Goal: Information Seeking & Learning: Learn about a topic

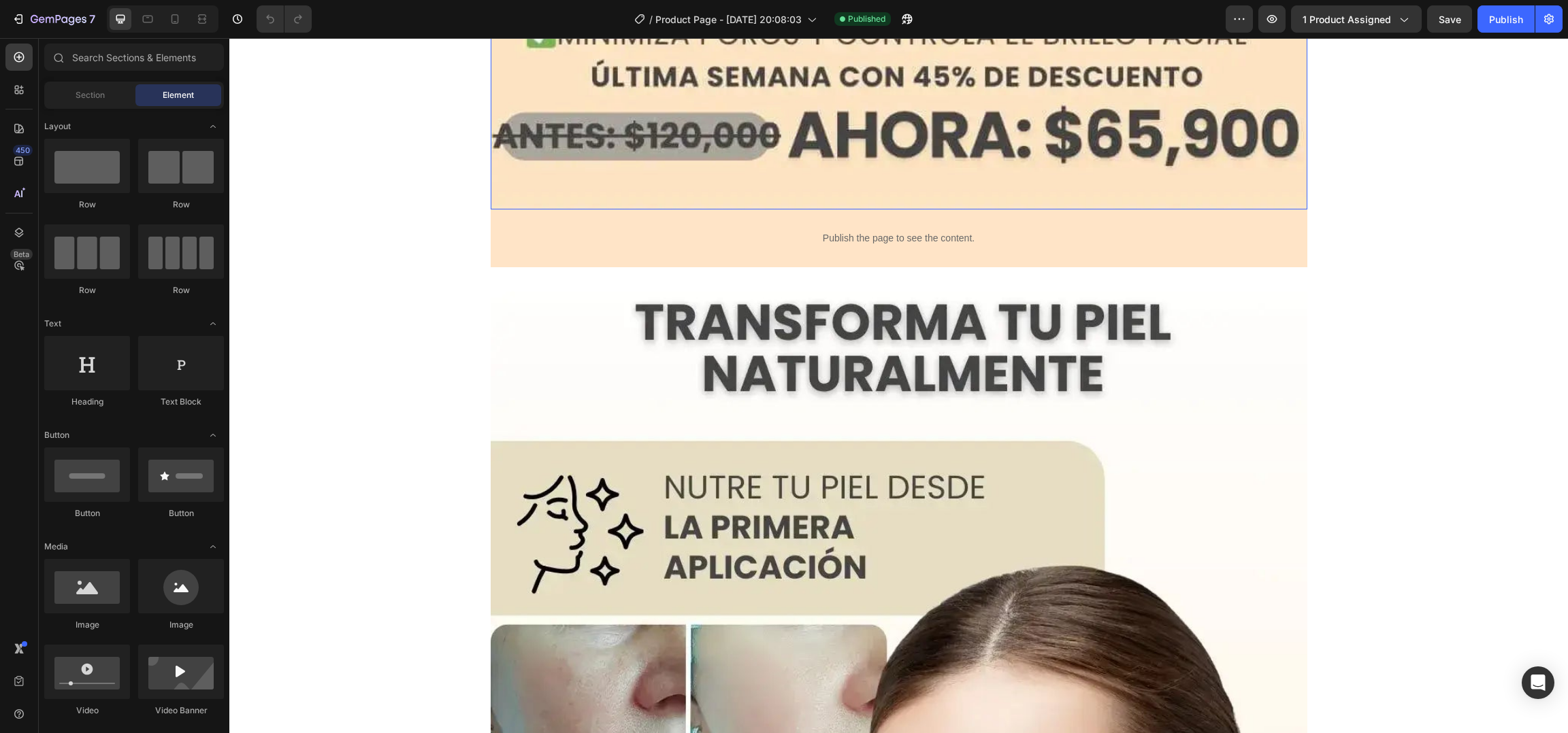
scroll to position [1737, 0]
click at [745, 238] on p "Publish the page to see the content." at bounding box center [899, 237] width 727 height 14
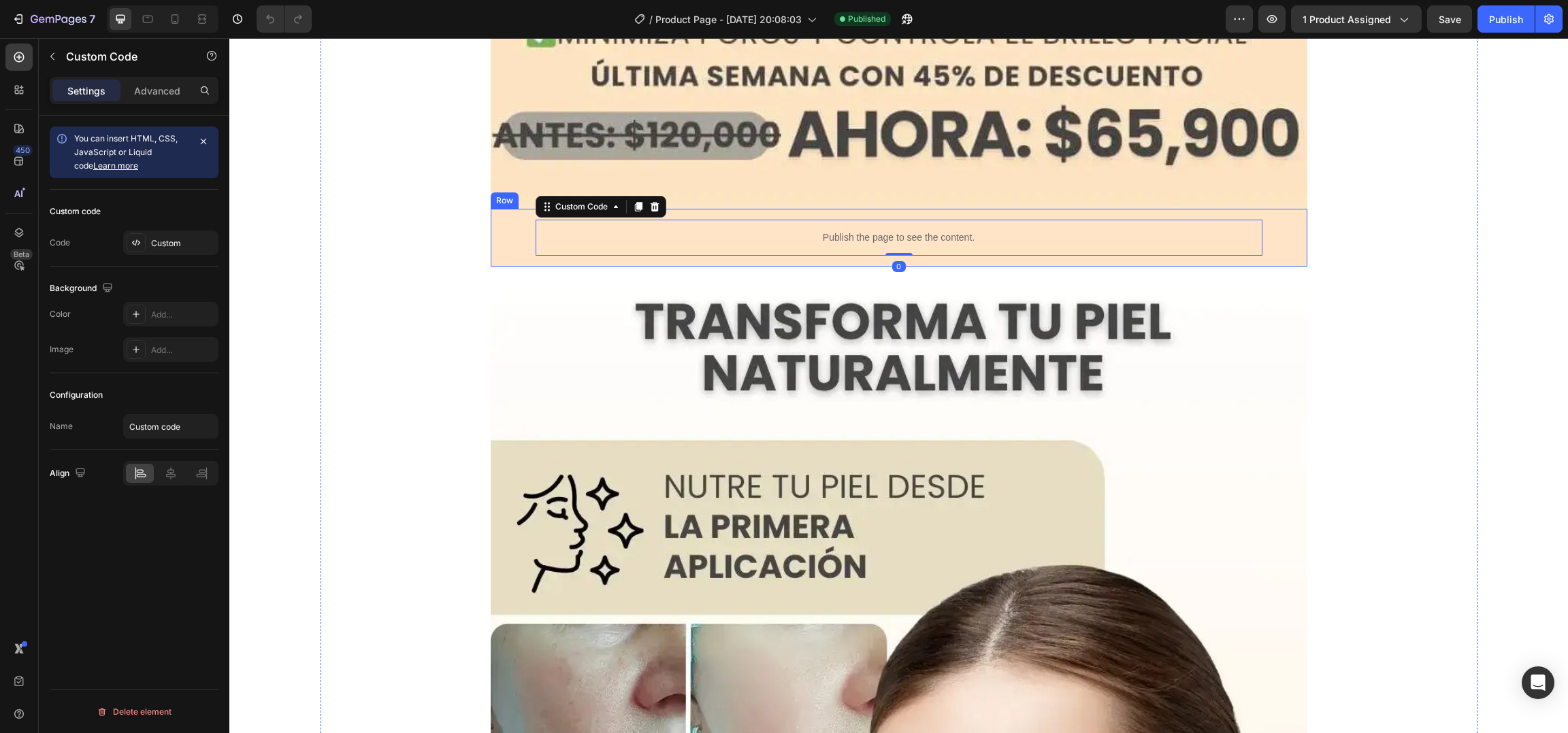
click at [515, 240] on div "Publish the page to see the content. Custom Code 0" at bounding box center [899, 238] width 794 height 36
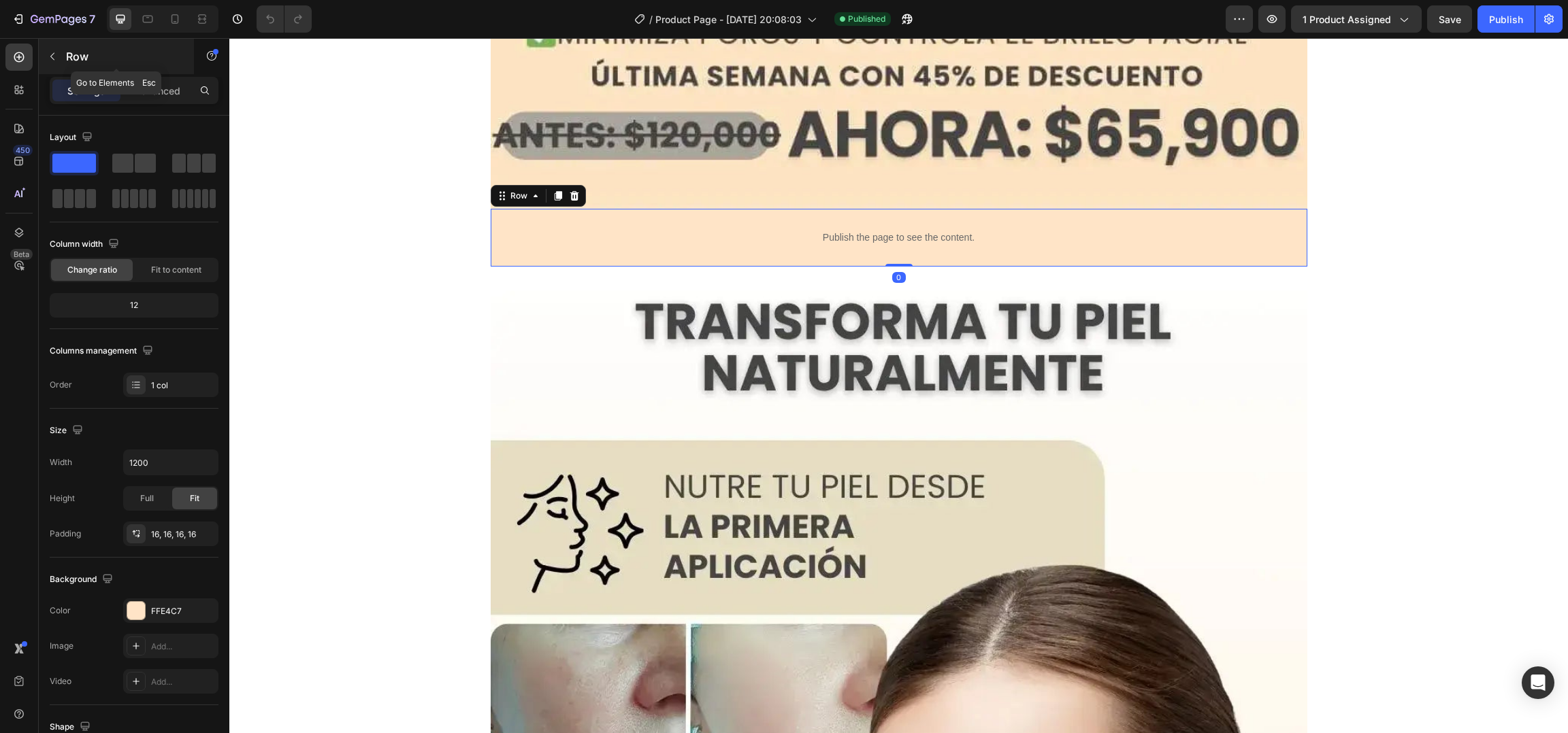
click at [82, 55] on p "Row" at bounding box center [123, 56] width 116 height 16
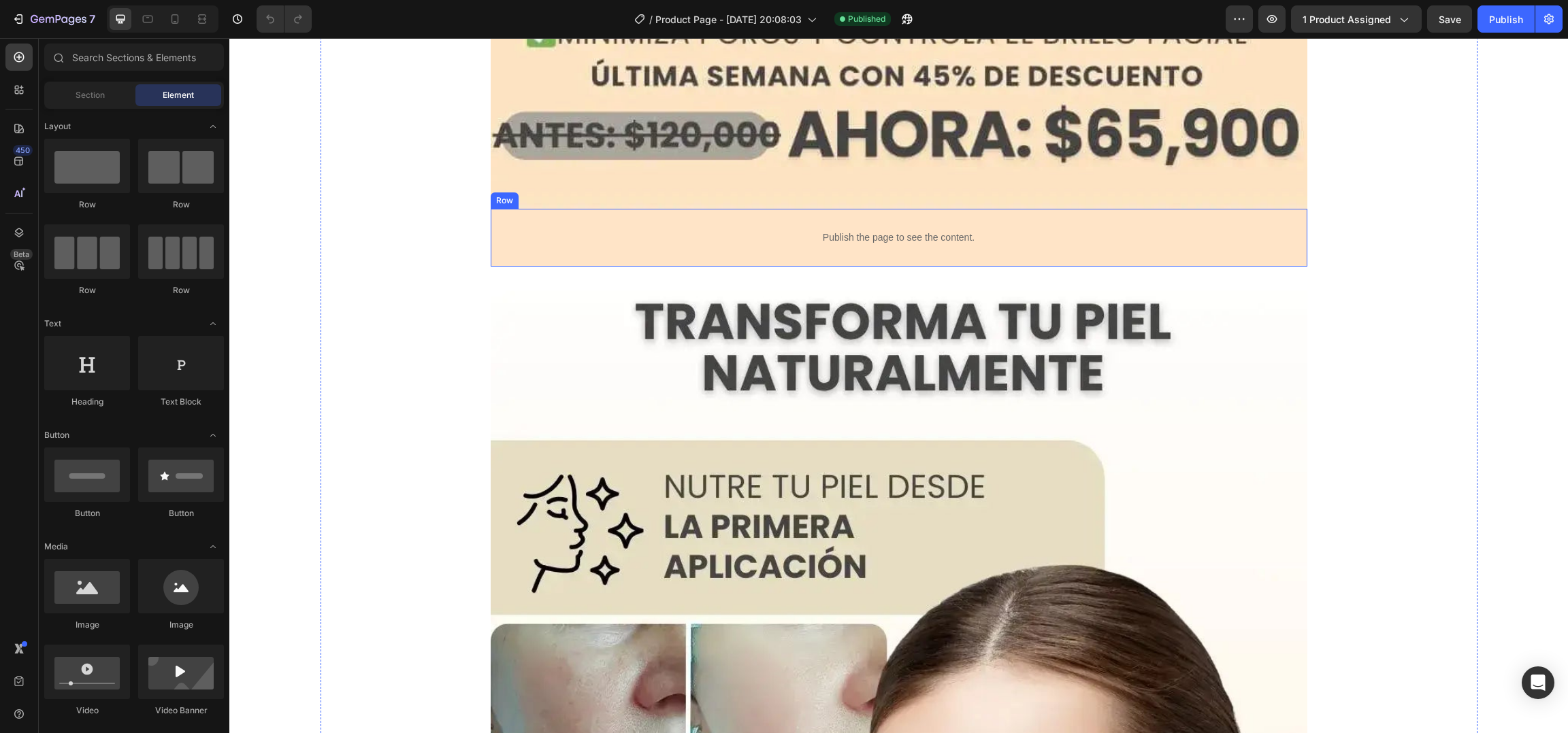
click at [568, 215] on div "Publish the page to see the content. Custom Code Row" at bounding box center [899, 237] width 817 height 57
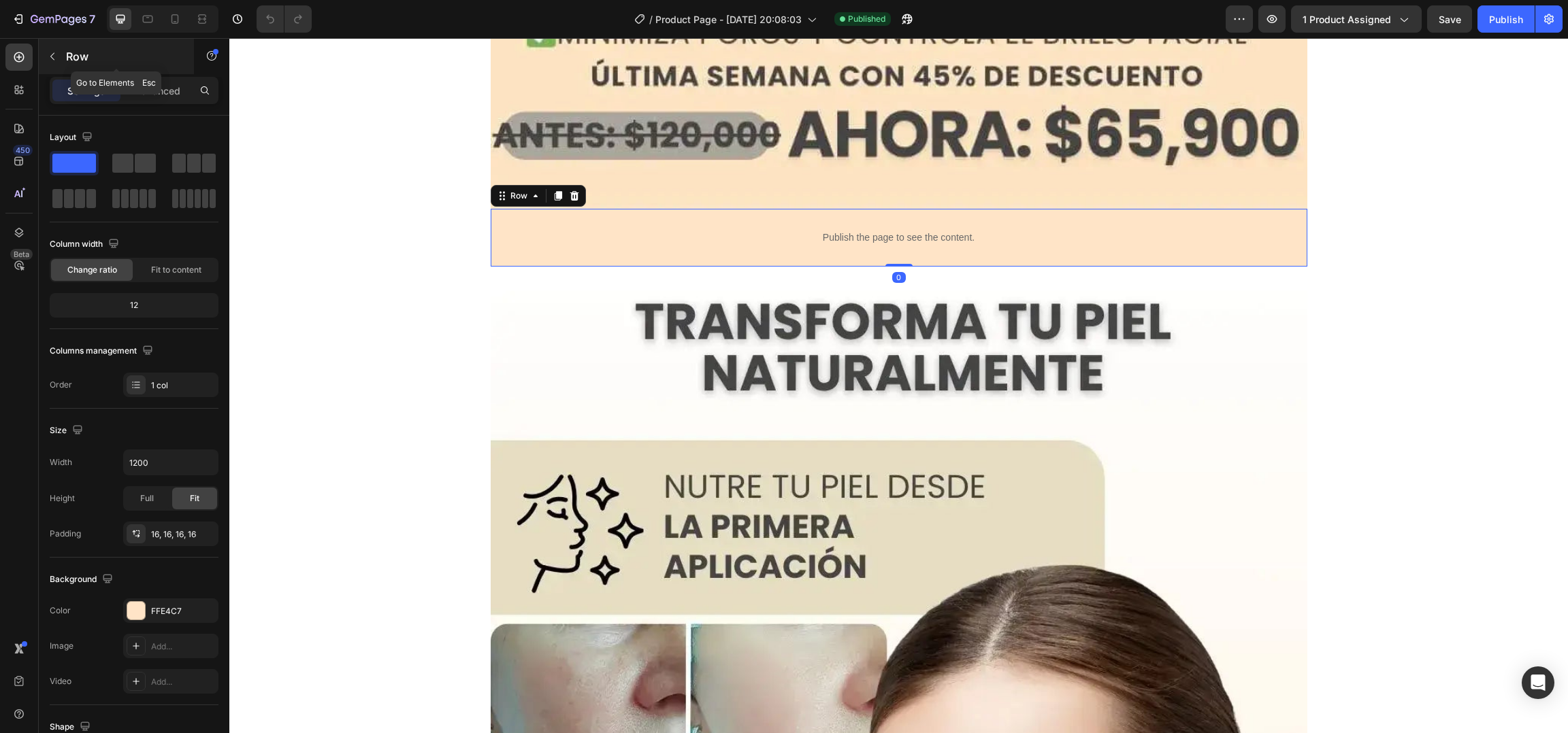
click at [59, 63] on button "button" at bounding box center [52, 56] width 22 height 22
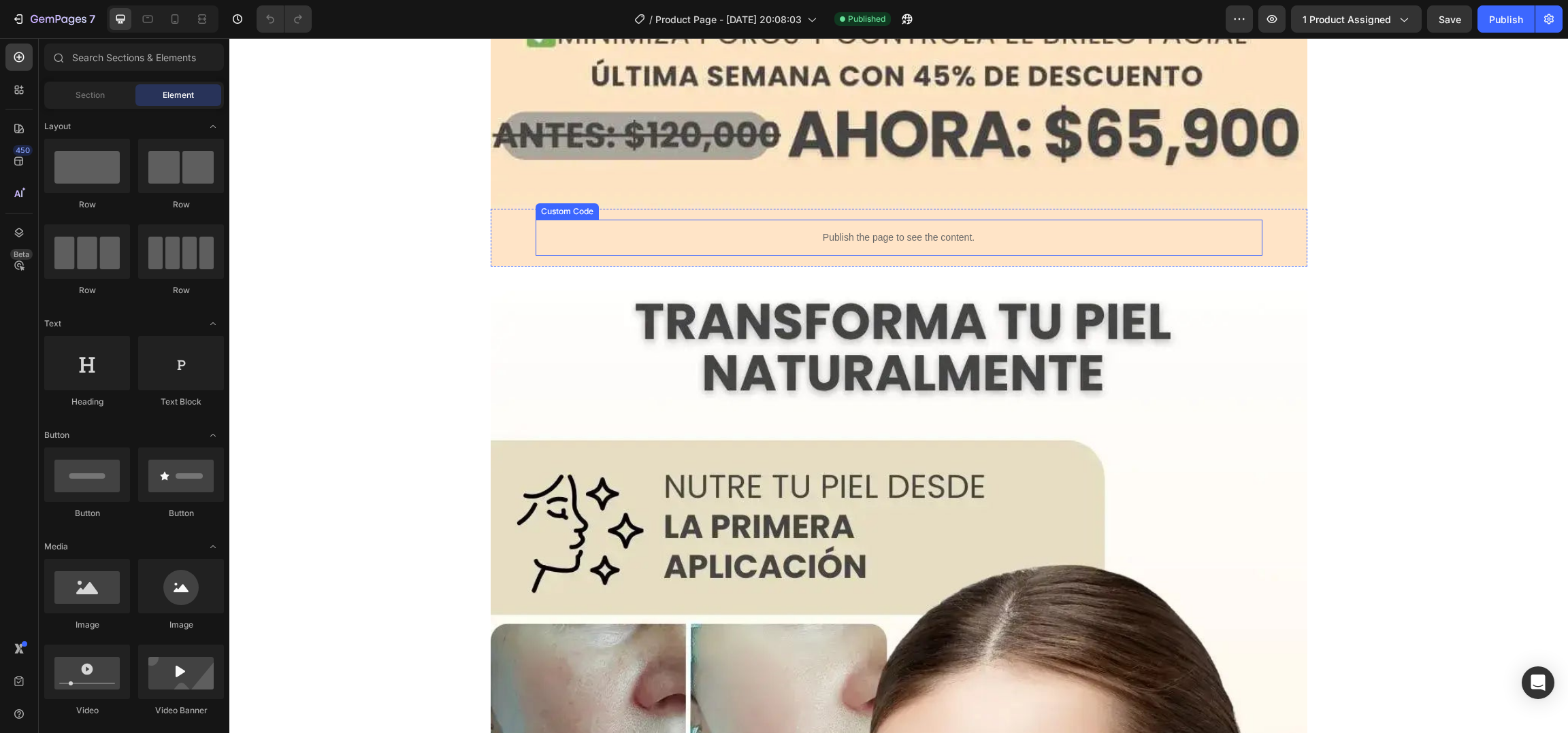
click at [789, 238] on p "Publish the page to see the content." at bounding box center [899, 237] width 727 height 14
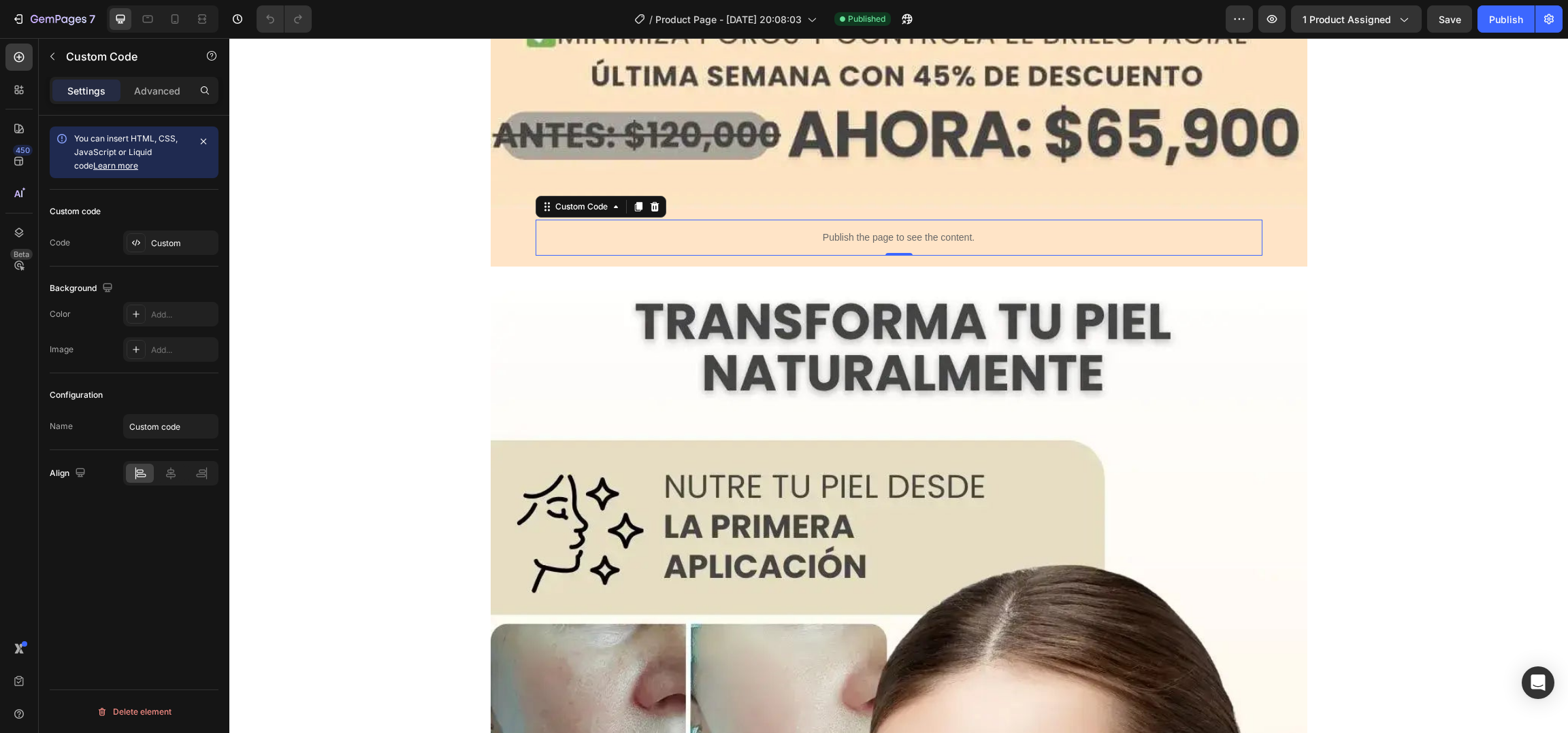
click at [789, 238] on p "Publish the page to see the content." at bounding box center [899, 237] width 727 height 14
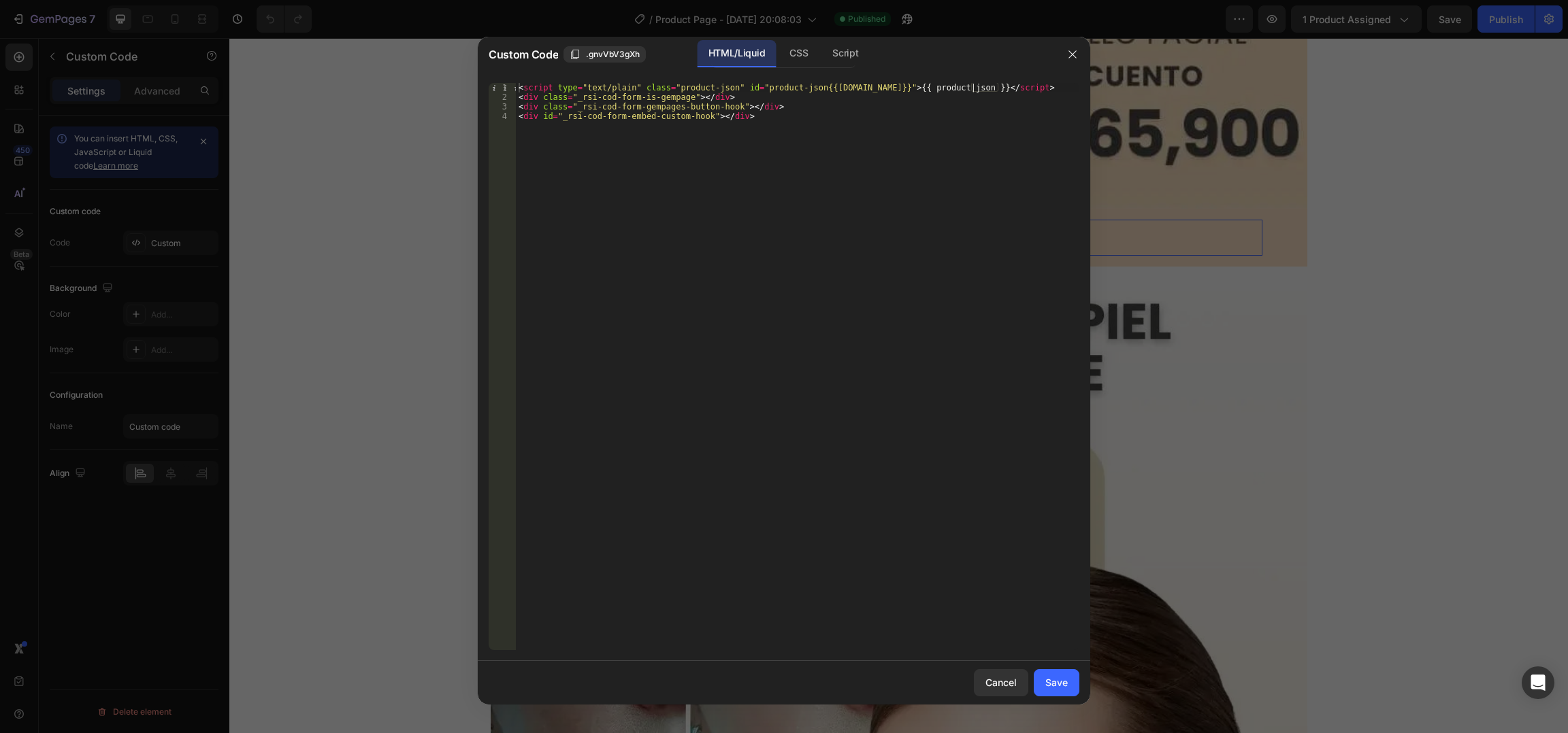
click at [733, 149] on div "< script type = "text/plain" class = "product-json" id = "product-json{{[DOMAIN…" at bounding box center [797, 376] width 564 height 587
type textarea "<div class="_rsi-cod-form-gempages-button-hook"></div> <div id="_rsi-cod-form-e…"
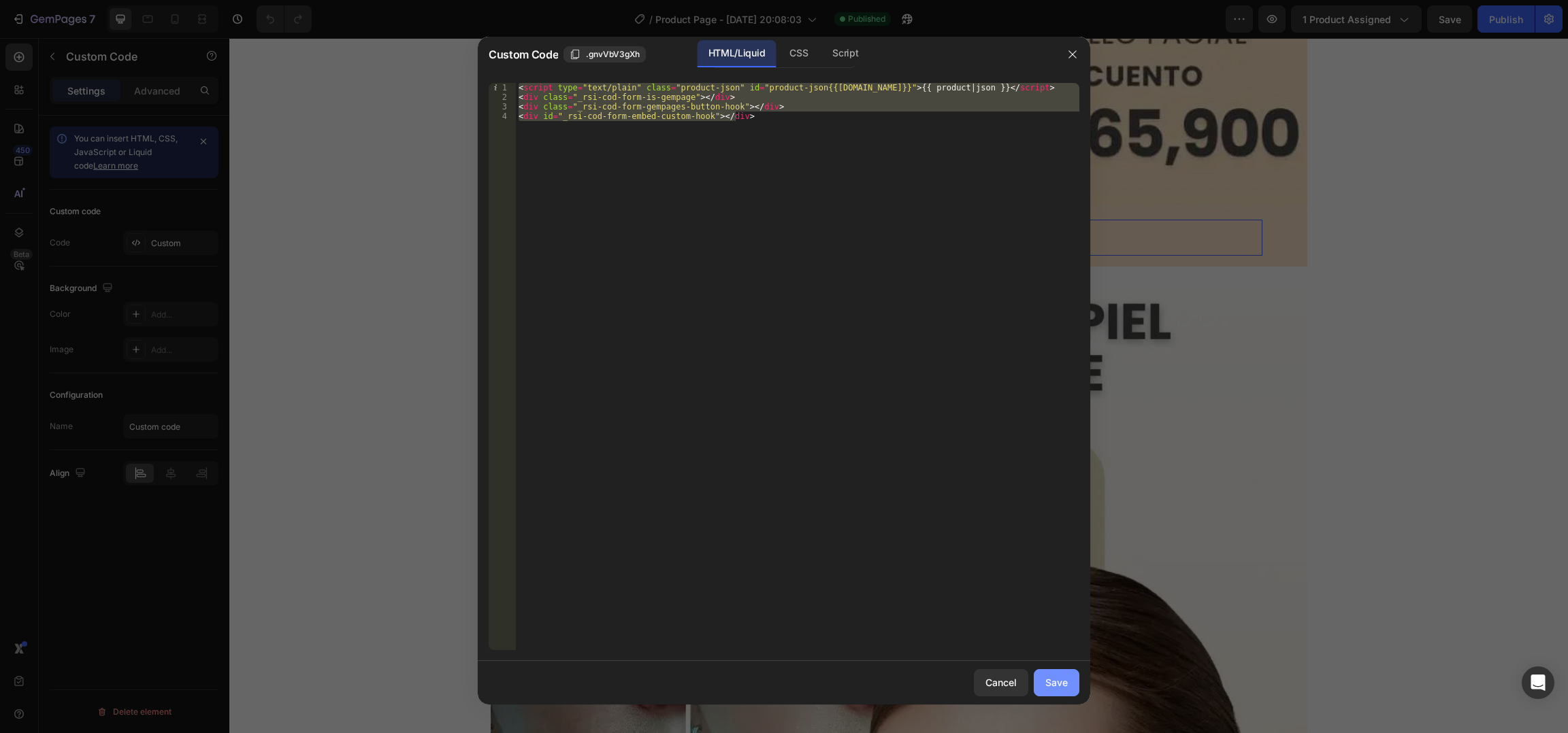
click at [1058, 685] on div "Save" at bounding box center [1056, 682] width 23 height 14
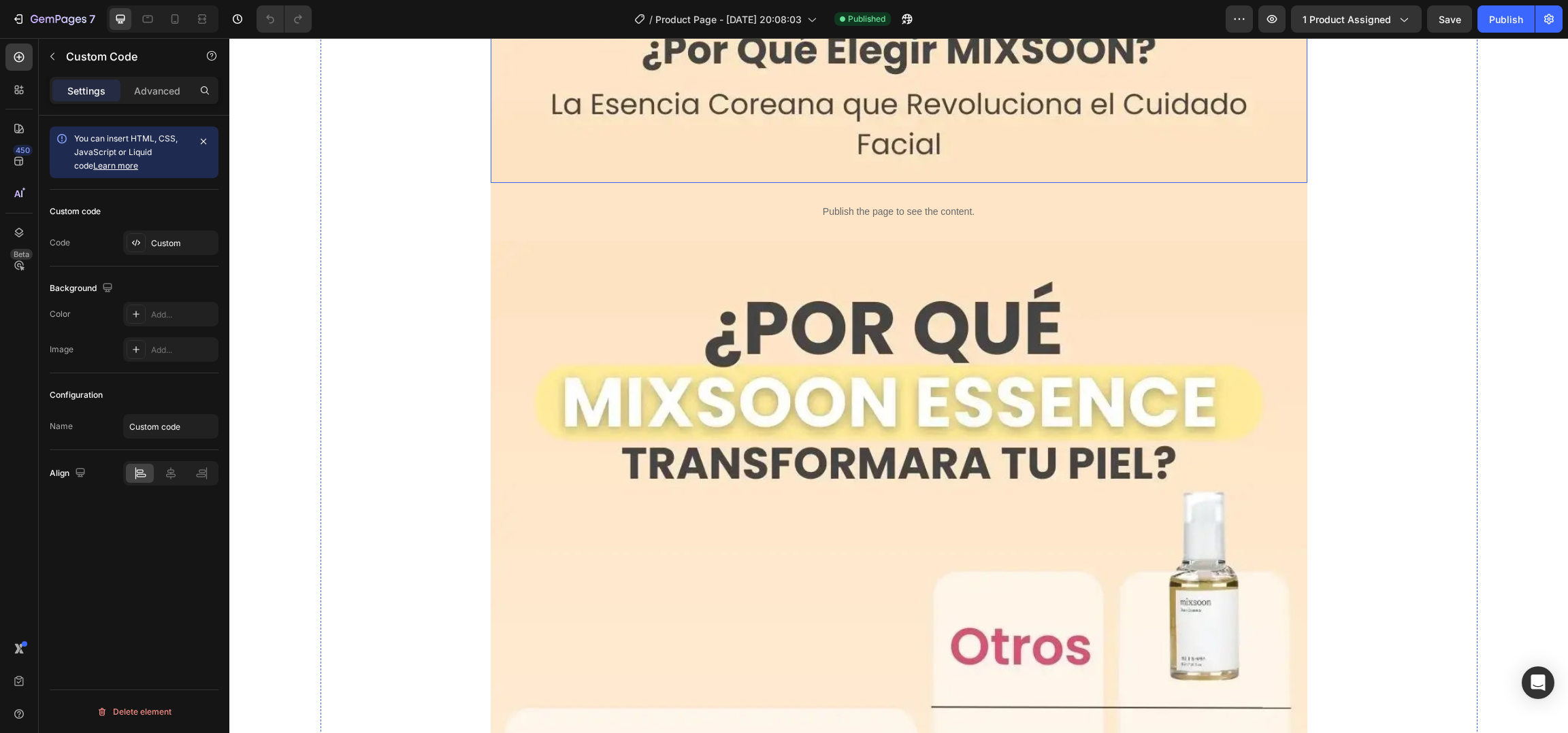
scroll to position [3662, 0]
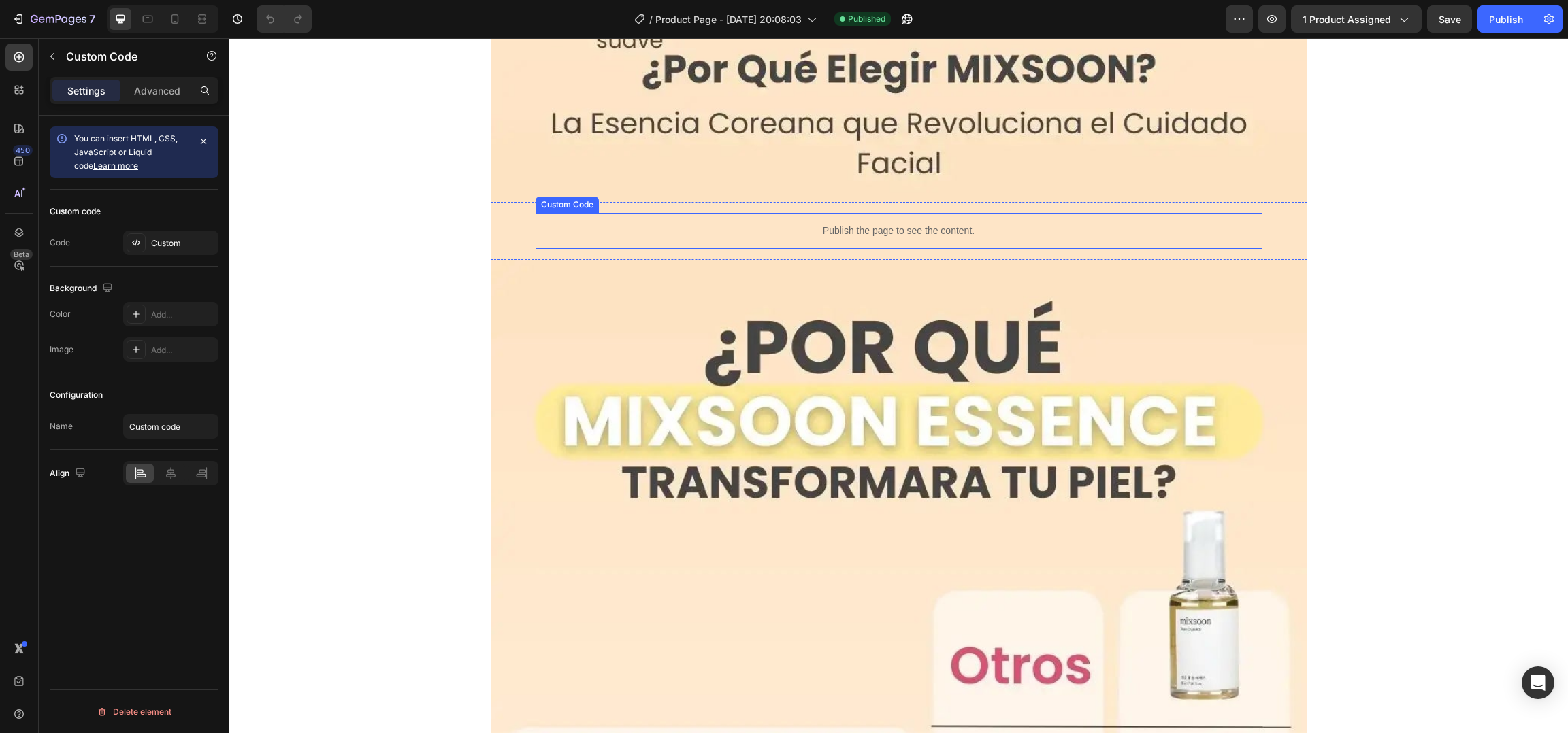
click at [883, 226] on p "Publish the page to see the content." at bounding box center [899, 231] width 727 height 14
click at [182, 238] on div "Custom" at bounding box center [183, 243] width 64 height 12
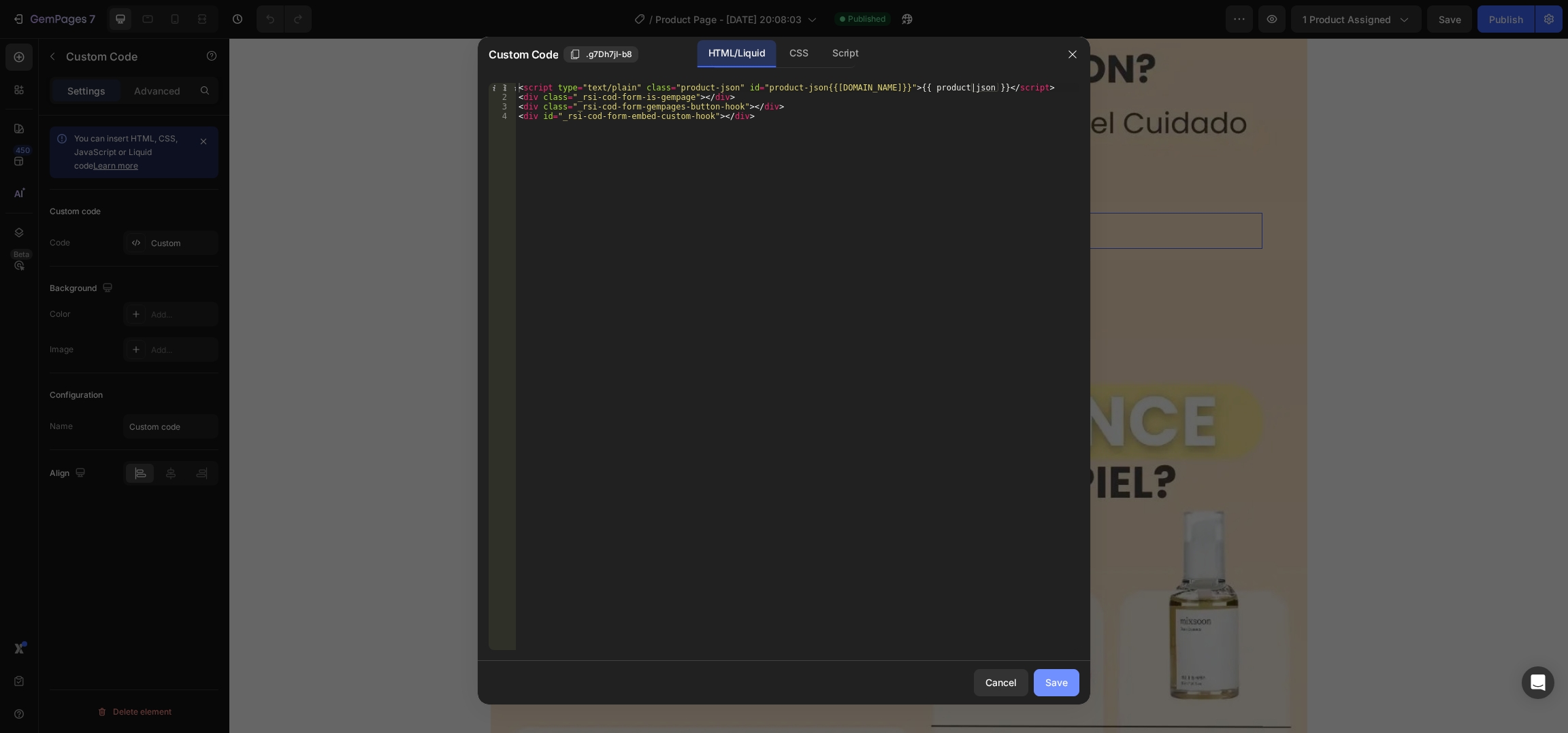
click at [1058, 684] on div "Save" at bounding box center [1056, 682] width 23 height 14
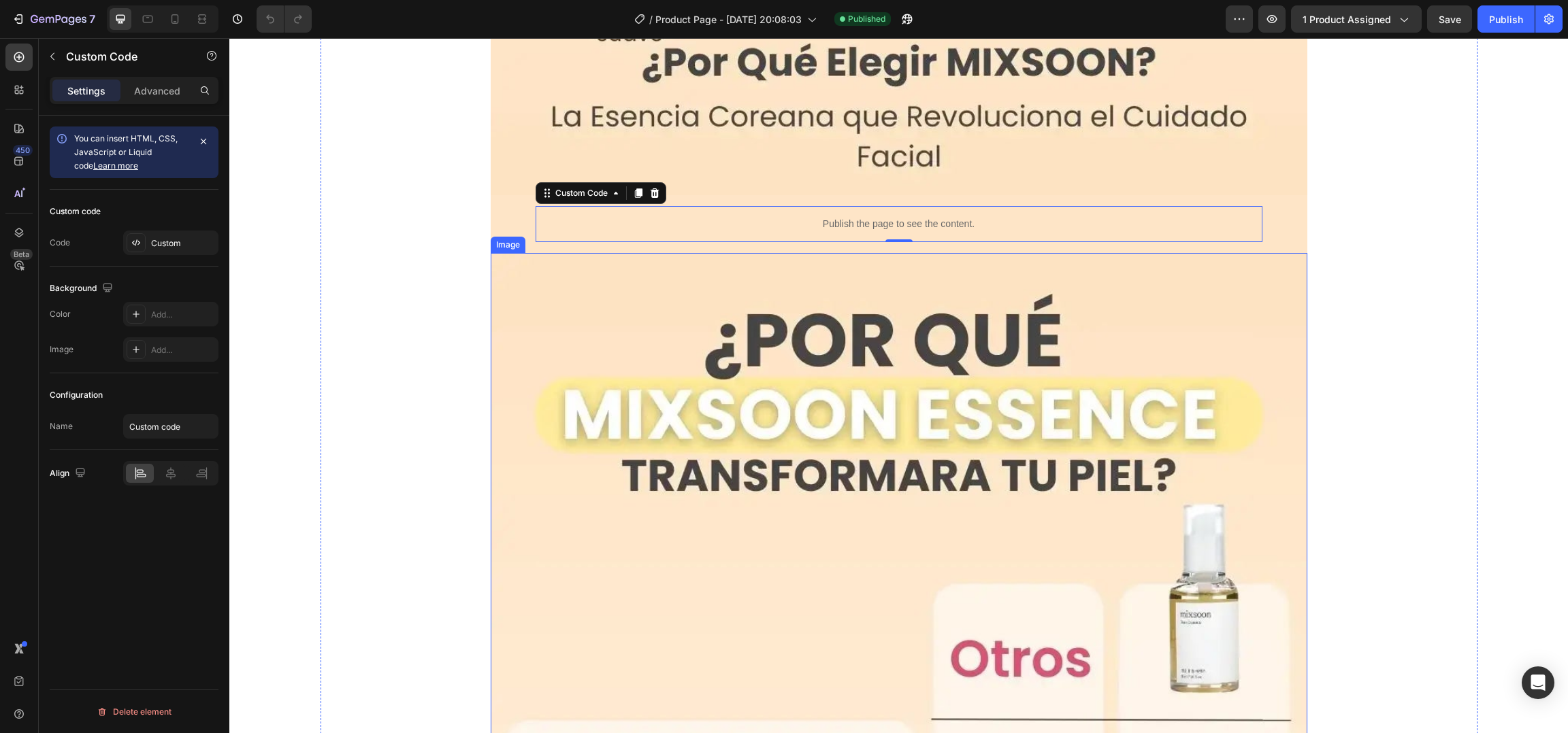
scroll to position [3668, 0]
click at [512, 218] on div "Publish the page to see the content. Custom Code 0" at bounding box center [899, 225] width 794 height 36
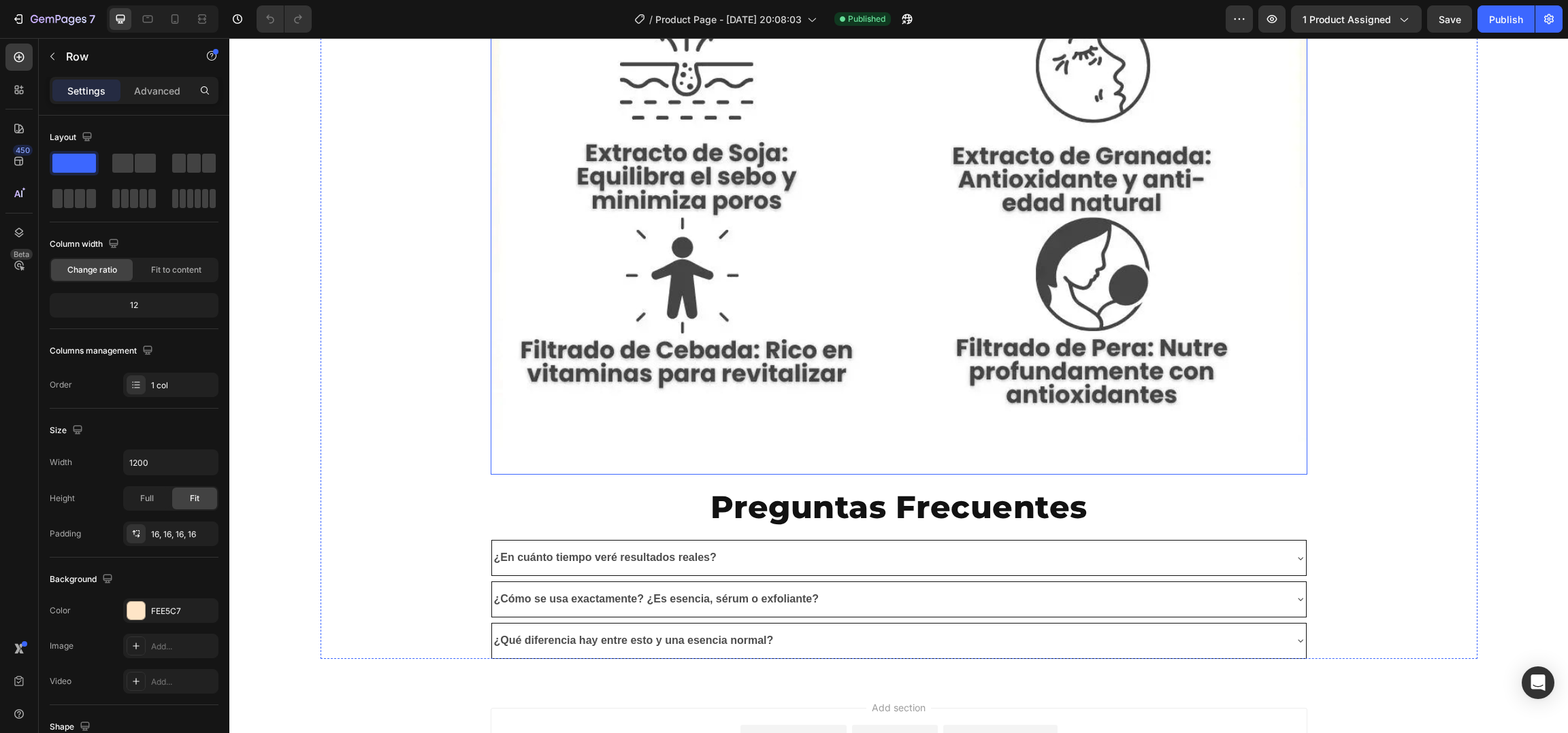
scroll to position [7336, 0]
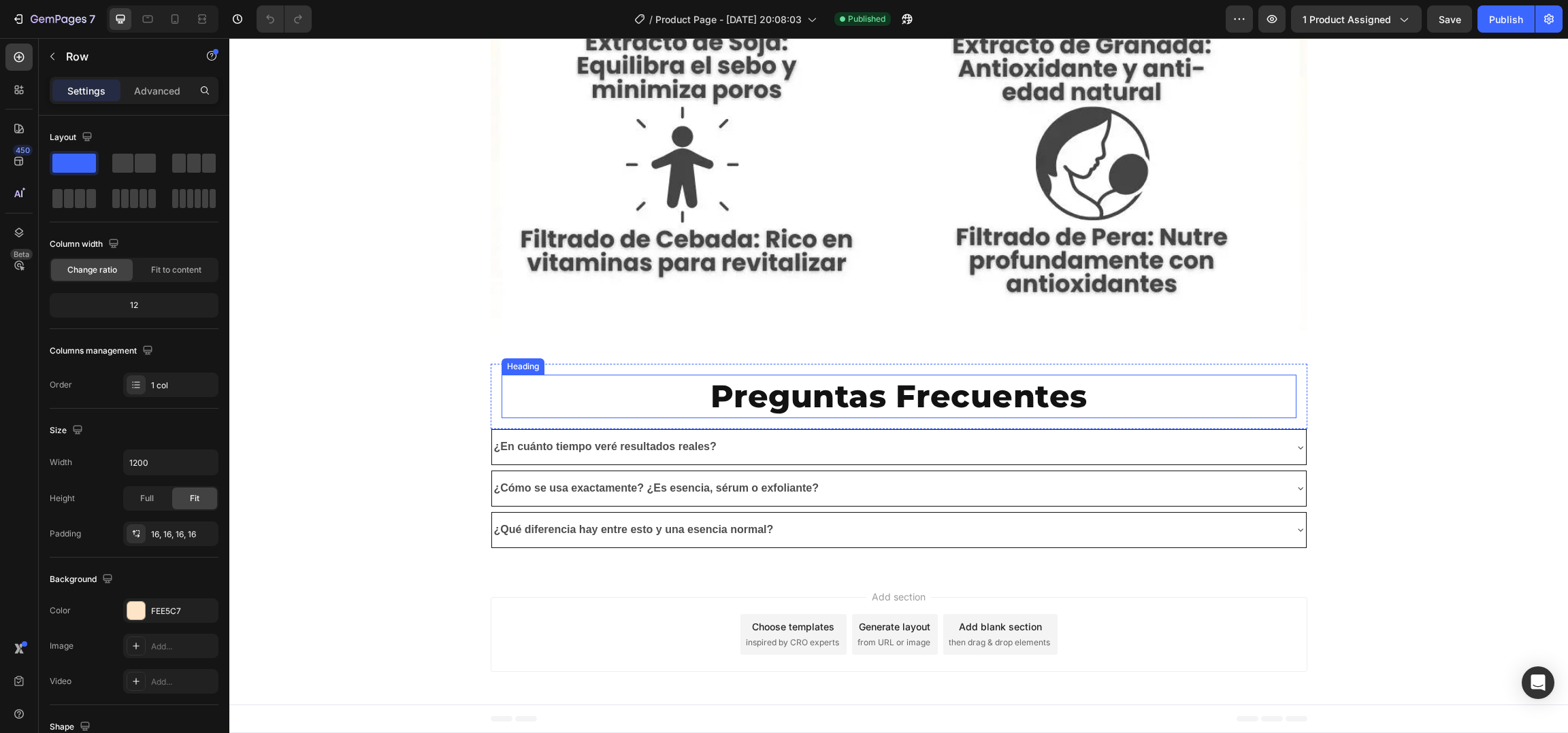
click at [805, 395] on h2 "Preguntas Frecuentes" at bounding box center [899, 396] width 455 height 43
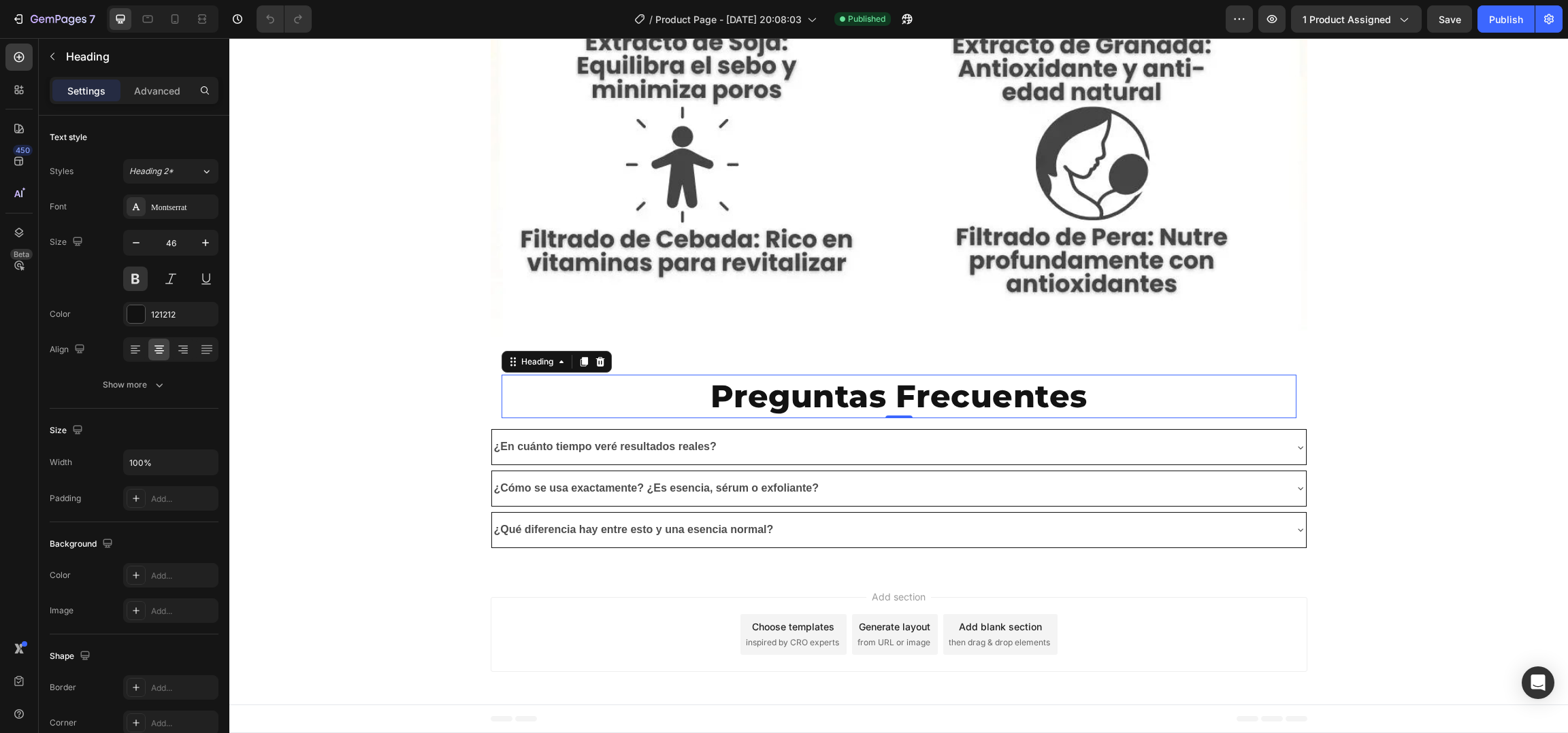
click at [698, 387] on h2 "Preguntas Frecuentes" at bounding box center [899, 396] width 455 height 43
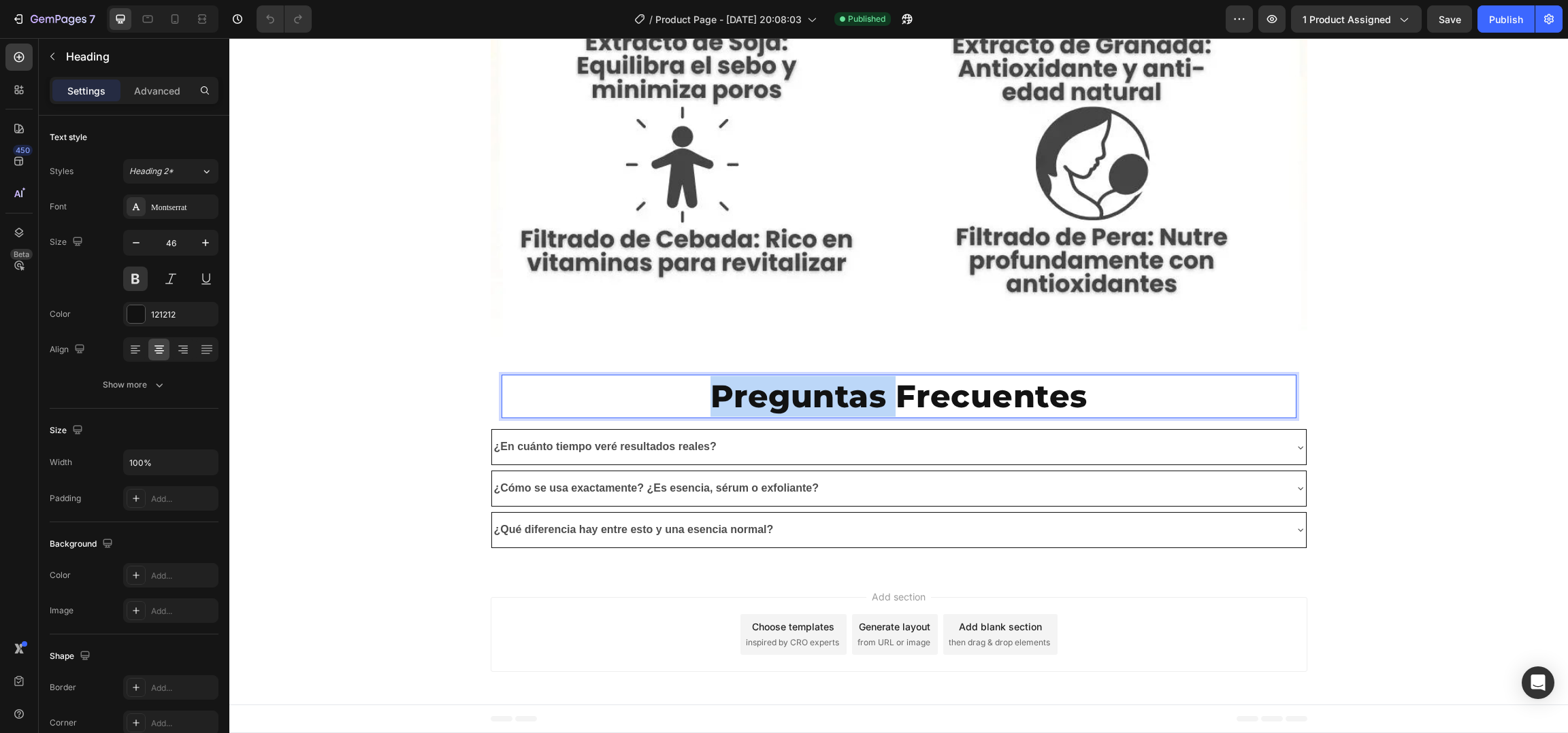
click at [698, 387] on p "Preguntas Frecuentes" at bounding box center [899, 396] width 452 height 40
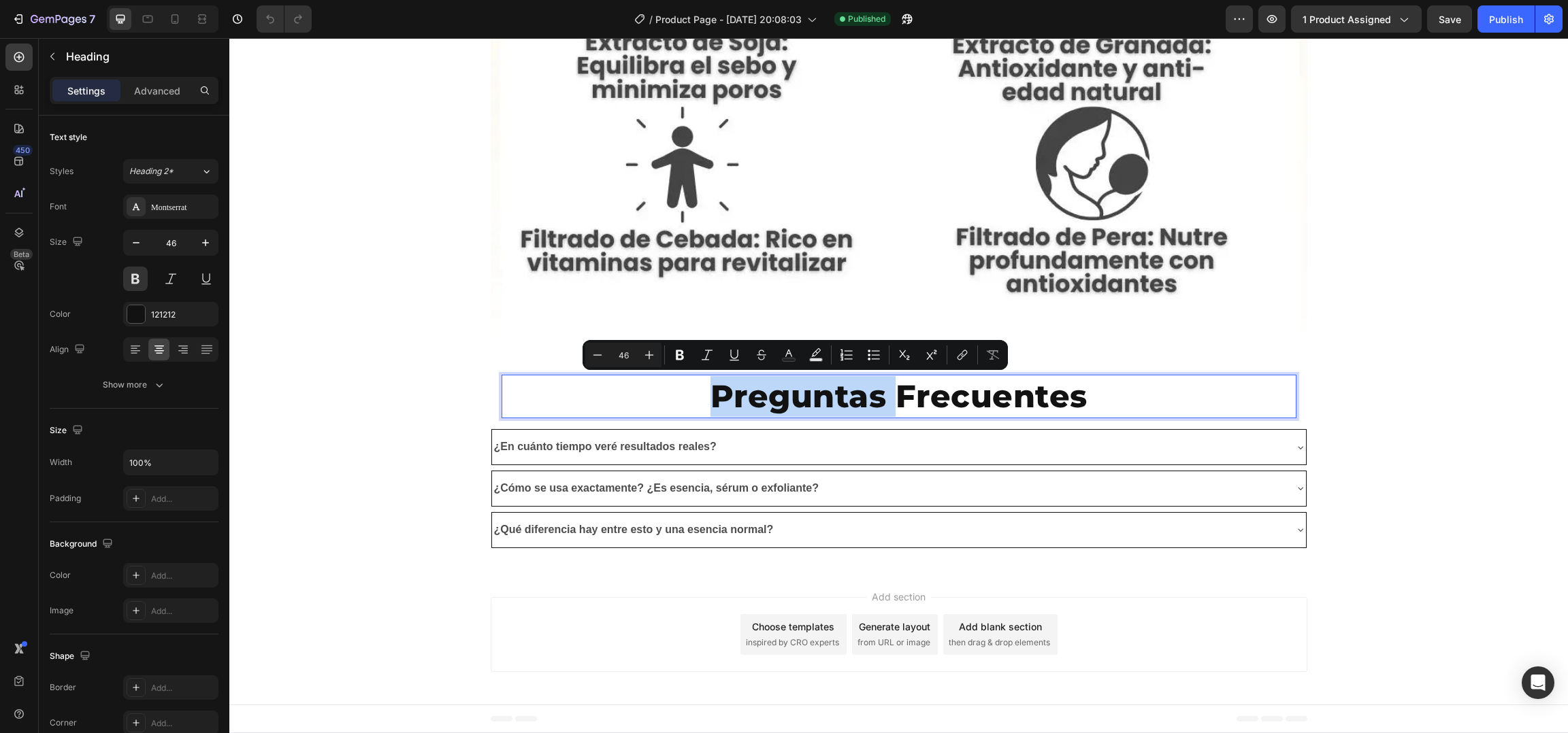
click at [890, 395] on p "Preguntas Frecuentes" at bounding box center [899, 396] width 452 height 40
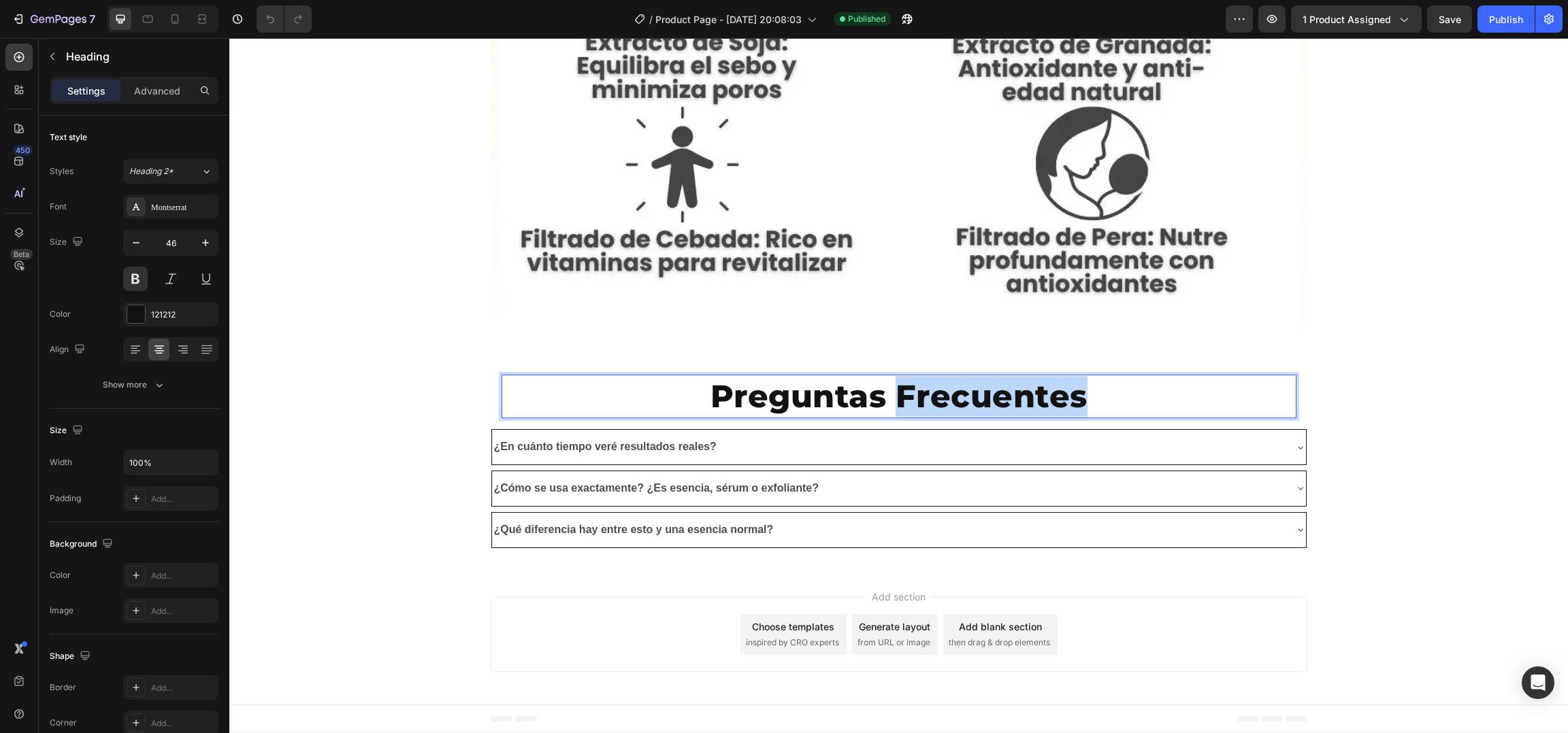
click at [890, 395] on p "Preguntas Frecuentes" at bounding box center [899, 396] width 452 height 40
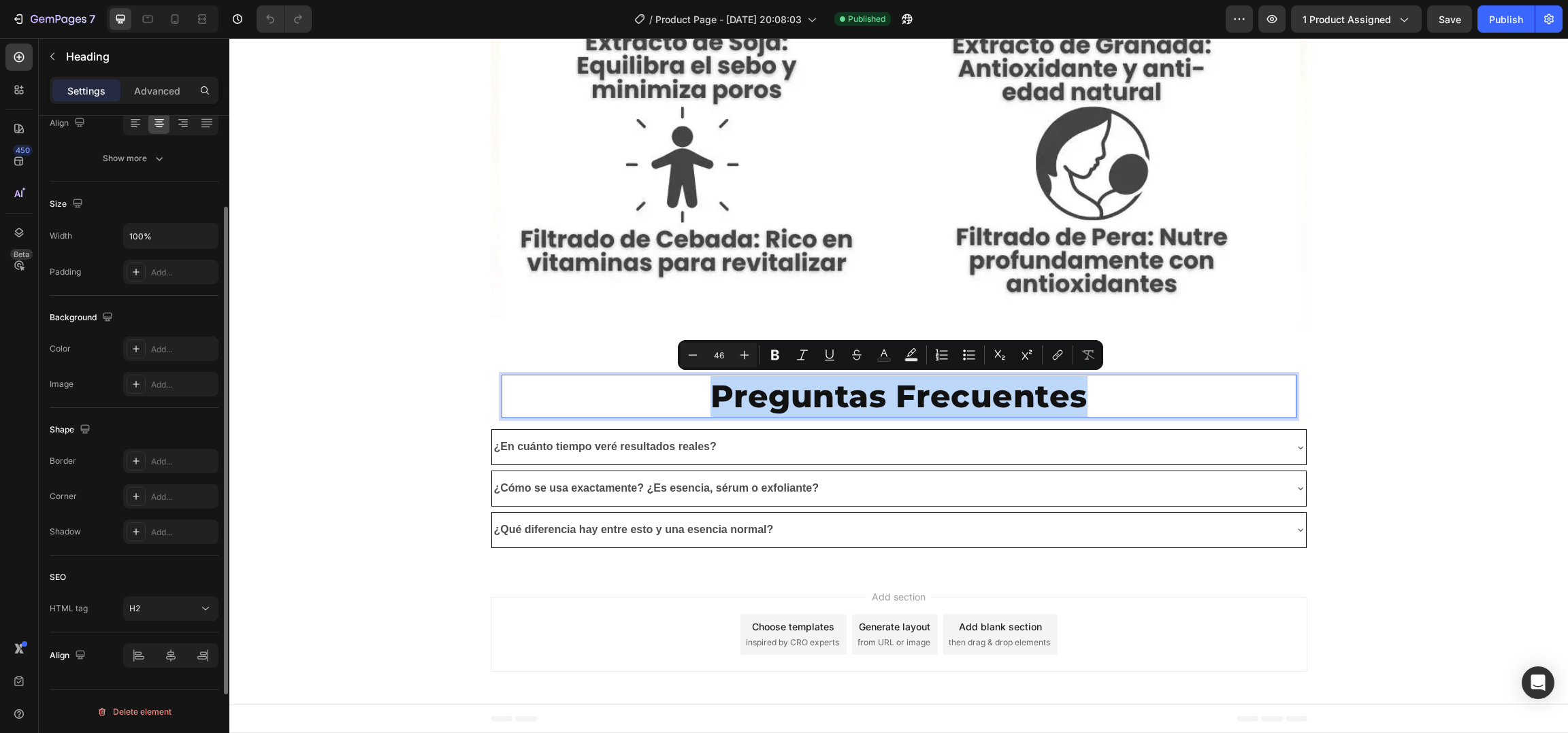
scroll to position [0, 0]
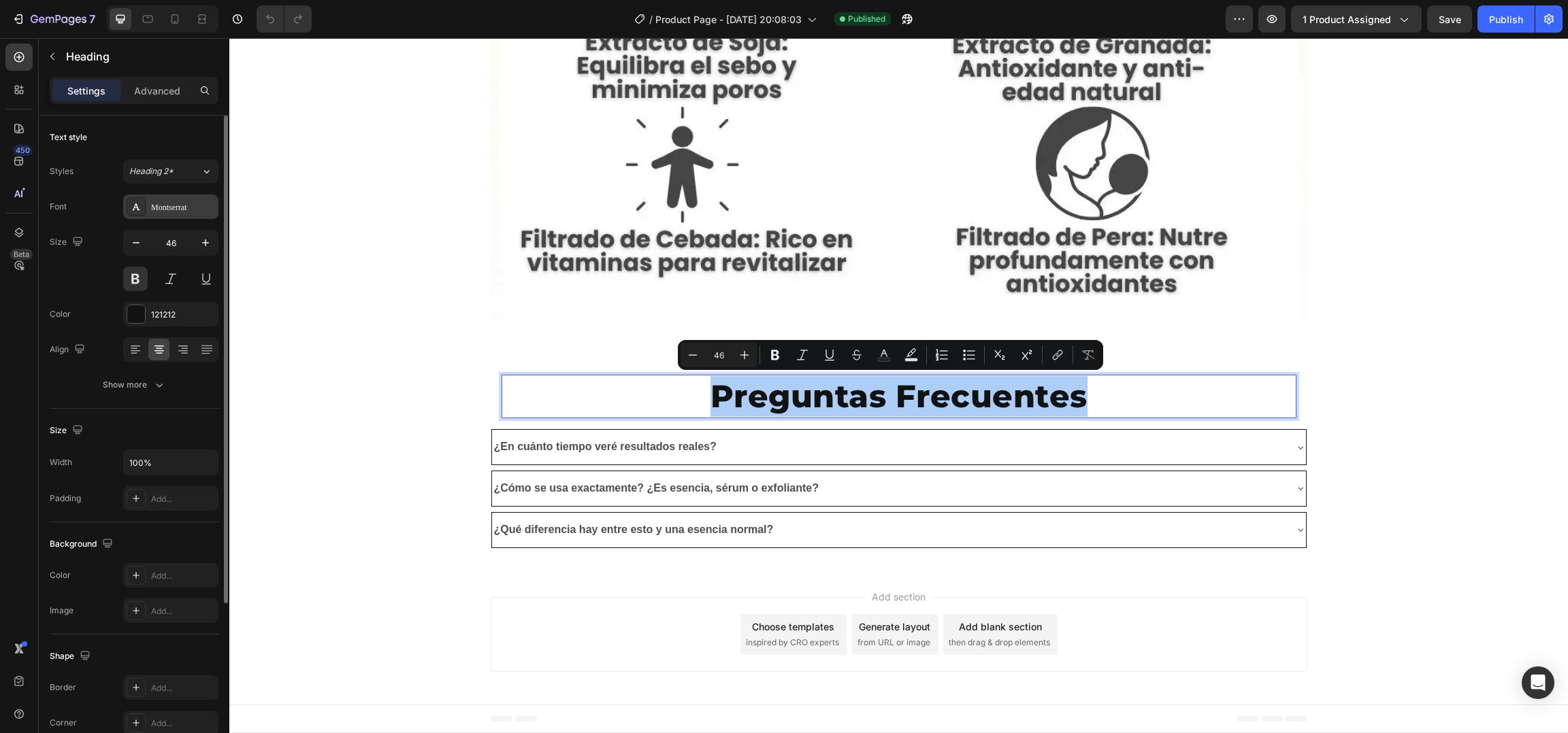
click at [184, 208] on div "Montserrat" at bounding box center [183, 207] width 64 height 12
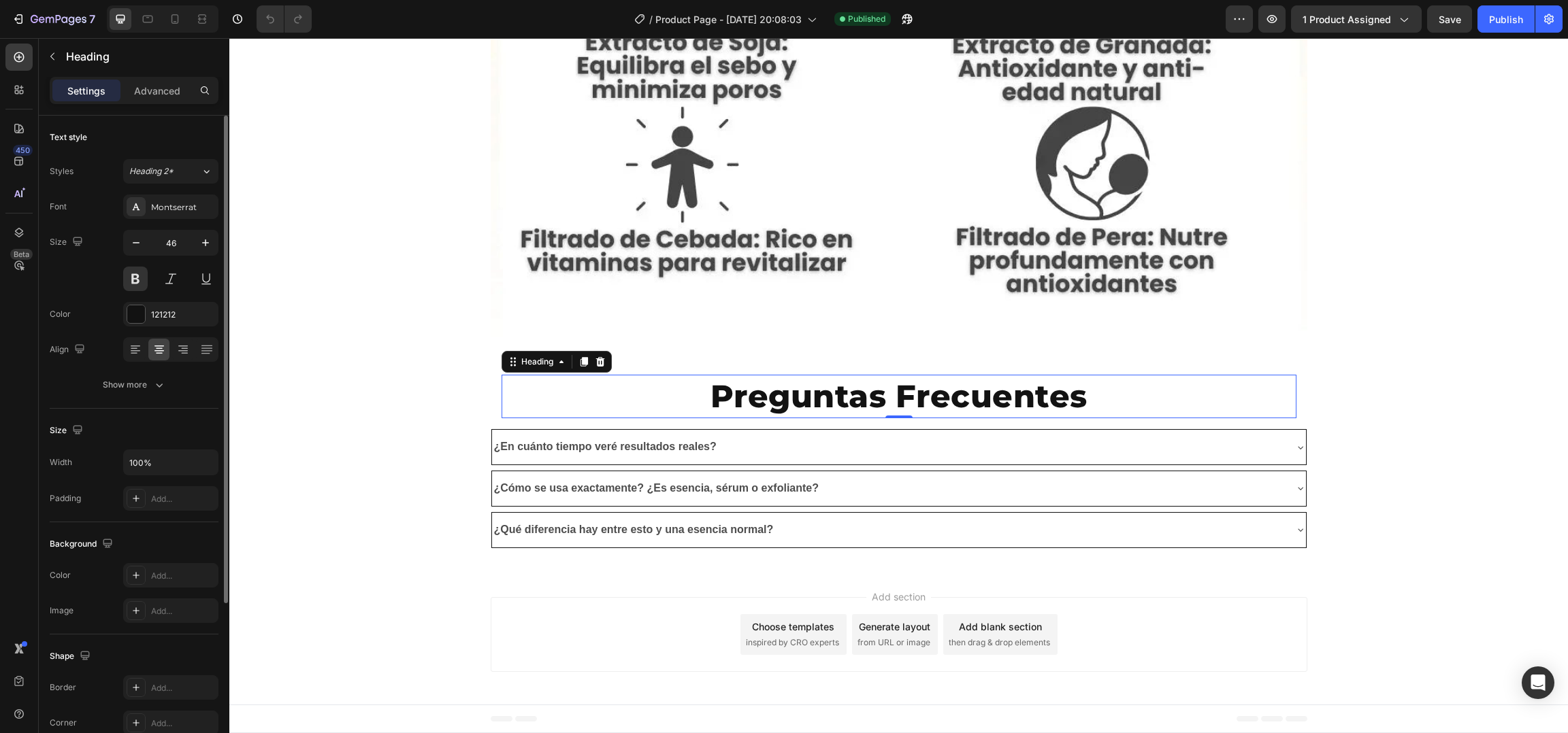
click at [198, 142] on div "Text style" at bounding box center [134, 136] width 168 height 22
click at [200, 178] on button "Heading 2*" at bounding box center [170, 171] width 95 height 24
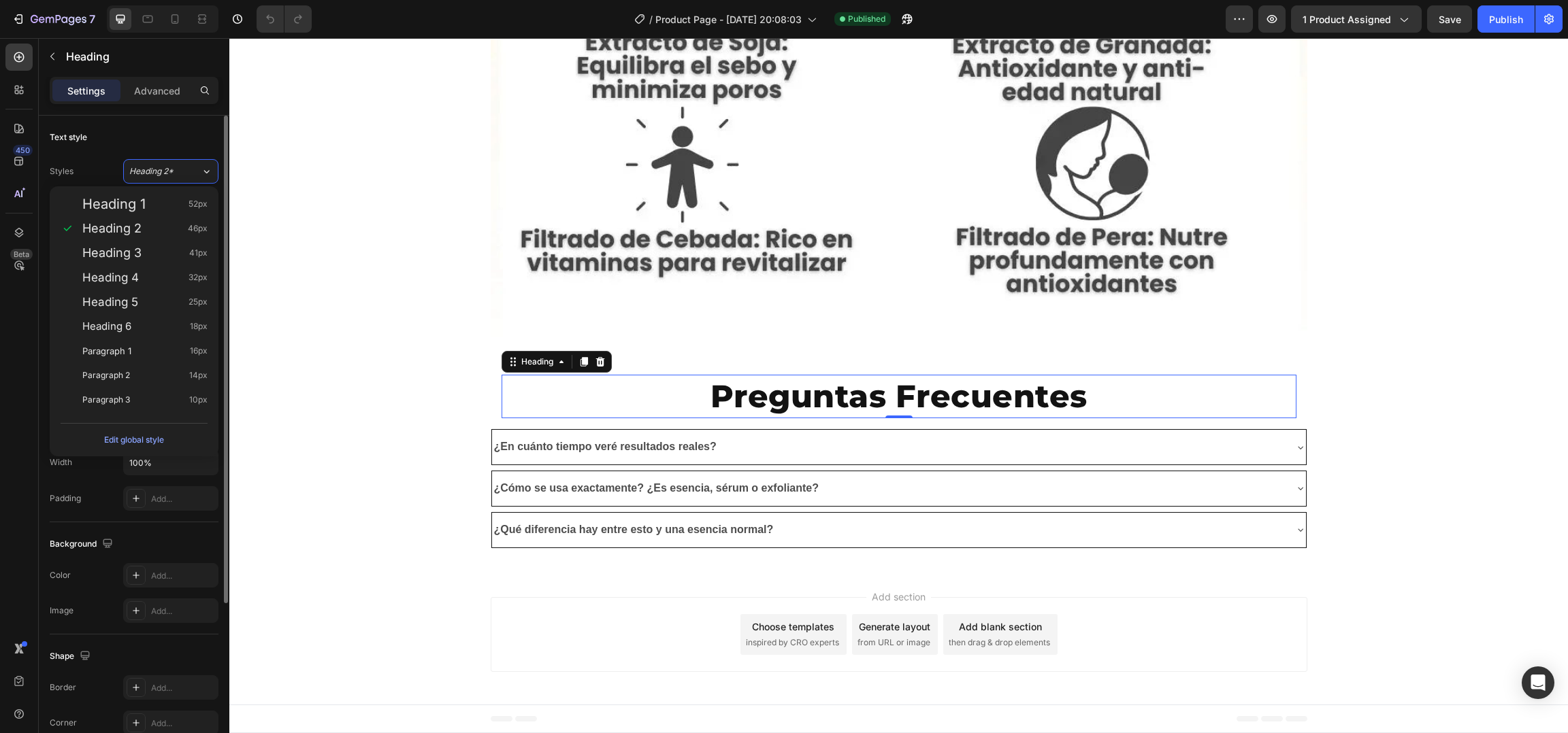
click at [193, 138] on div "Text style" at bounding box center [134, 136] width 168 height 22
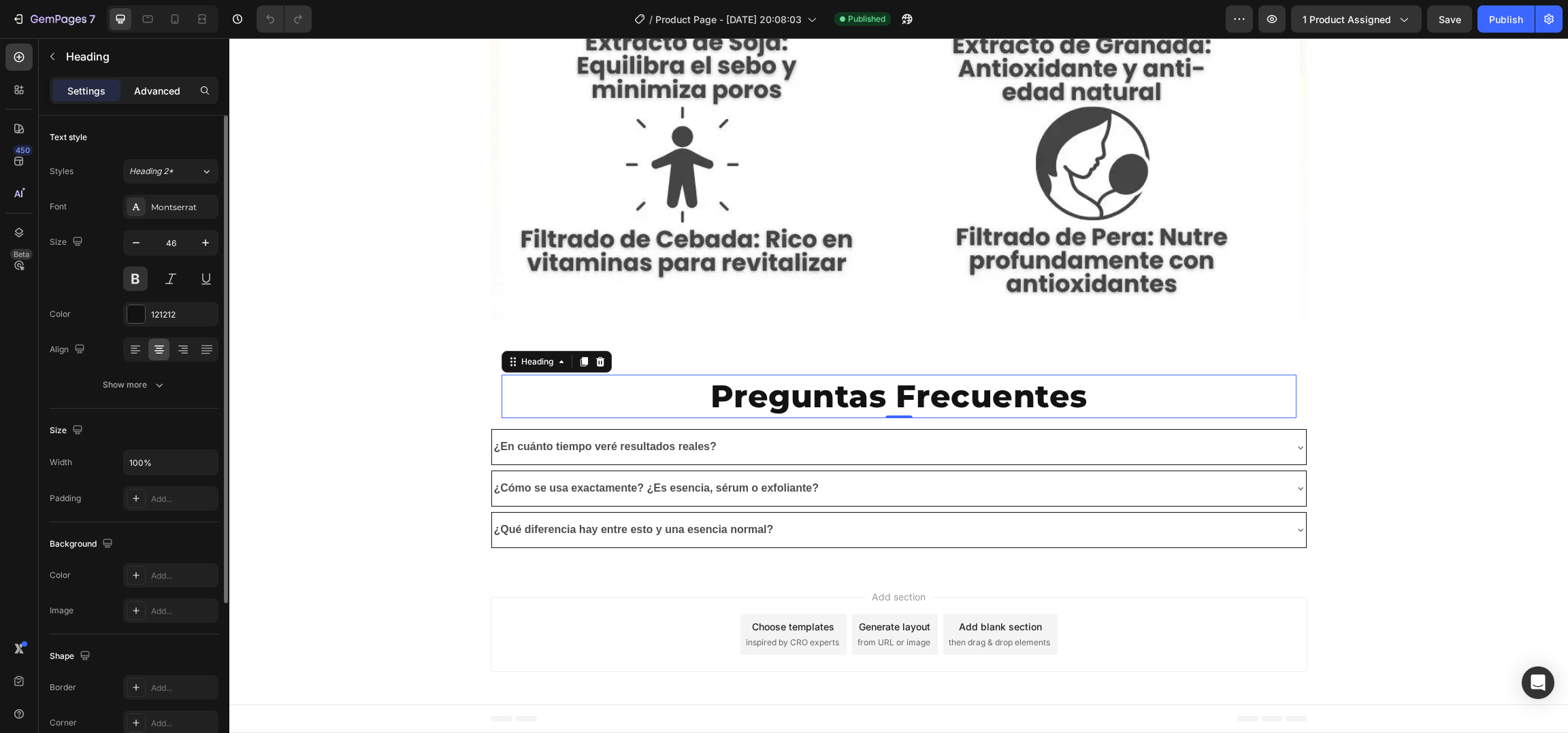
click at [165, 100] on div "Advanced" at bounding box center [157, 90] width 68 height 22
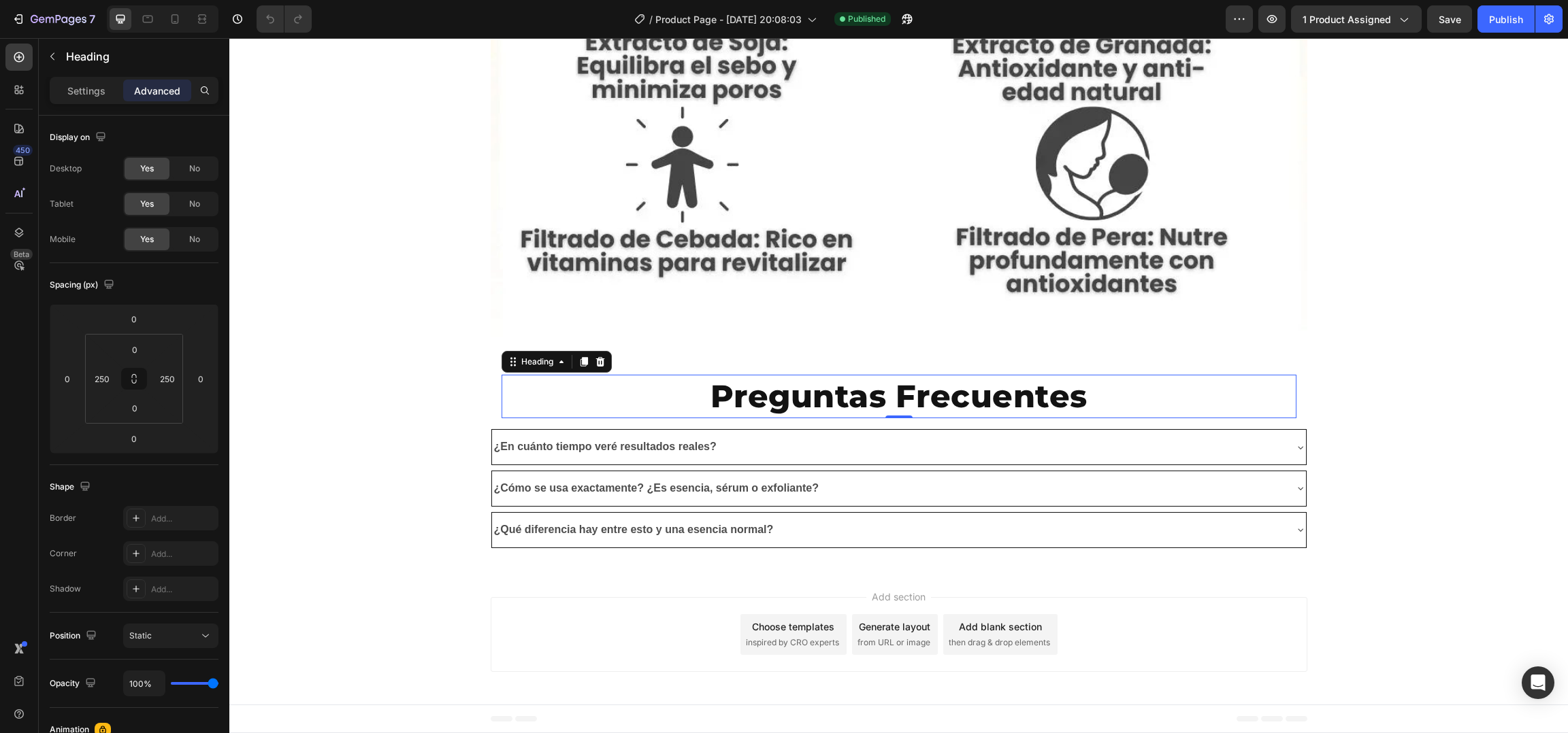
click at [85, 77] on div "Settings Advanced" at bounding box center [134, 90] width 168 height 27
click at [85, 88] on p "Settings" at bounding box center [87, 90] width 38 height 14
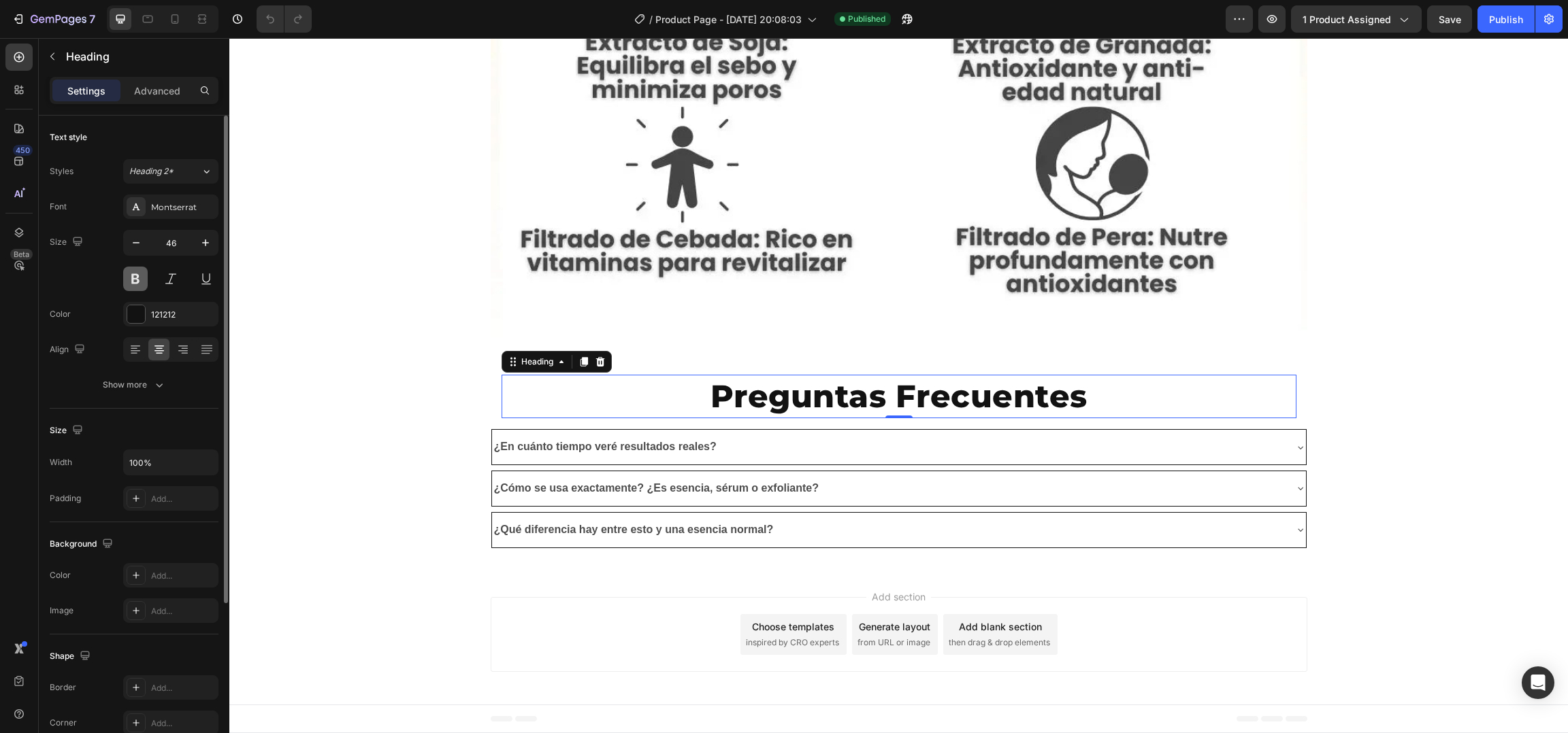
click at [136, 279] on button at bounding box center [136, 279] width 24 height 24
click at [81, 291] on div "Size 46" at bounding box center [134, 260] width 168 height 61
click at [178, 387] on button "Show more" at bounding box center [134, 385] width 168 height 24
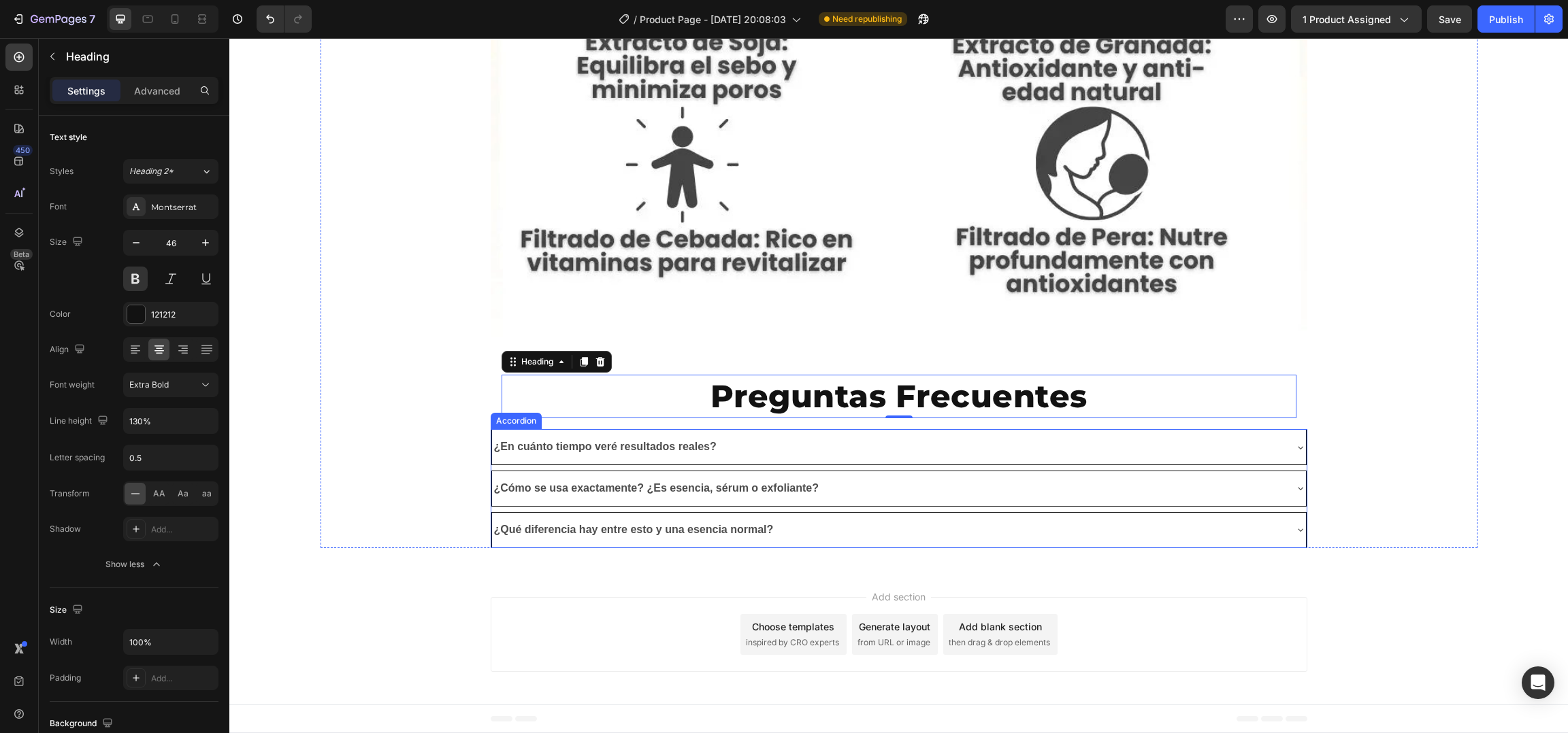
click at [701, 447] on strong "¿En cuánto tiempo veré resultados reales?" at bounding box center [605, 446] width 222 height 11
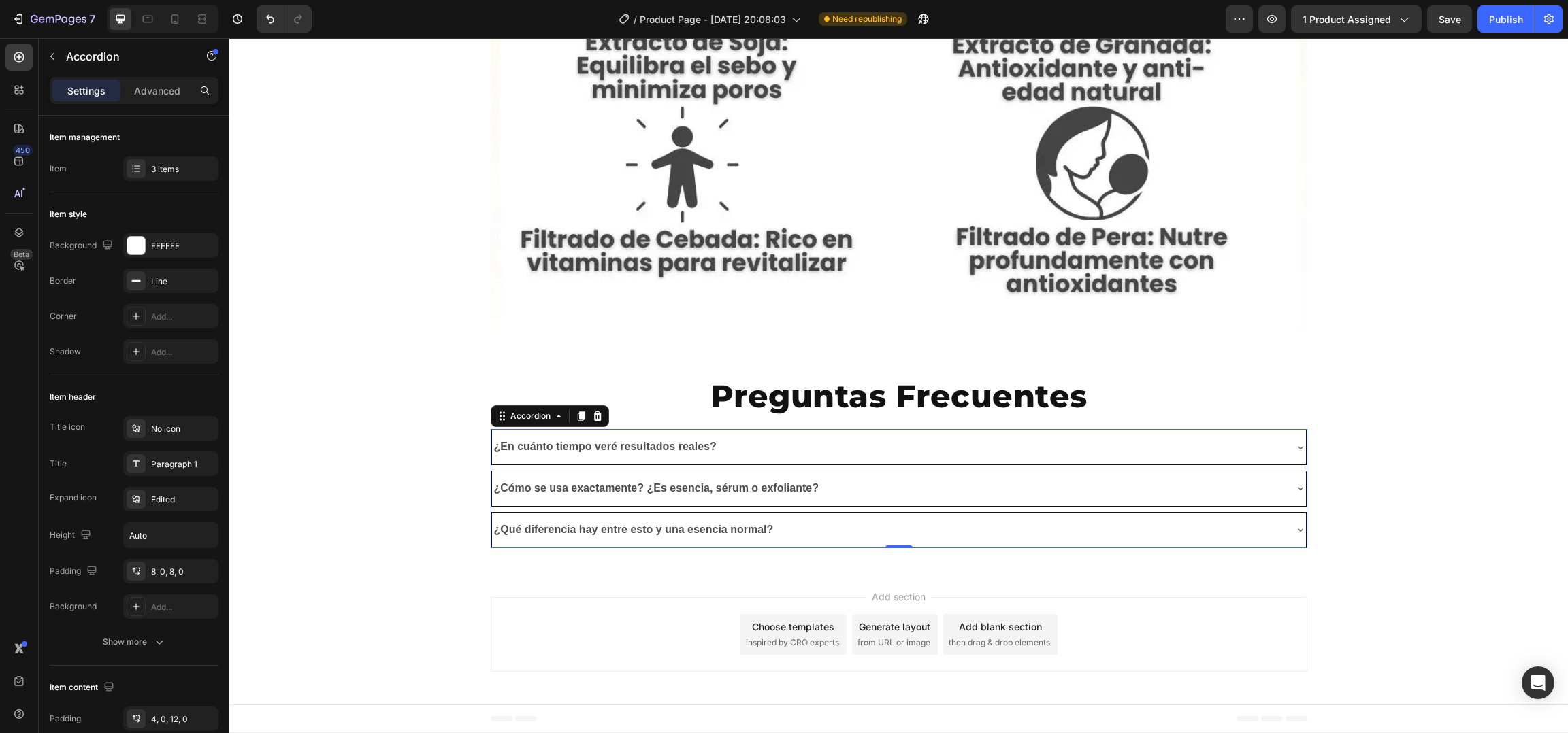
click at [698, 447] on strong "¿En cuánto tiempo veré resultados reales?" at bounding box center [605, 446] width 222 height 11
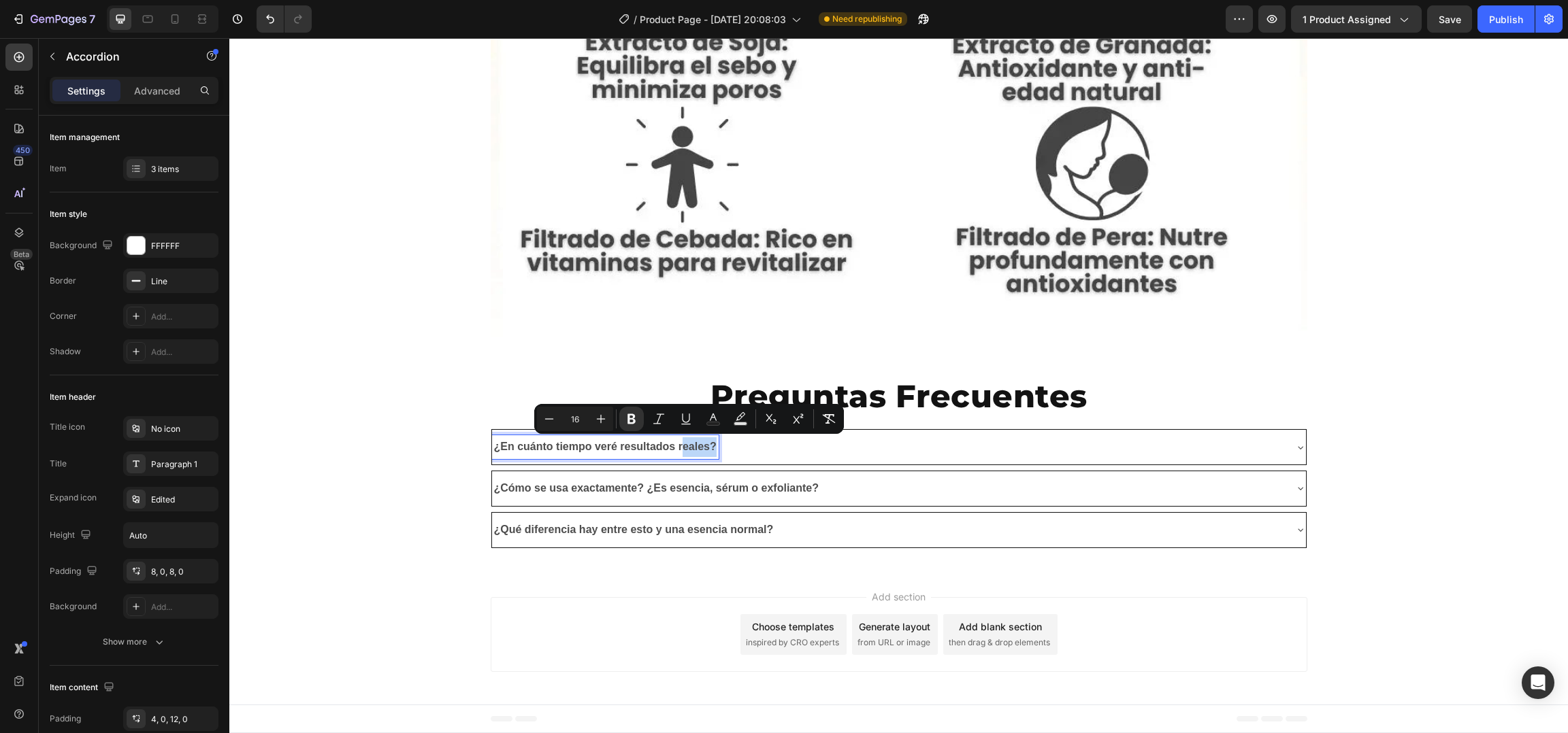
click at [698, 447] on strong "¿En cuánto tiempo veré resultados reales?" at bounding box center [605, 446] width 222 height 11
copy strong "¿En cuánto tiempo veré resultados reales?"
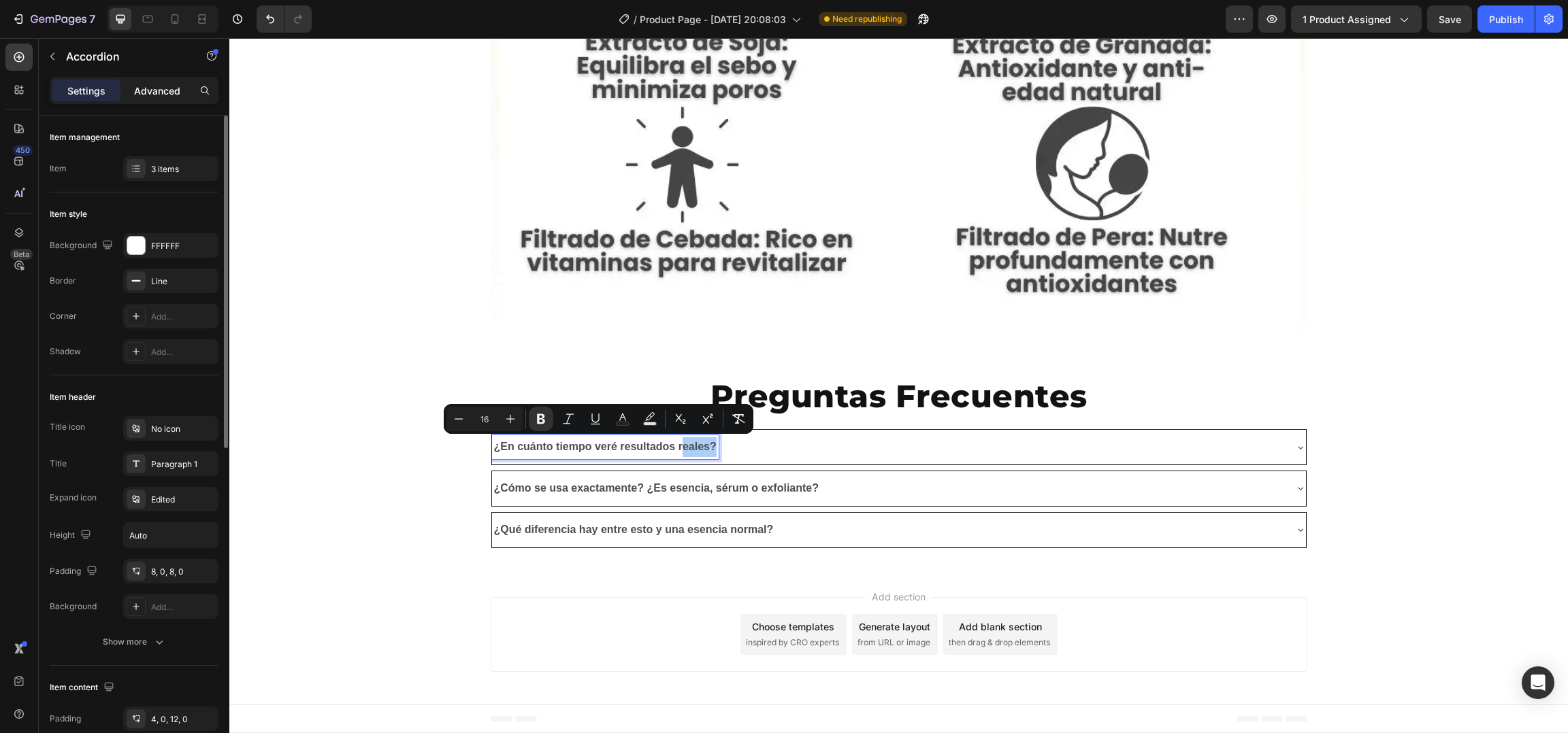
click at [153, 100] on div "Advanced" at bounding box center [157, 90] width 68 height 22
type input "100%"
type input "100"
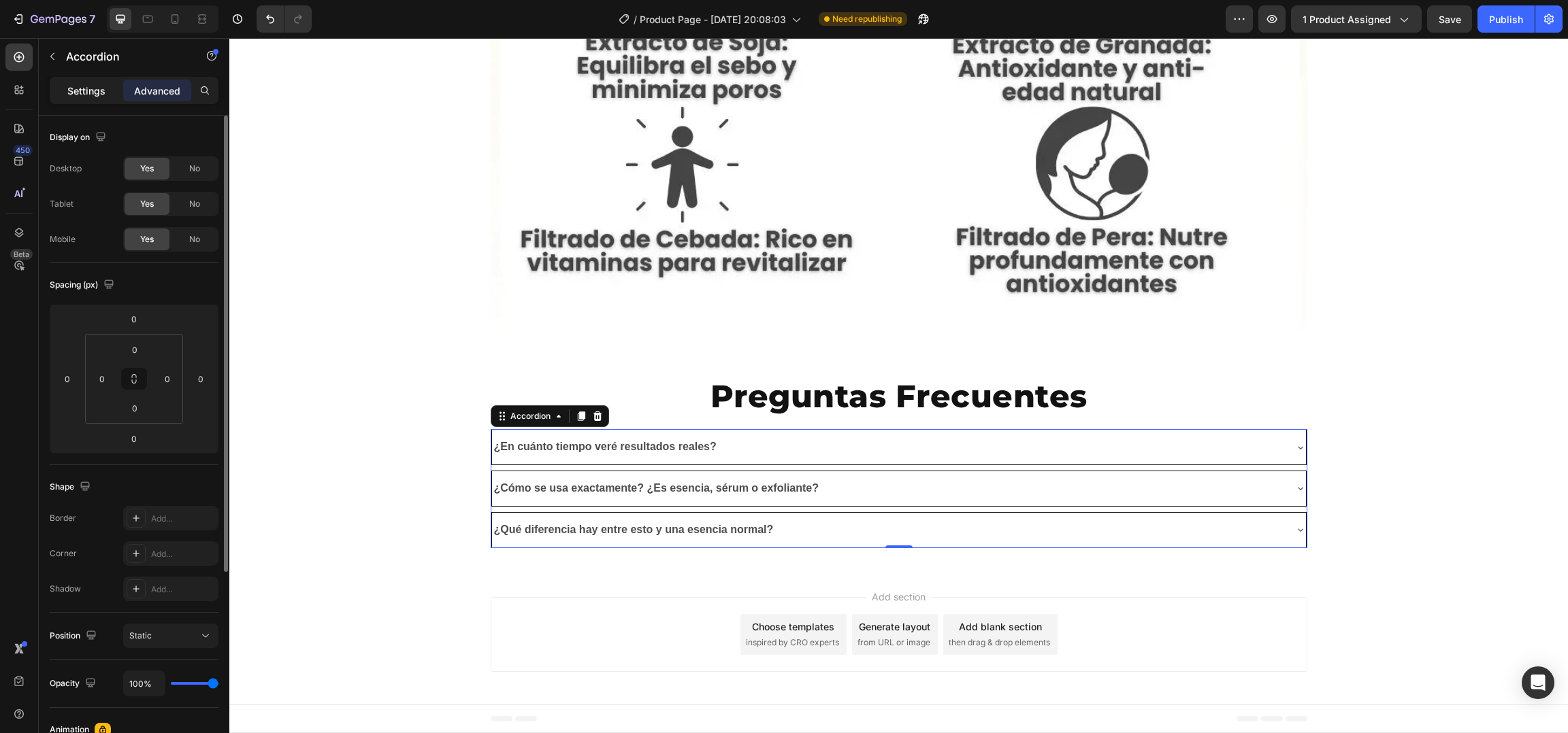
click at [85, 88] on p "Settings" at bounding box center [87, 90] width 38 height 14
type input "8"
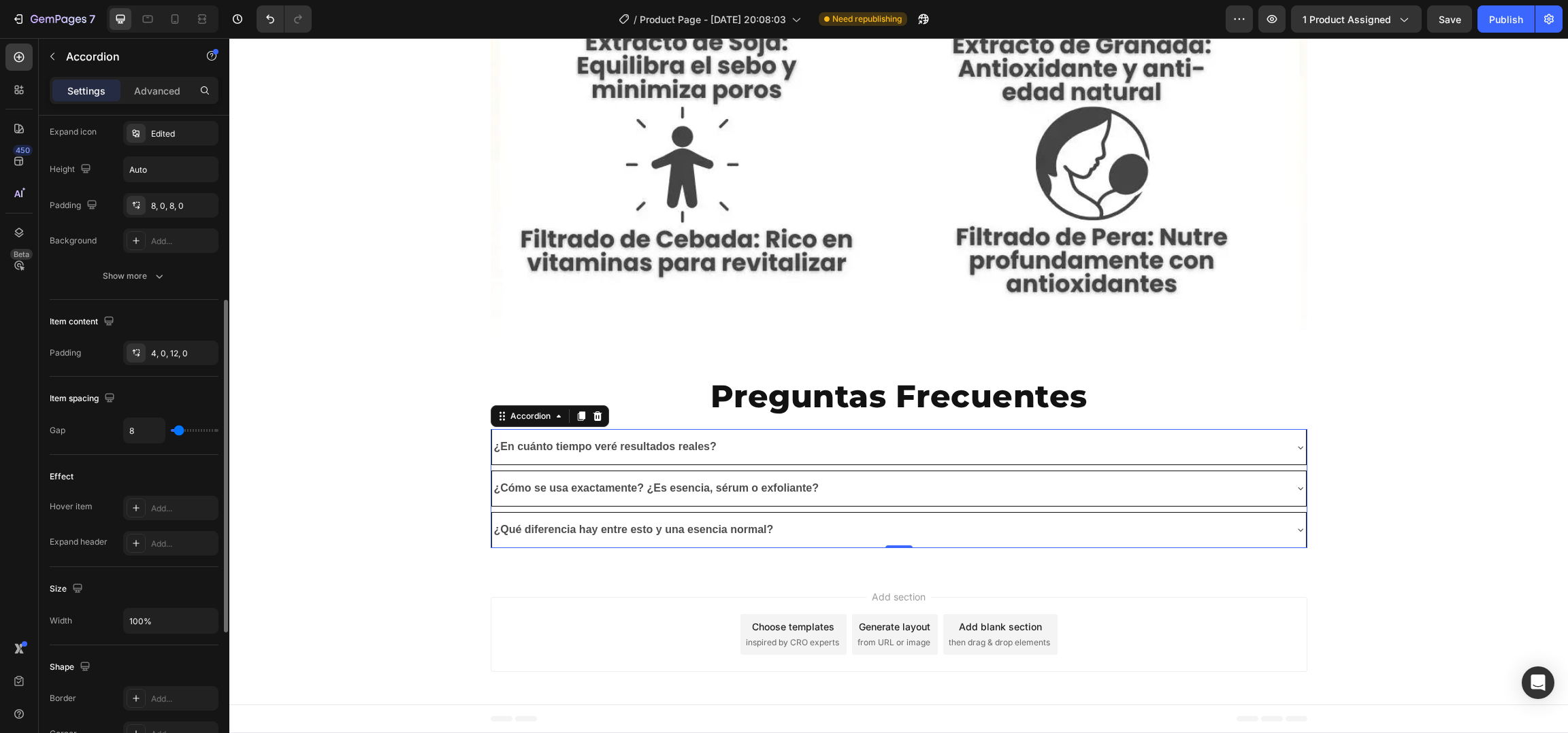
scroll to position [366, 0]
click at [129, 281] on div "Show more" at bounding box center [134, 276] width 63 height 13
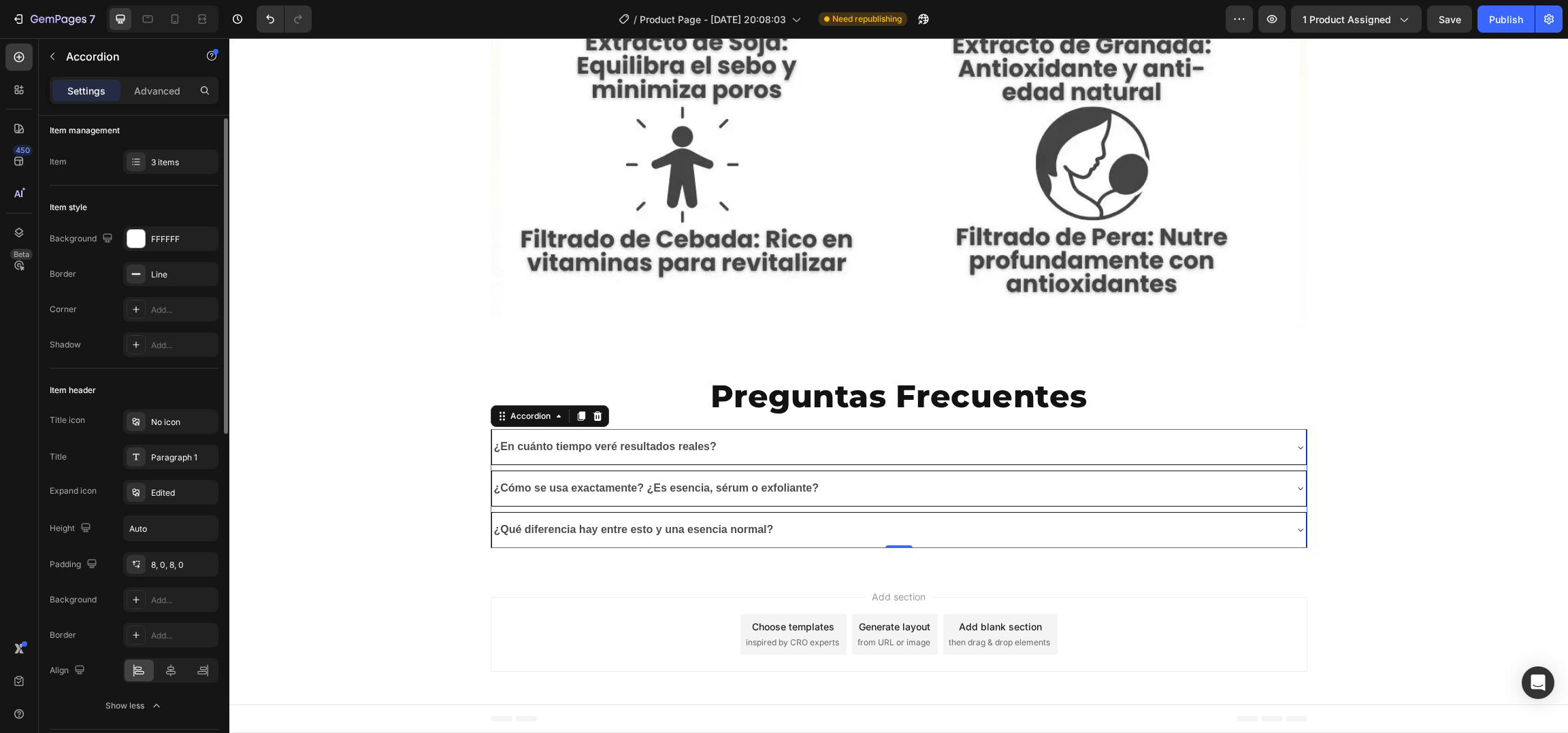
scroll to position [0, 0]
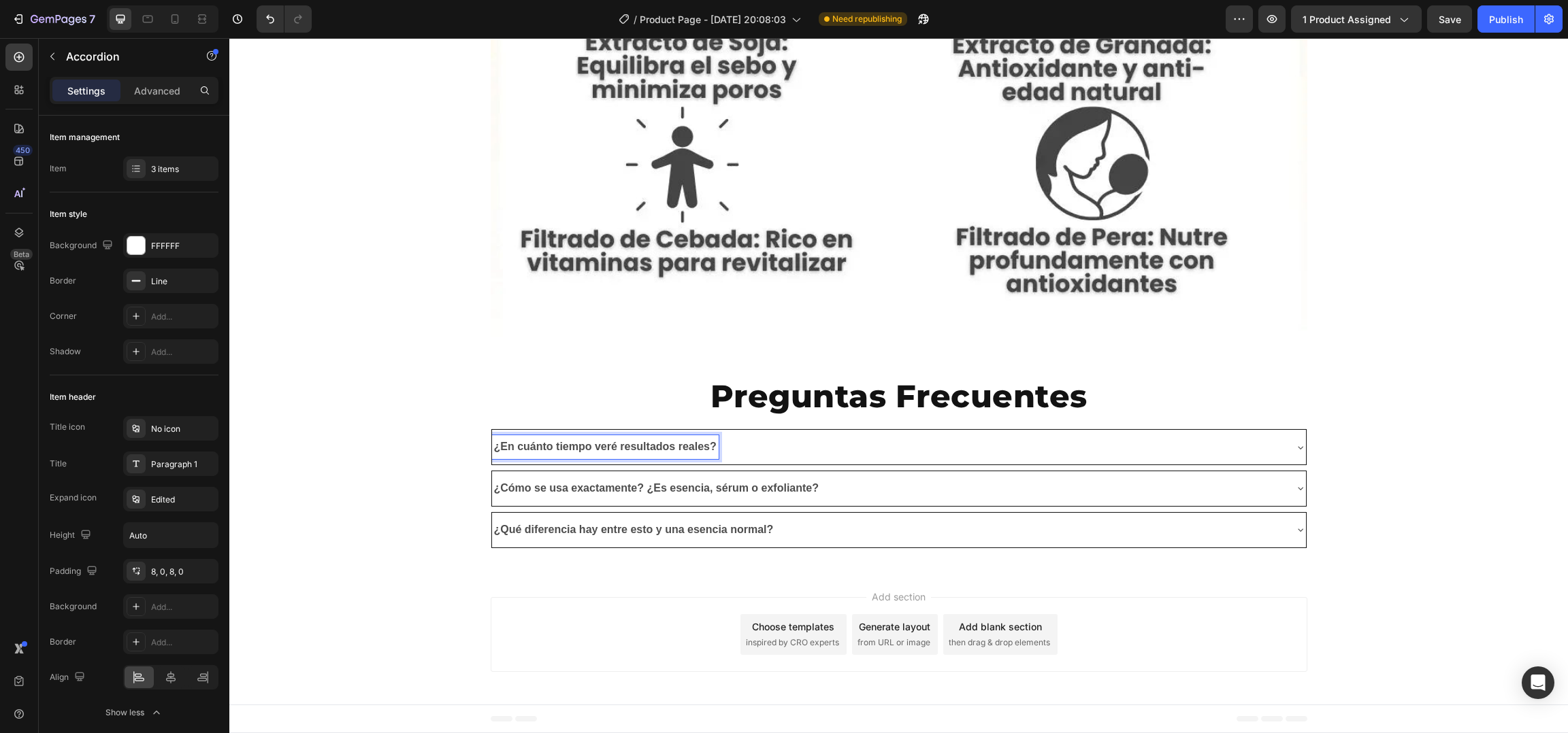
click at [827, 447] on div "¿En cuánto tiempo veré resultados reales?" at bounding box center [888, 447] width 792 height 24
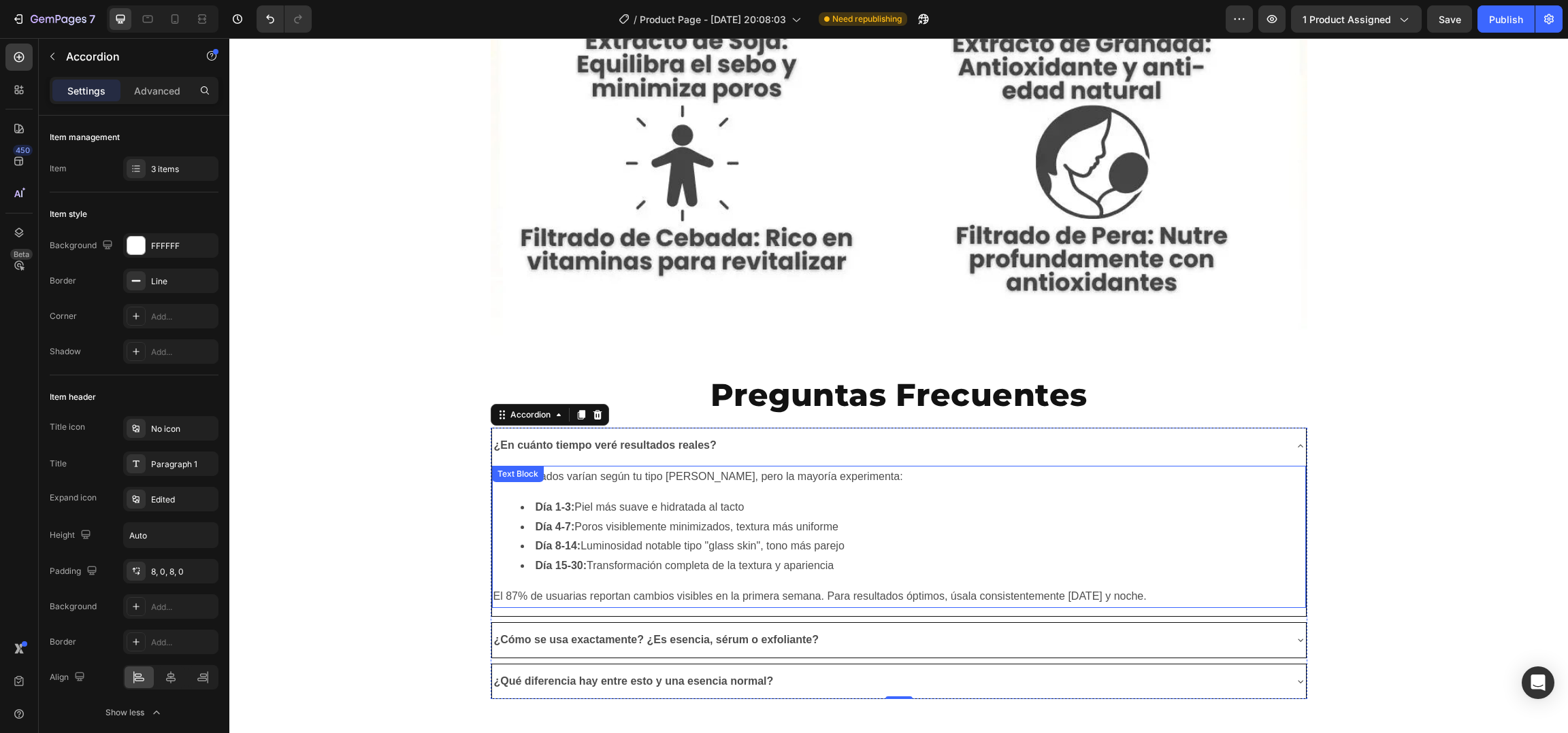
click at [681, 530] on li "Día 4-7: Poros visiblemente minimizados, textura más uniforme" at bounding box center [912, 527] width 784 height 20
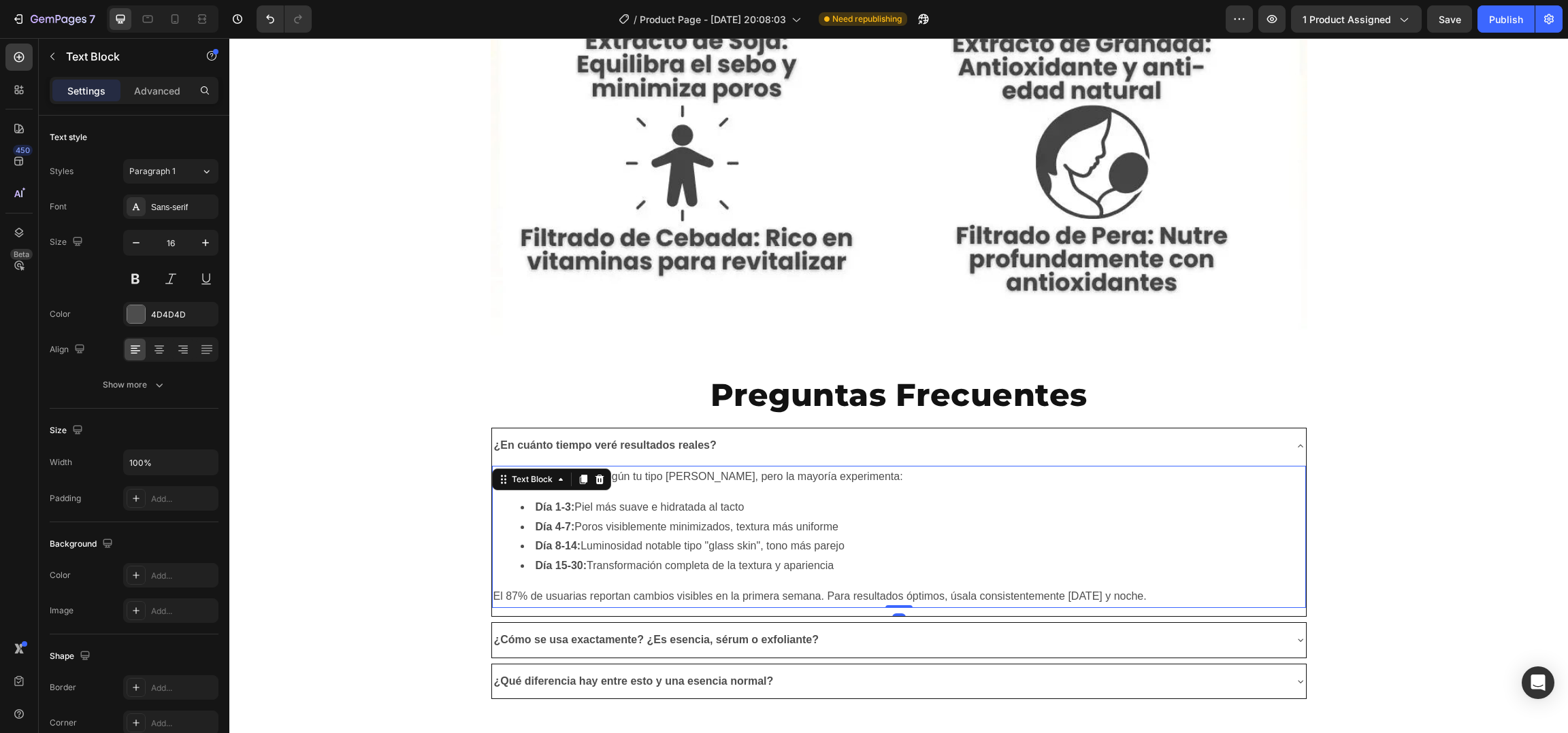
click at [681, 530] on li "Día 4-7: Poros visiblemente minimizados, textura más uniforme" at bounding box center [912, 527] width 784 height 20
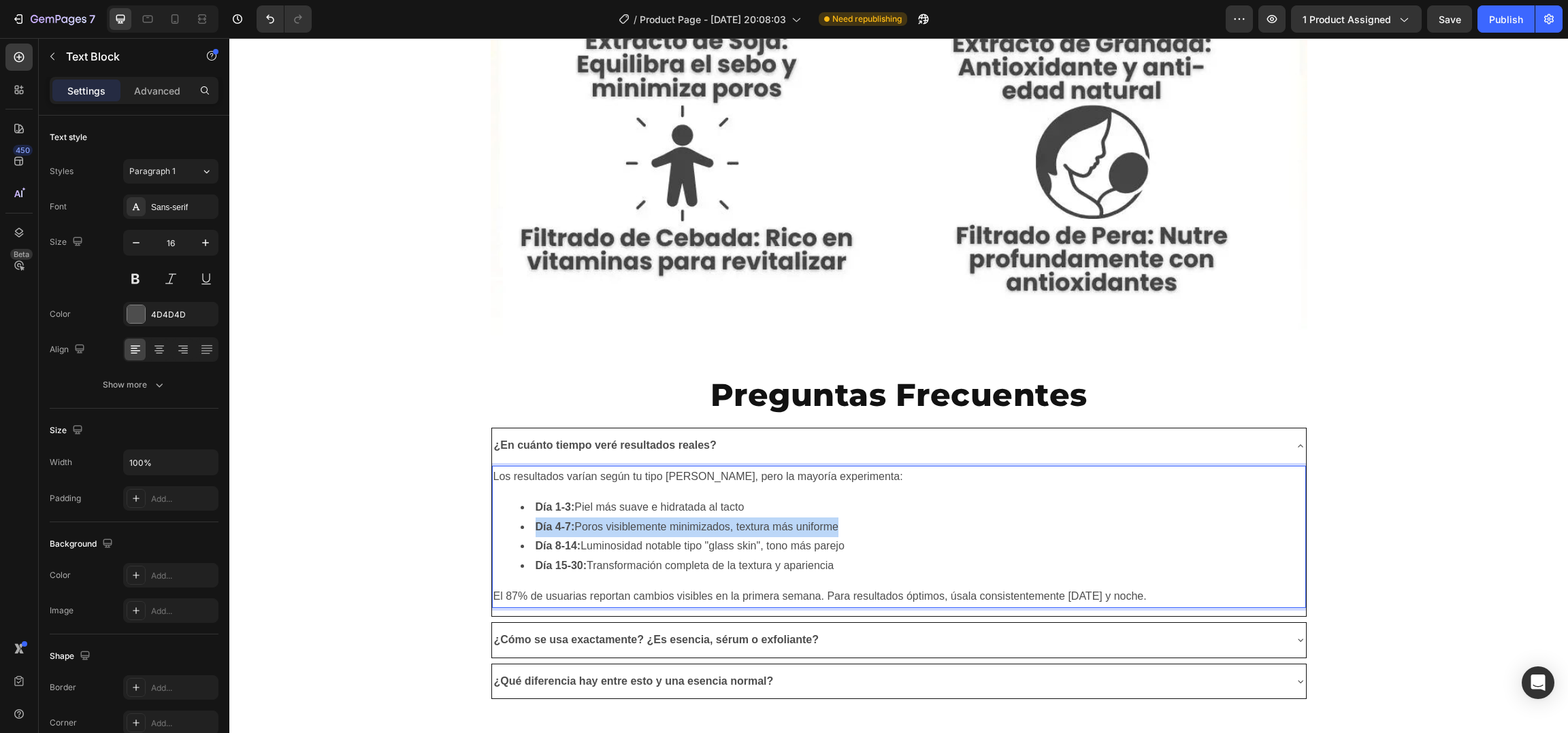
click at [681, 530] on li "Día 4-7: Poros visiblemente minimizados, textura más uniforme" at bounding box center [912, 527] width 784 height 20
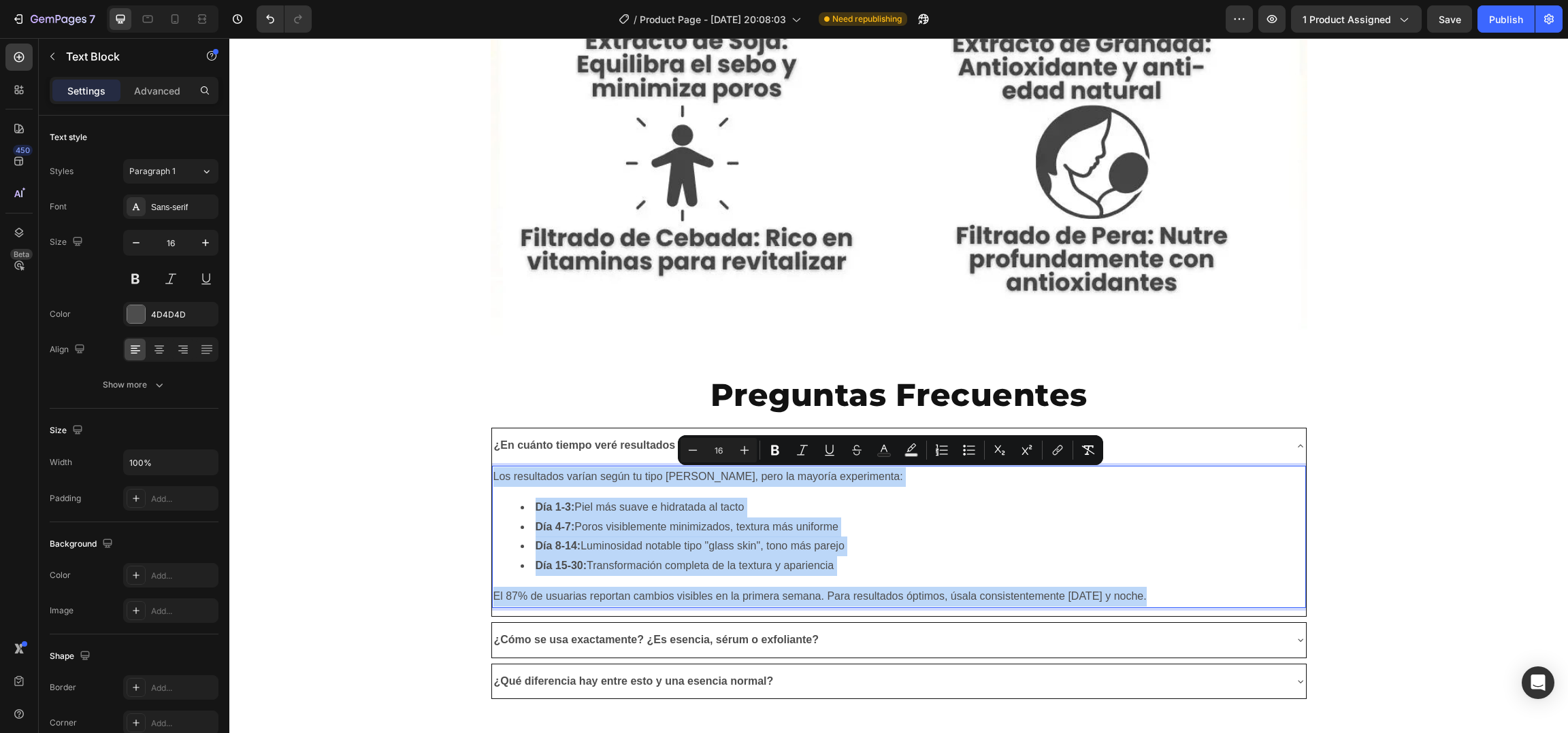
copy div "Los resultados varían según tu tipo [PERSON_NAME], pero la mayoría experimenta:…"
click at [625, 636] on strong "¿Cómo se usa exactamente? ¿Es esencia, sérum o exfoliante?" at bounding box center [657, 640] width 326 height 11
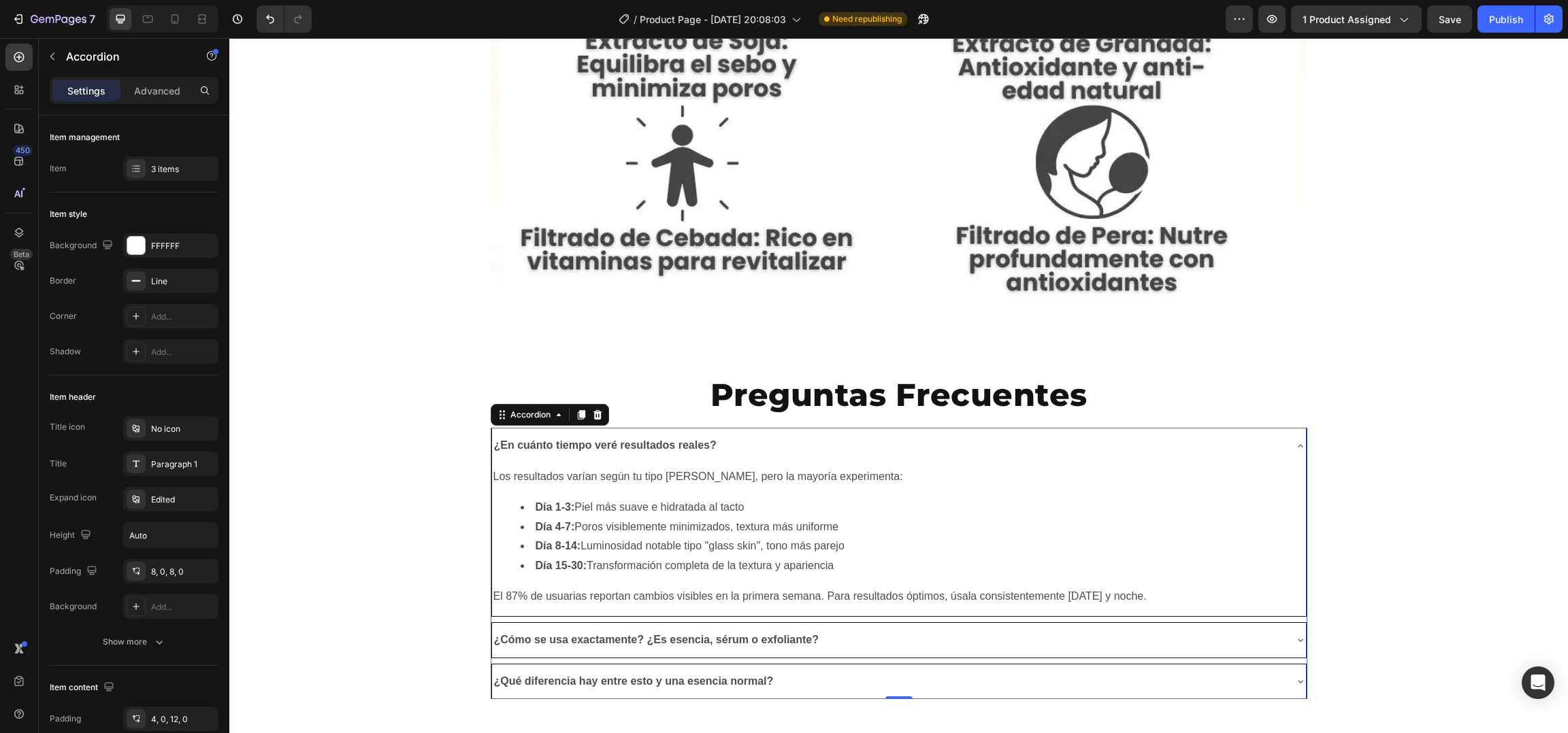
scroll to position [7487, 0]
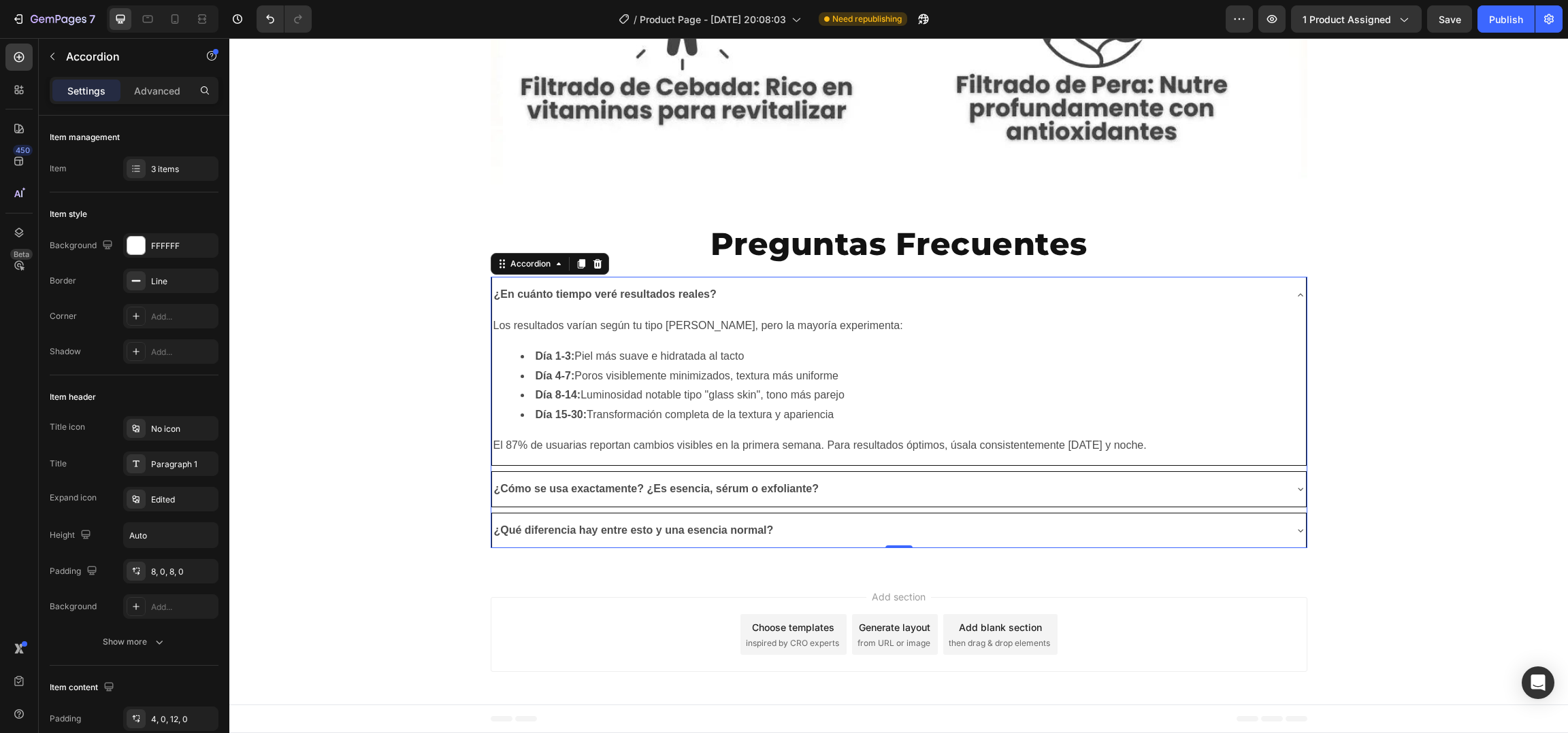
click at [886, 482] on div "¿Cómo se usa exactamente? ¿Es esencia, sérum o exfoliante?" at bounding box center [888, 489] width 792 height 24
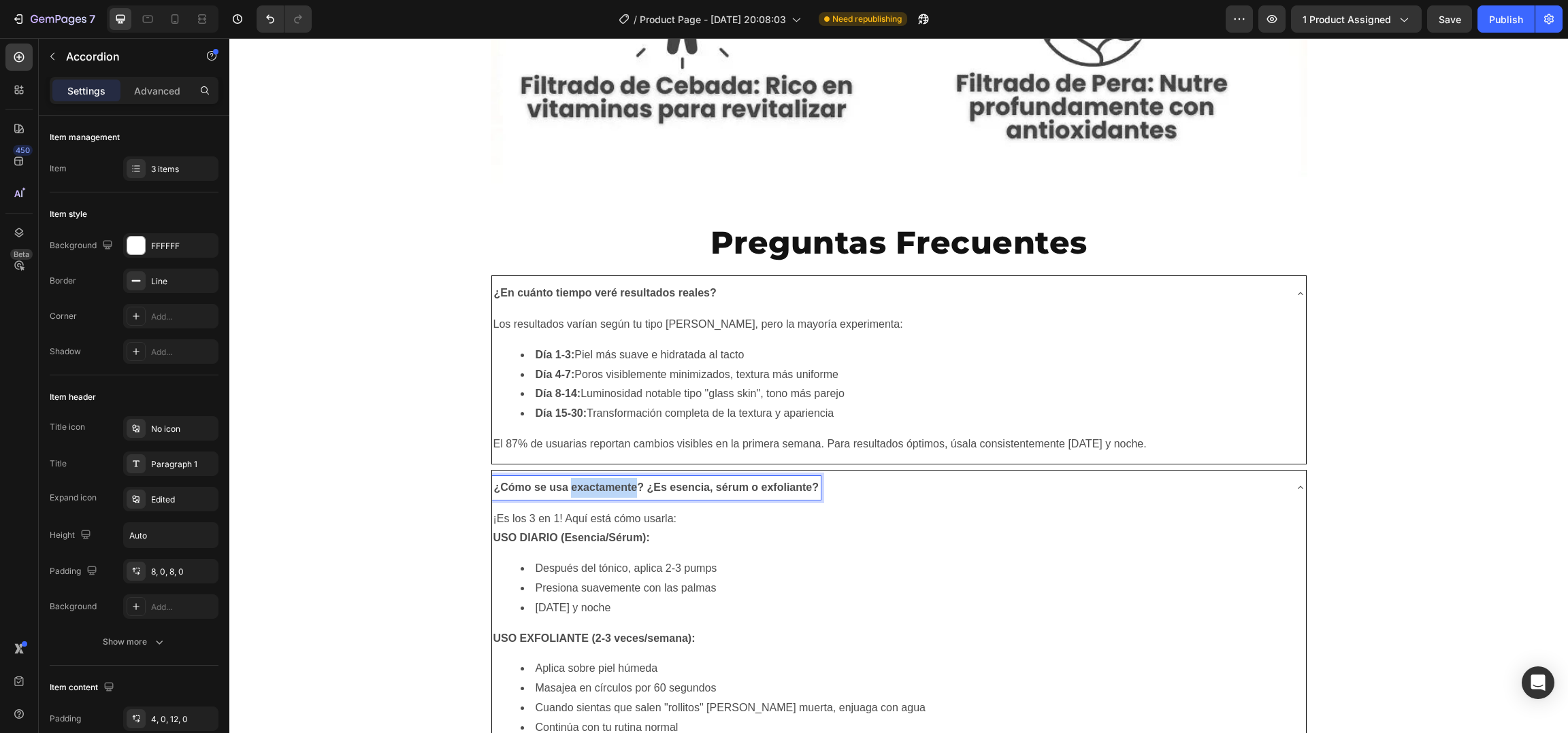
click at [621, 485] on strong "¿Cómo se usa exactamente? ¿Es esencia, sérum o exfoliante?" at bounding box center [657, 487] width 326 height 11
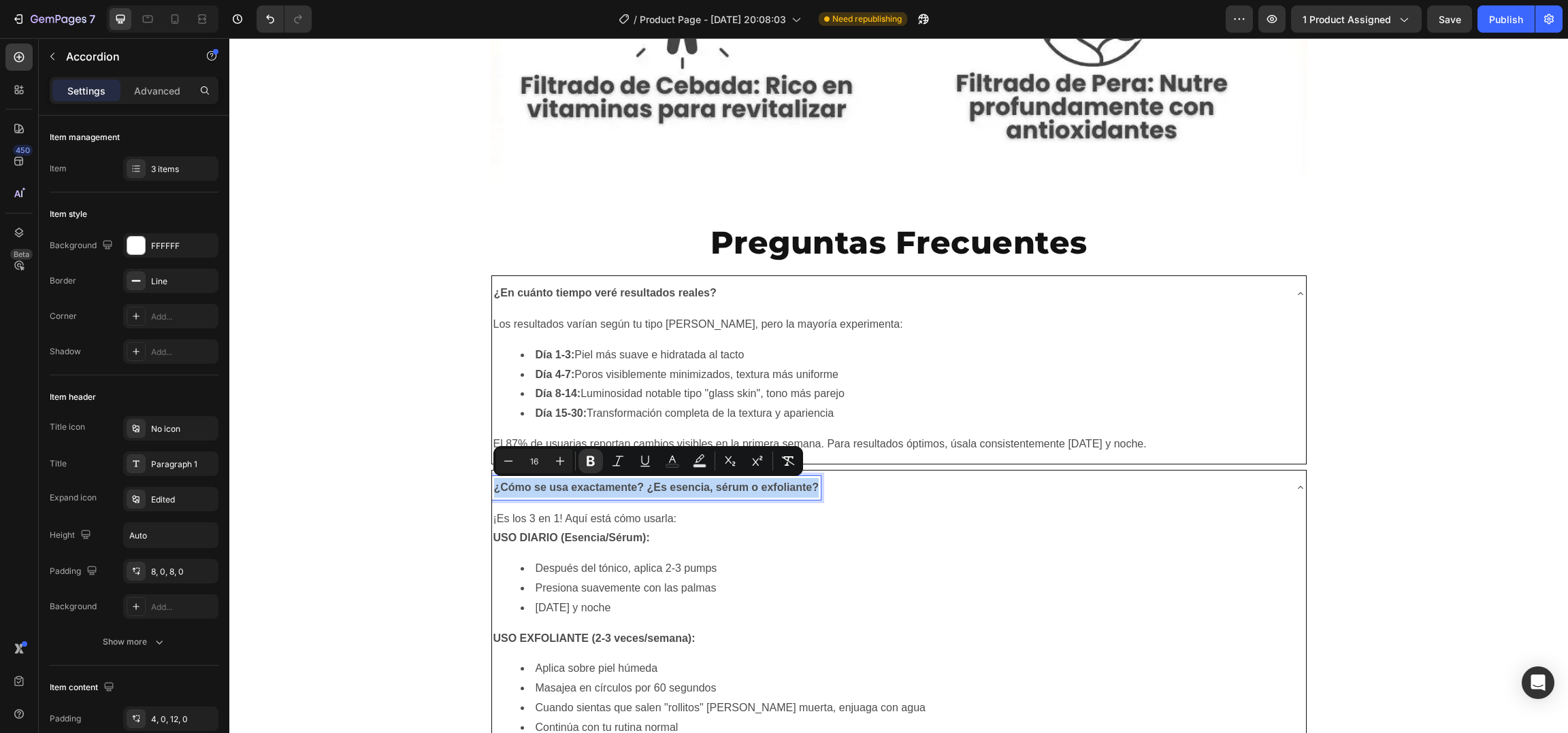
copy strong "¿Cómo se usa exactamente? ¿Es esencia, sérum o exfoliante?"
click at [600, 551] on div "¡Es los 3 en 1! Aquí está cómo usarla: USO DIARIO (Esencia/Sérum): Después del …" at bounding box center [899, 629] width 814 height 242
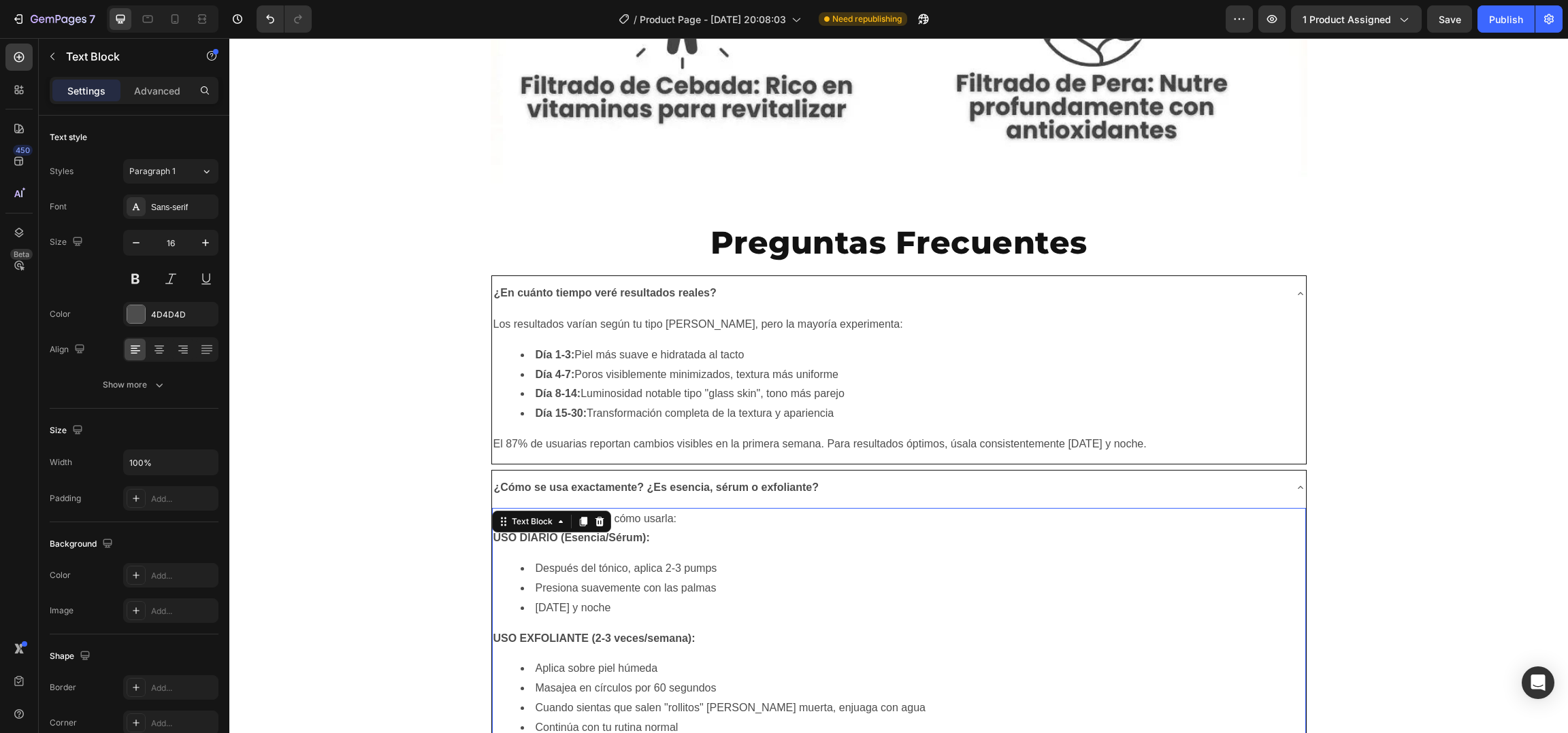
click at [600, 551] on div "¡Es los 3 en 1! Aquí está cómo usarla: USO DIARIO (Esencia/Sérum): Después del …" at bounding box center [899, 629] width 814 height 242
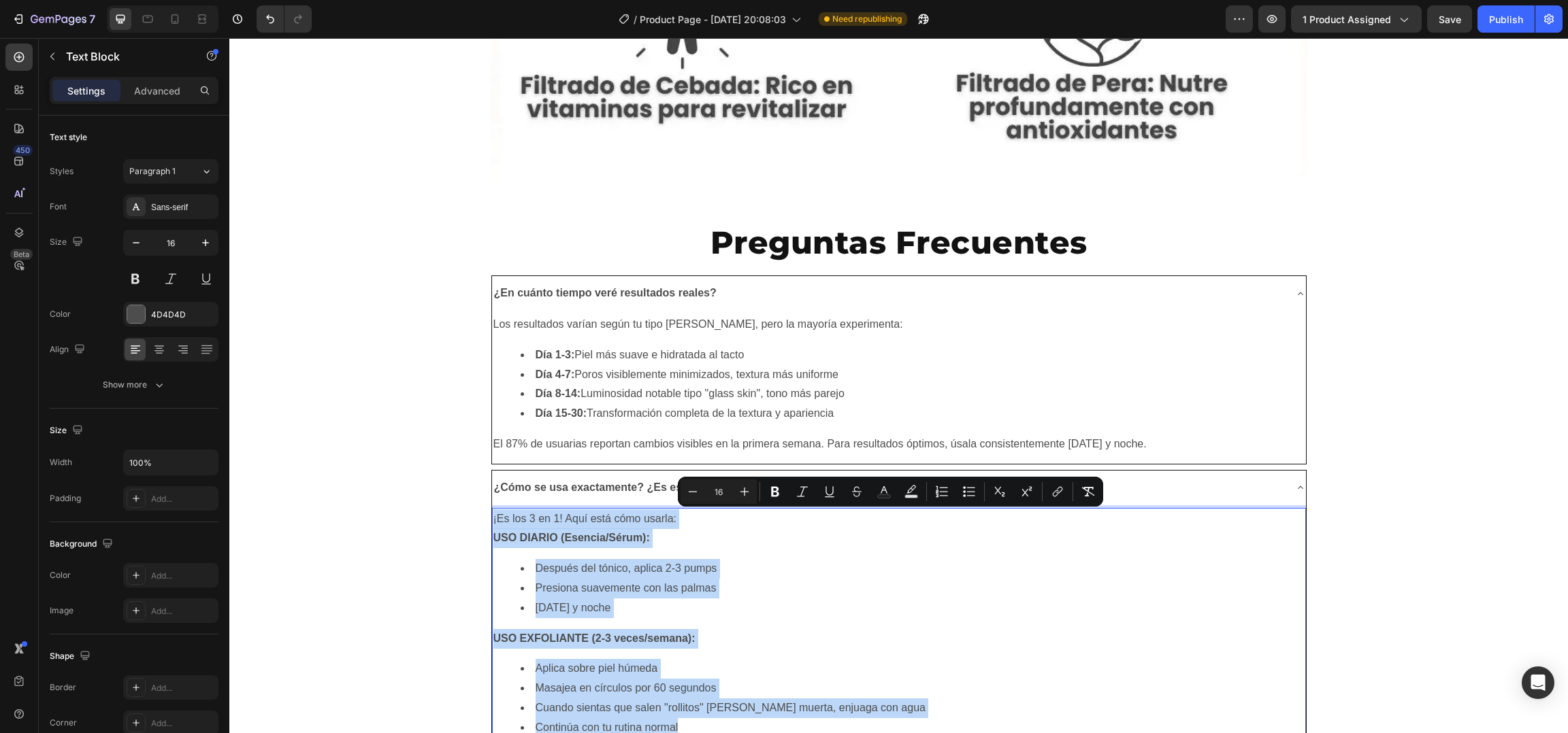
copy div "¡Es los 3 en 1! Aquí está cómo usarla: USO DIARIO (Esencia/Sérum): Después del …"
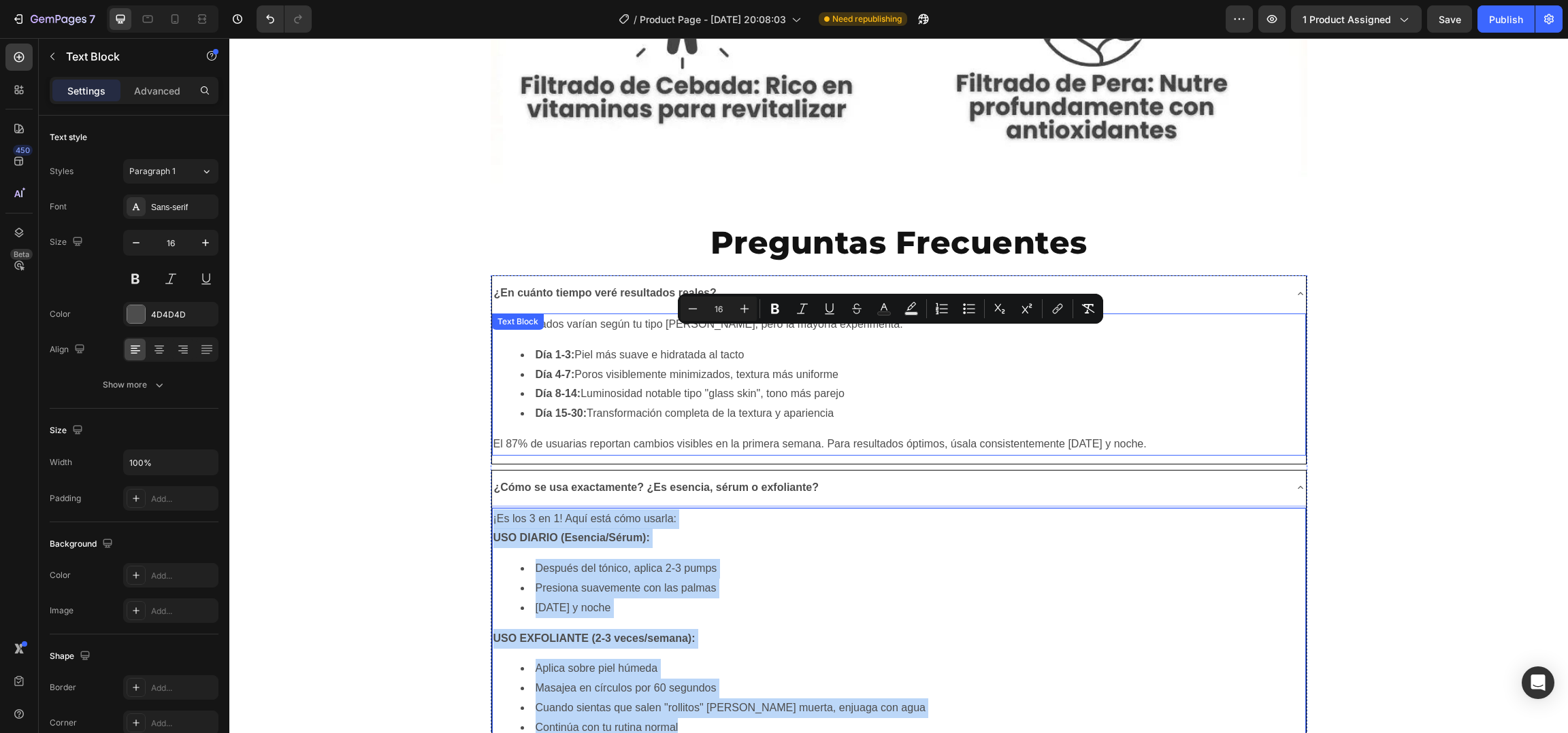
scroll to position [7740, 0]
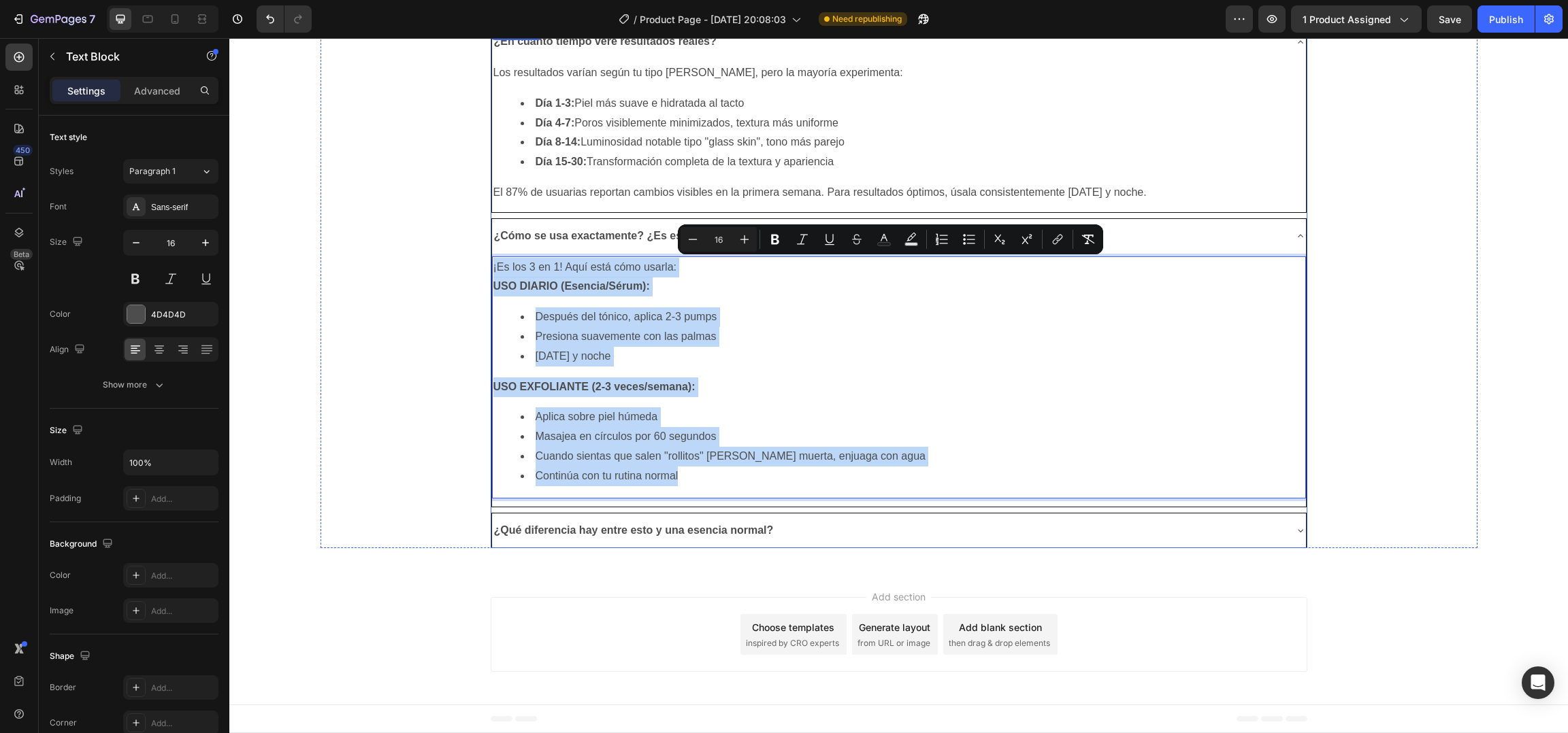
click at [603, 536] on p "¿Qué diferencia hay entre esto y una esencia normal?" at bounding box center [633, 531] width 280 height 20
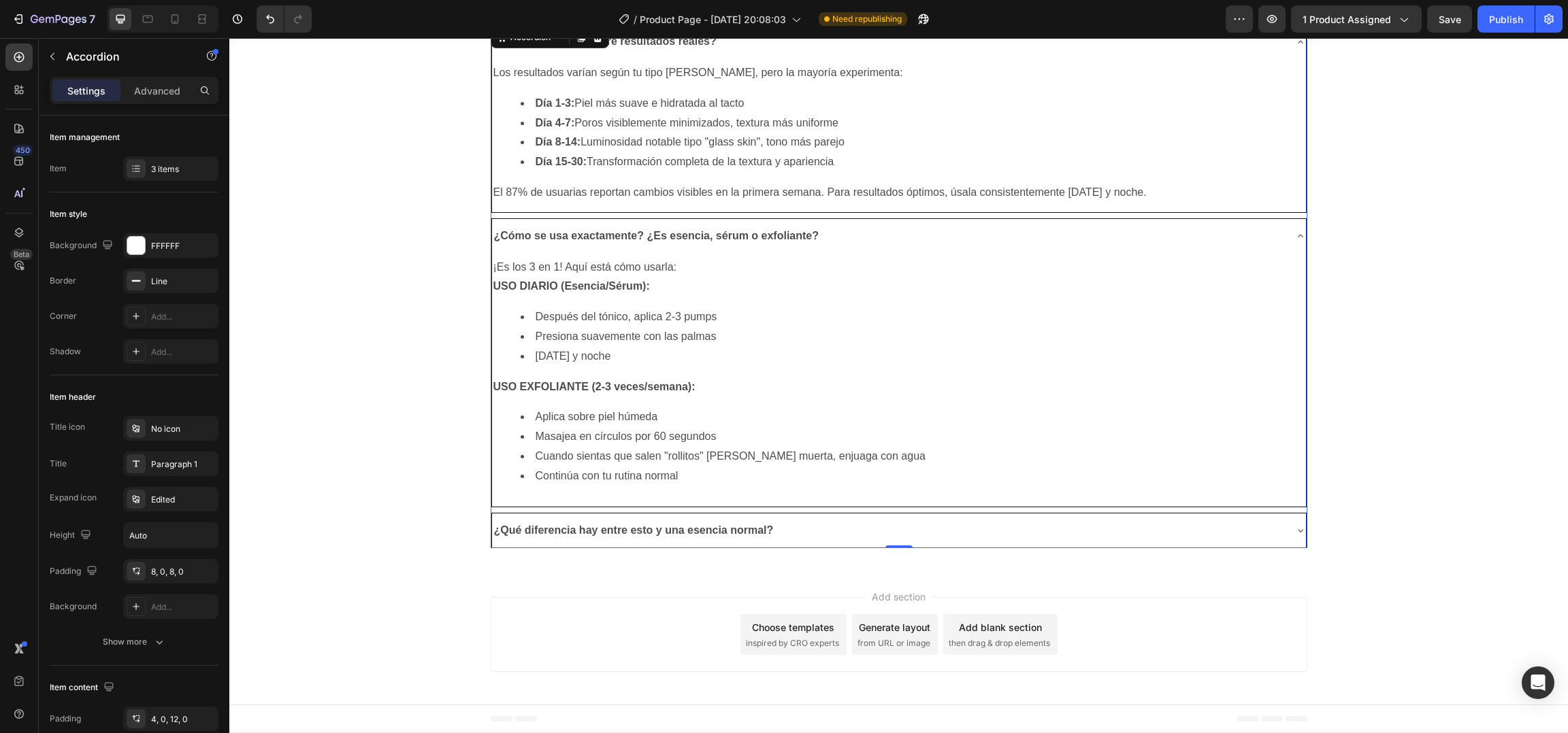
click at [773, 530] on div "¿Qué diferencia hay entre esto y una esencia normal?" at bounding box center [888, 531] width 792 height 24
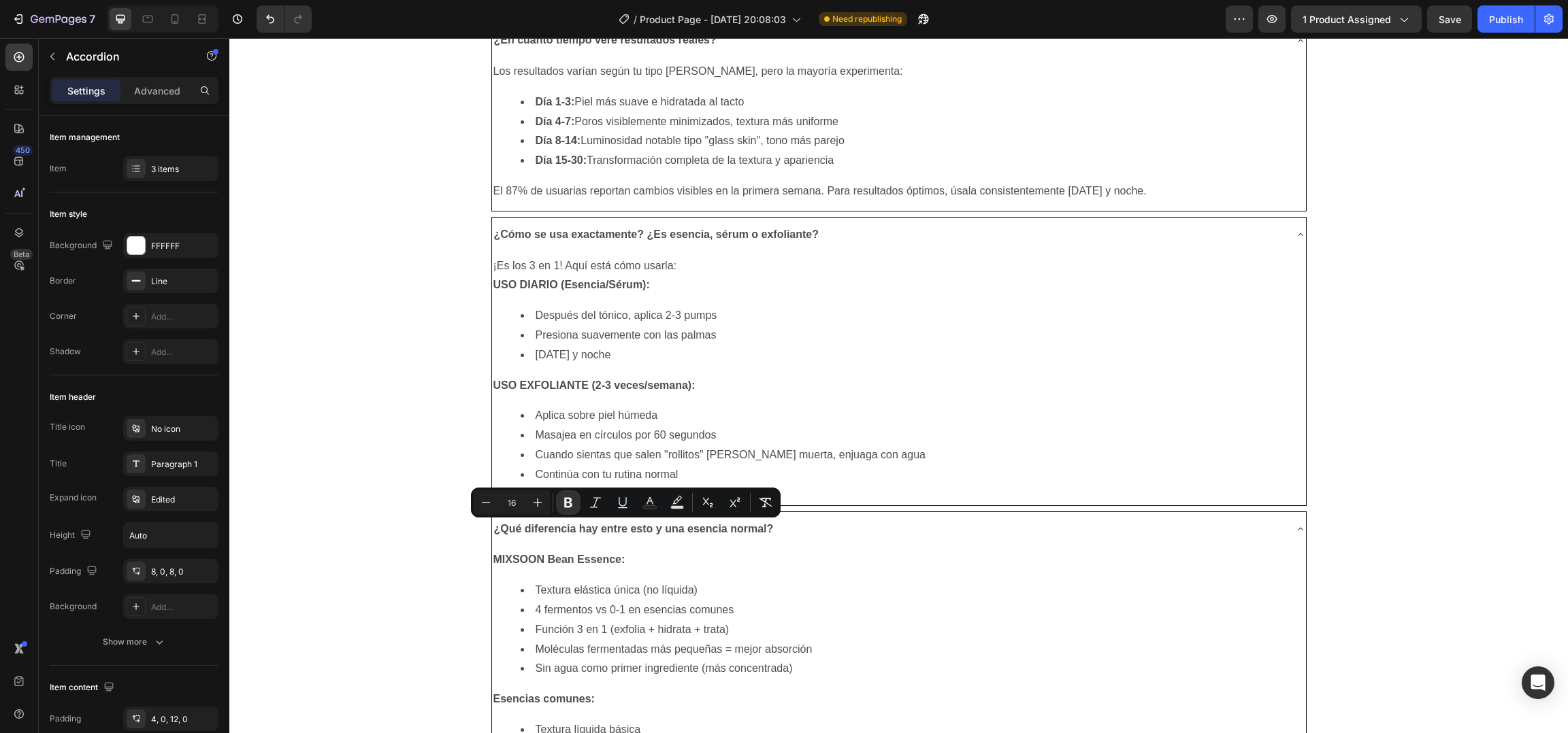
click at [573, 542] on div "¿Qué diferencia hay entre esto y una esencia normal?" at bounding box center [899, 529] width 814 height 35
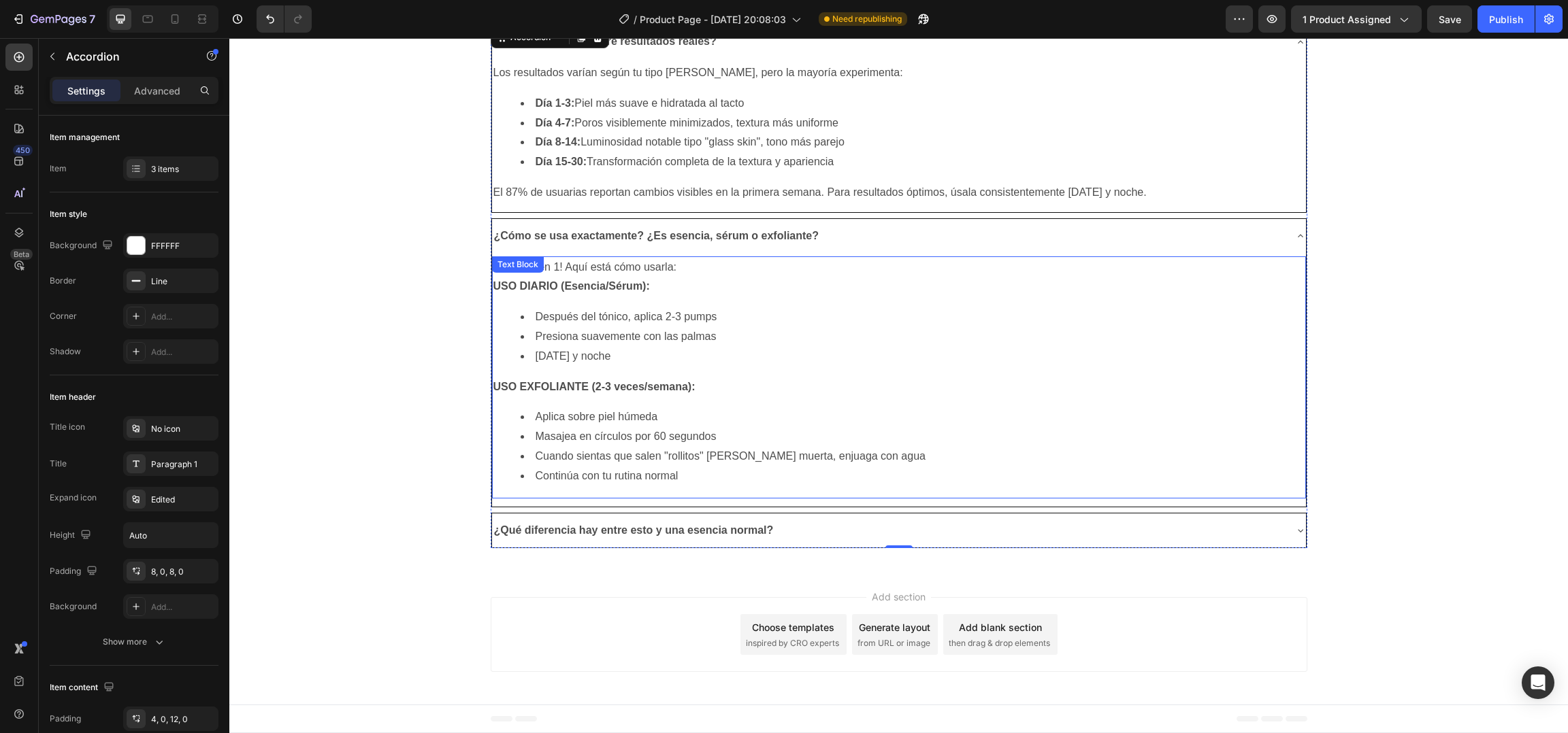
click at [581, 483] on li "Continúa con tu rutina normal" at bounding box center [912, 476] width 784 height 20
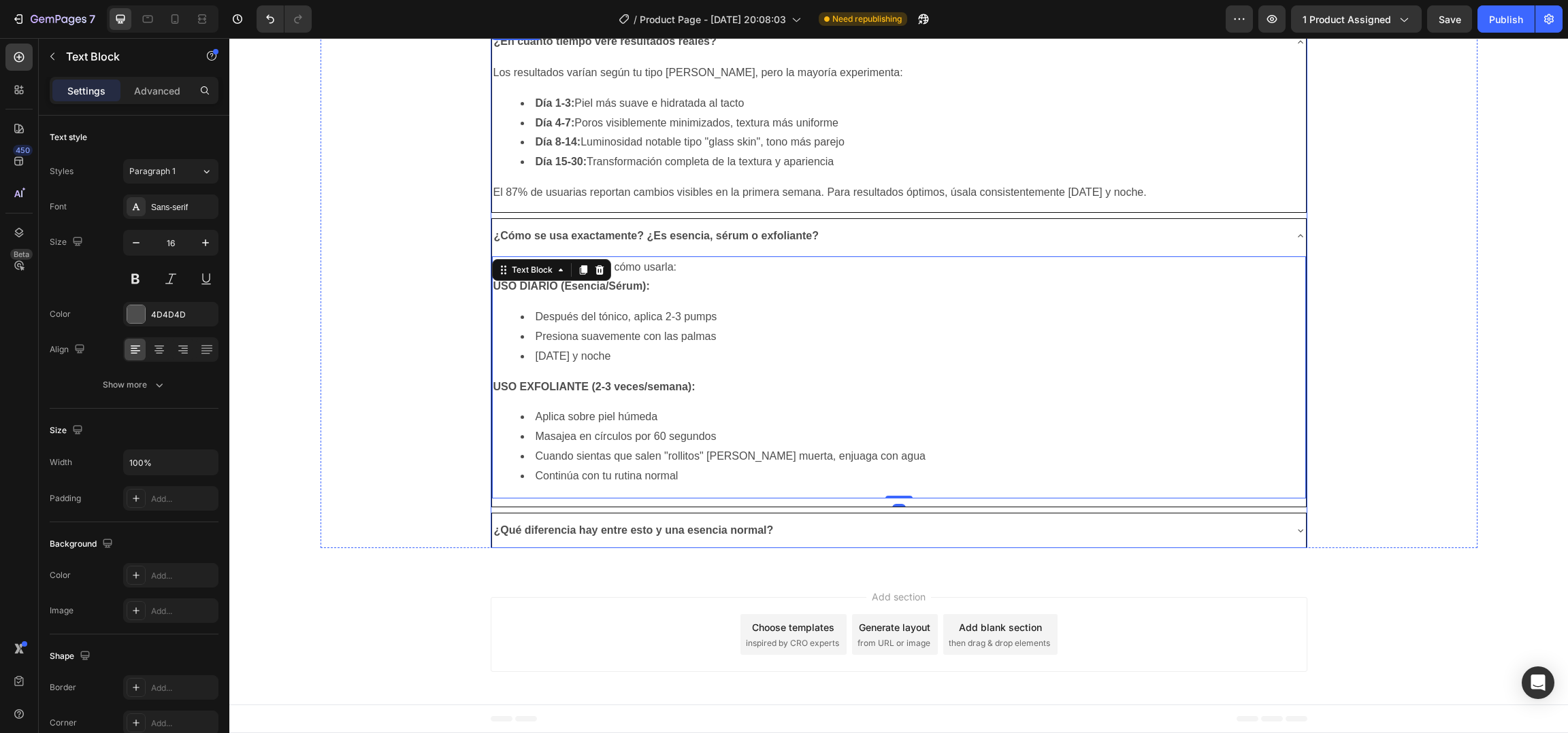
click at [583, 534] on strong "¿Qué diferencia hay entre esto y una esencia normal?" at bounding box center [633, 530] width 280 height 11
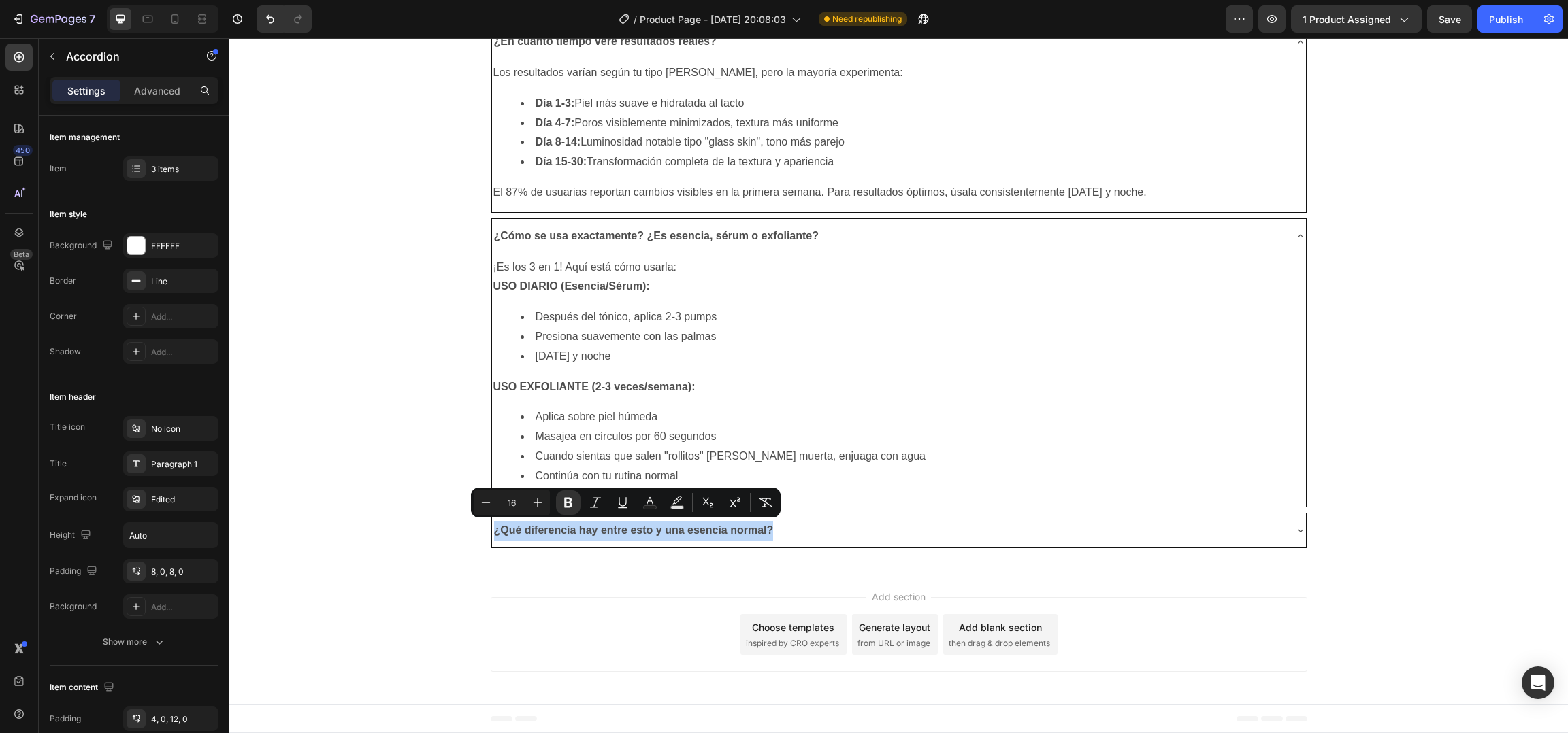
click at [839, 528] on div "¿Qué diferencia hay entre esto y una esencia normal?" at bounding box center [888, 531] width 792 height 24
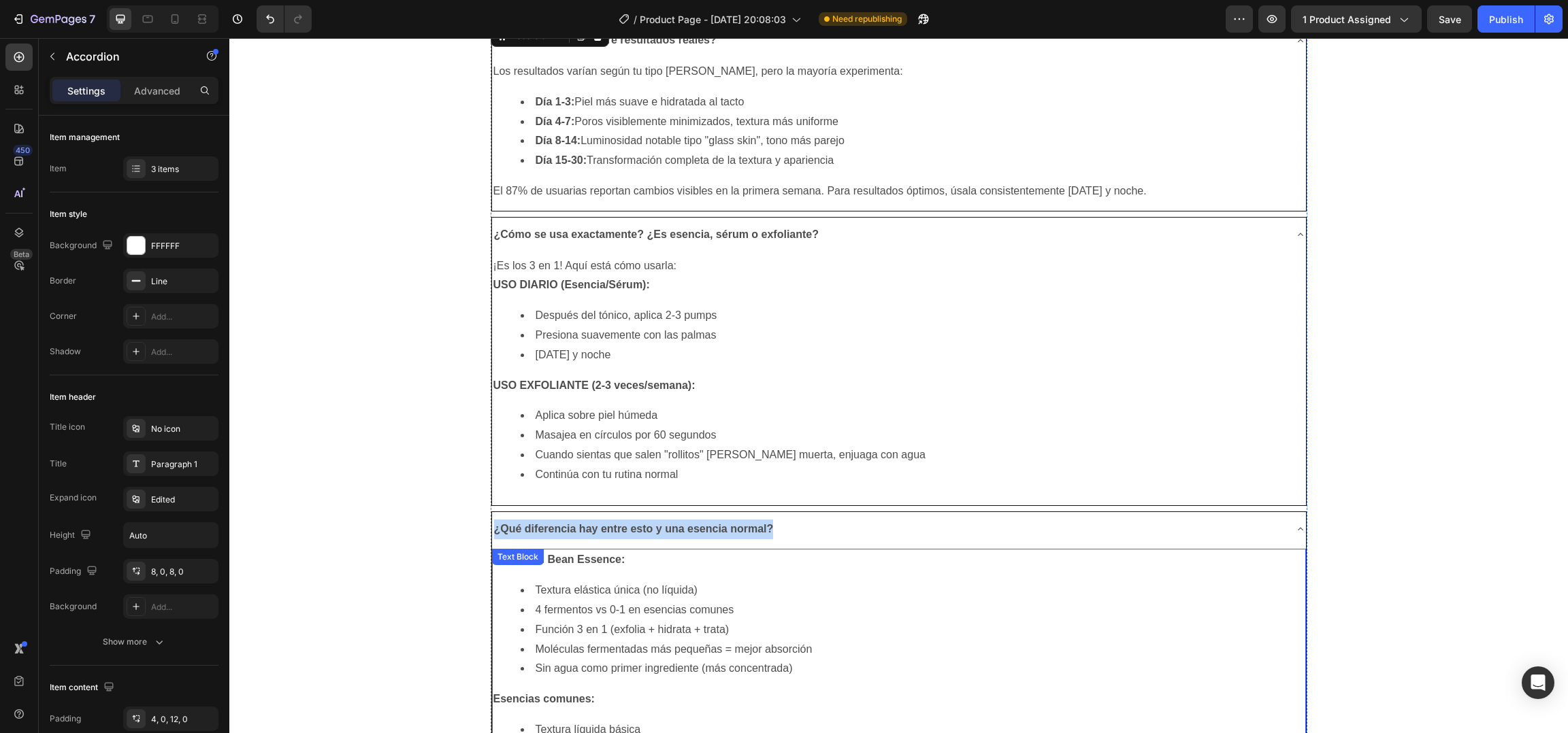
click at [692, 566] on p "MIXSOON Bean Essence:" at bounding box center [899, 560] width 811 height 20
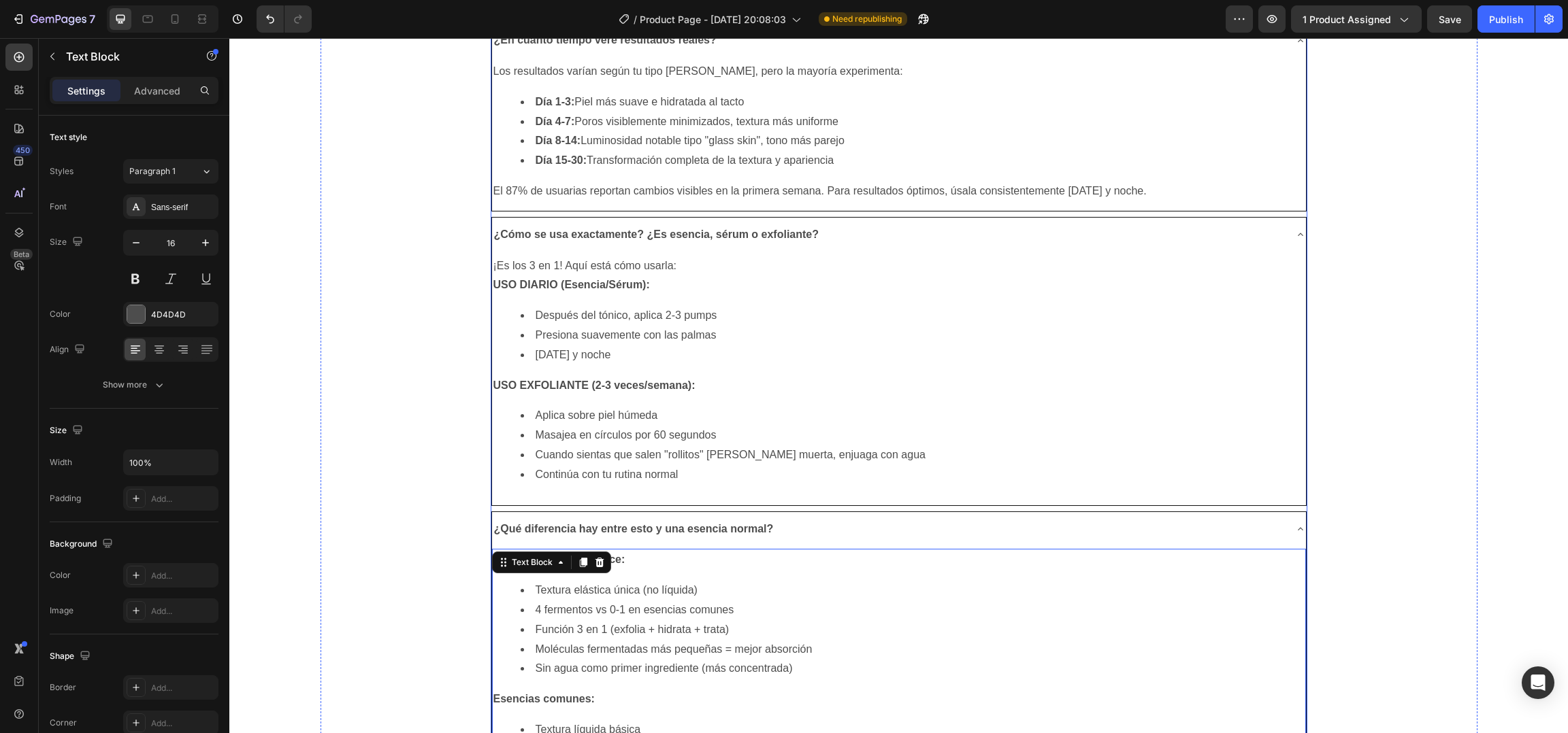
click at [663, 530] on strong "¿Qué diferencia hay entre esto y una esencia normal?" at bounding box center [633, 529] width 280 height 11
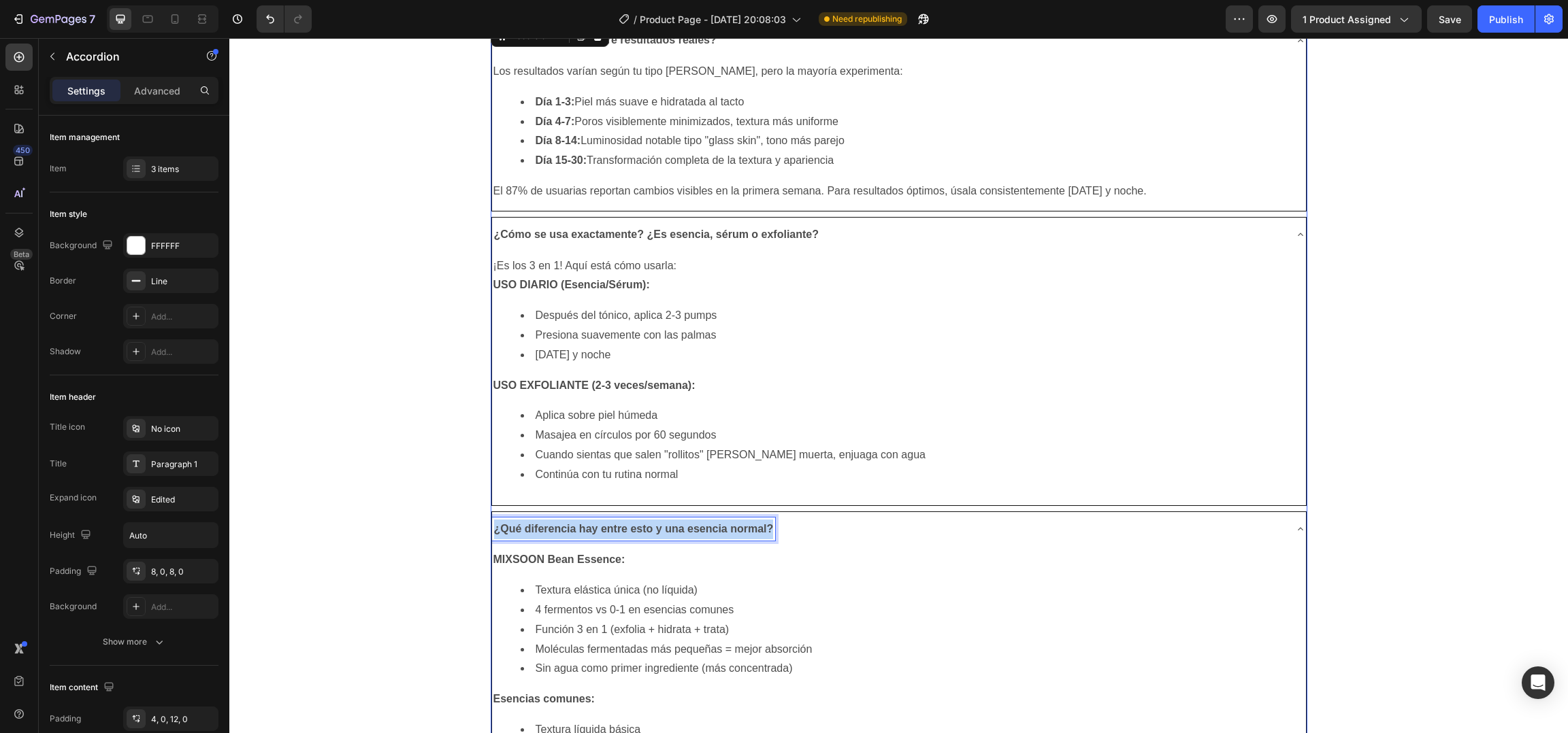
click at [663, 530] on strong "¿Qué diferencia hay entre esto y una esencia normal?" at bounding box center [633, 529] width 280 height 11
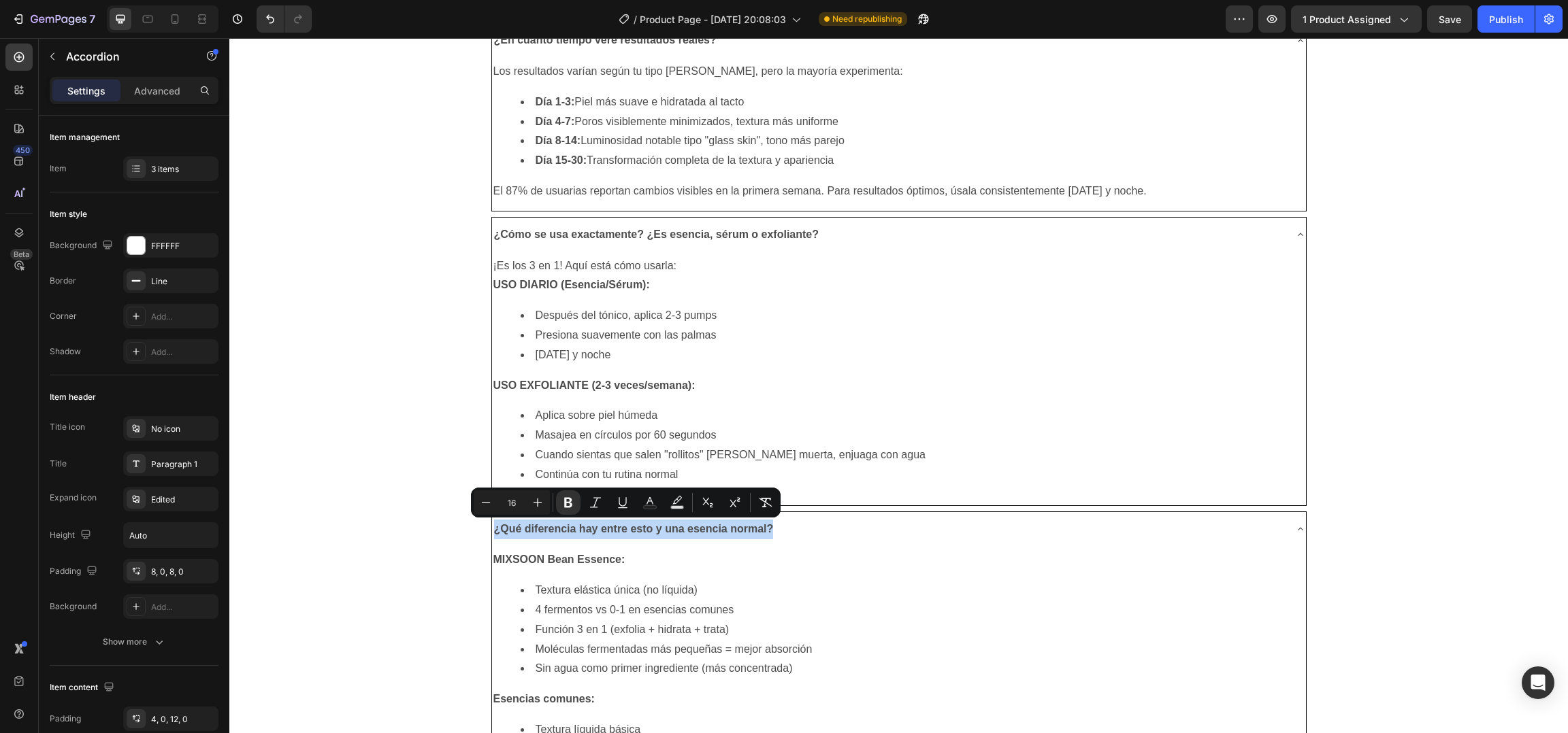
click at [611, 590] on li "Textura elástica única (no líquida)" at bounding box center [912, 590] width 784 height 20
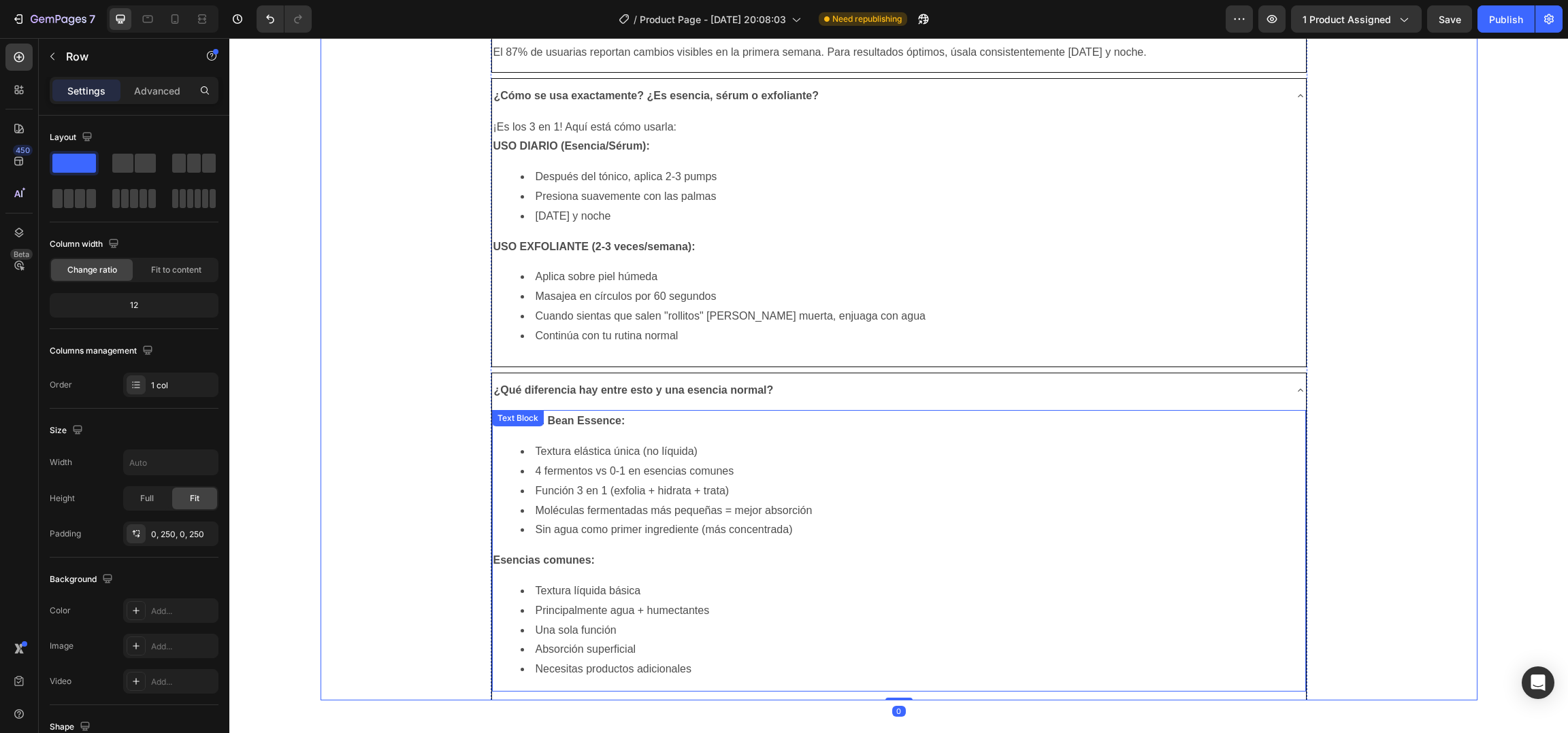
click at [980, 452] on li "Textura elástica única (no líquida)" at bounding box center [912, 452] width 784 height 20
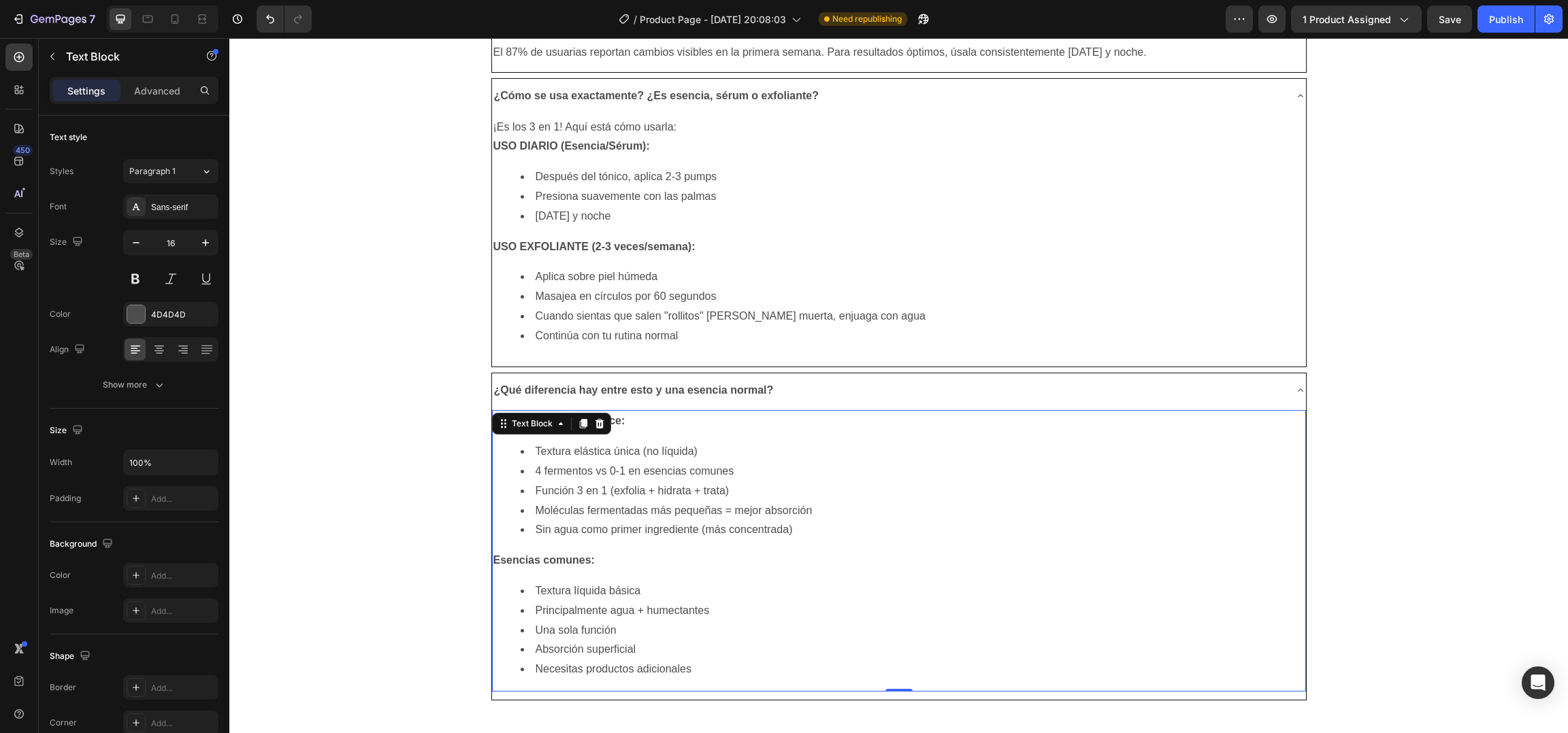
click at [719, 510] on li "Moléculas fermentadas más pequeñas = mejor absorción" at bounding box center [912, 511] width 784 height 20
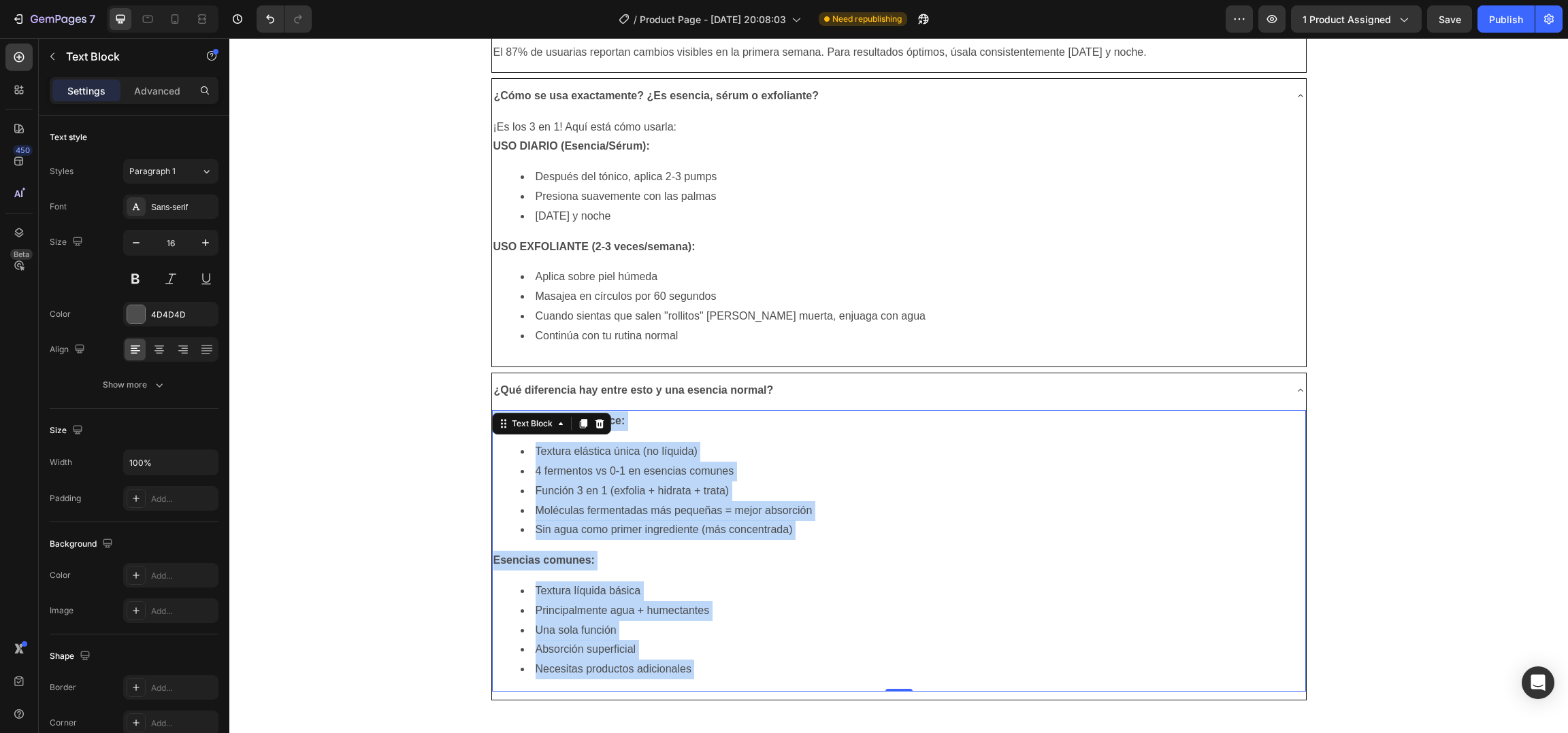
click at [719, 510] on li "Moléculas fermentadas más pequeñas = mejor absorción" at bounding box center [912, 511] width 784 height 20
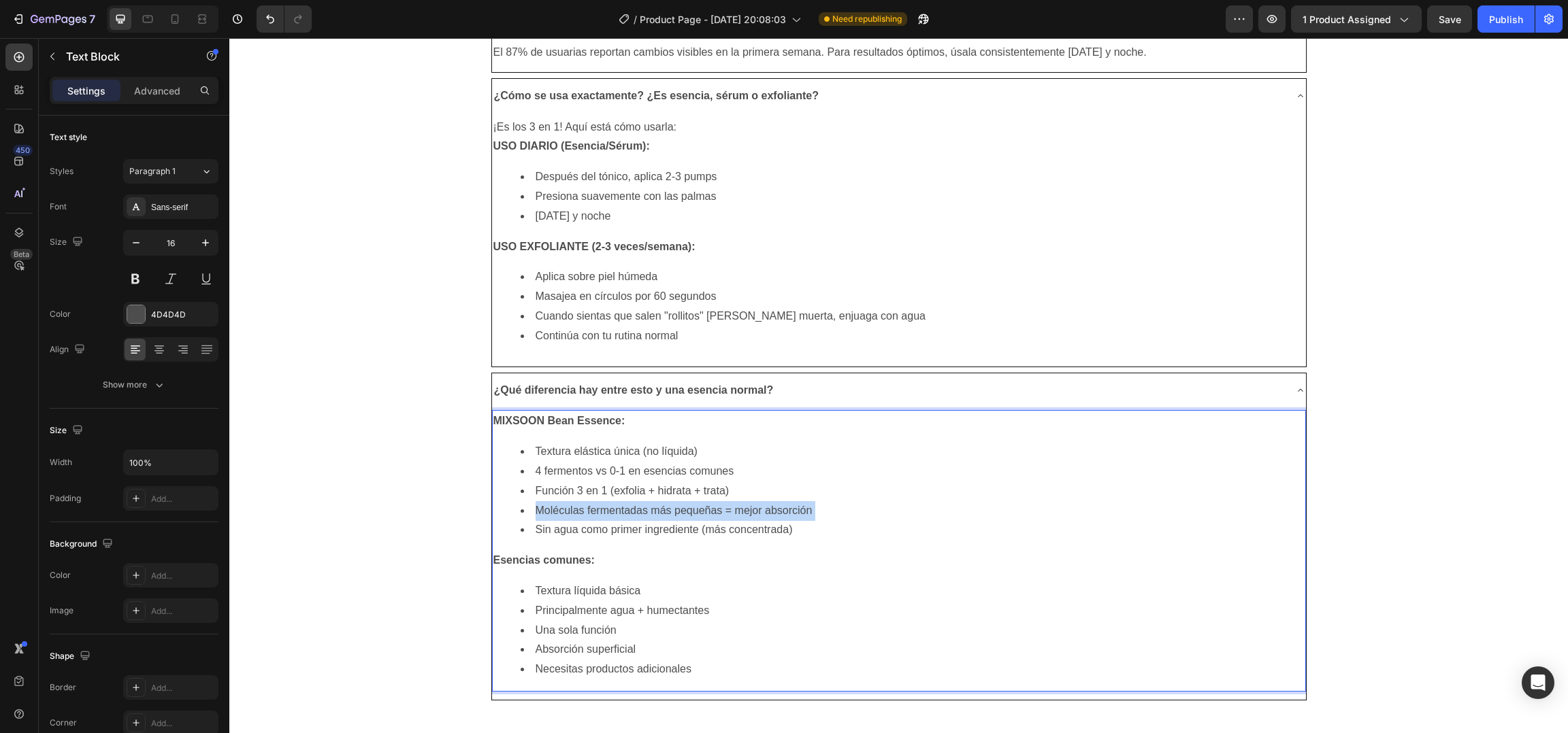
click at [719, 510] on li "Moléculas fermentadas más pequeñas = mejor absorción" at bounding box center [912, 511] width 784 height 20
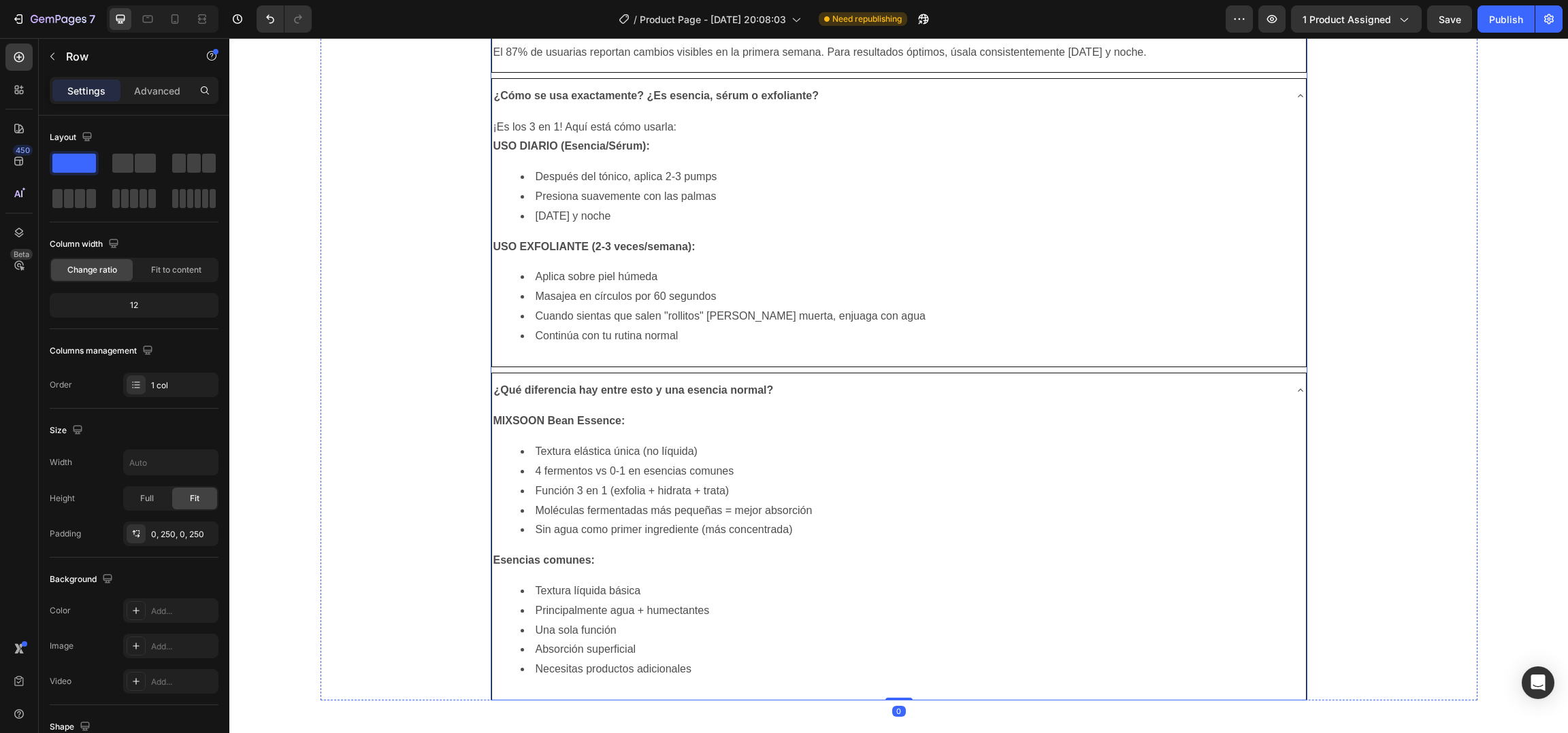
click at [590, 393] on strong "¿Qué diferencia hay entre esto y una esencia normal?" at bounding box center [633, 390] width 280 height 11
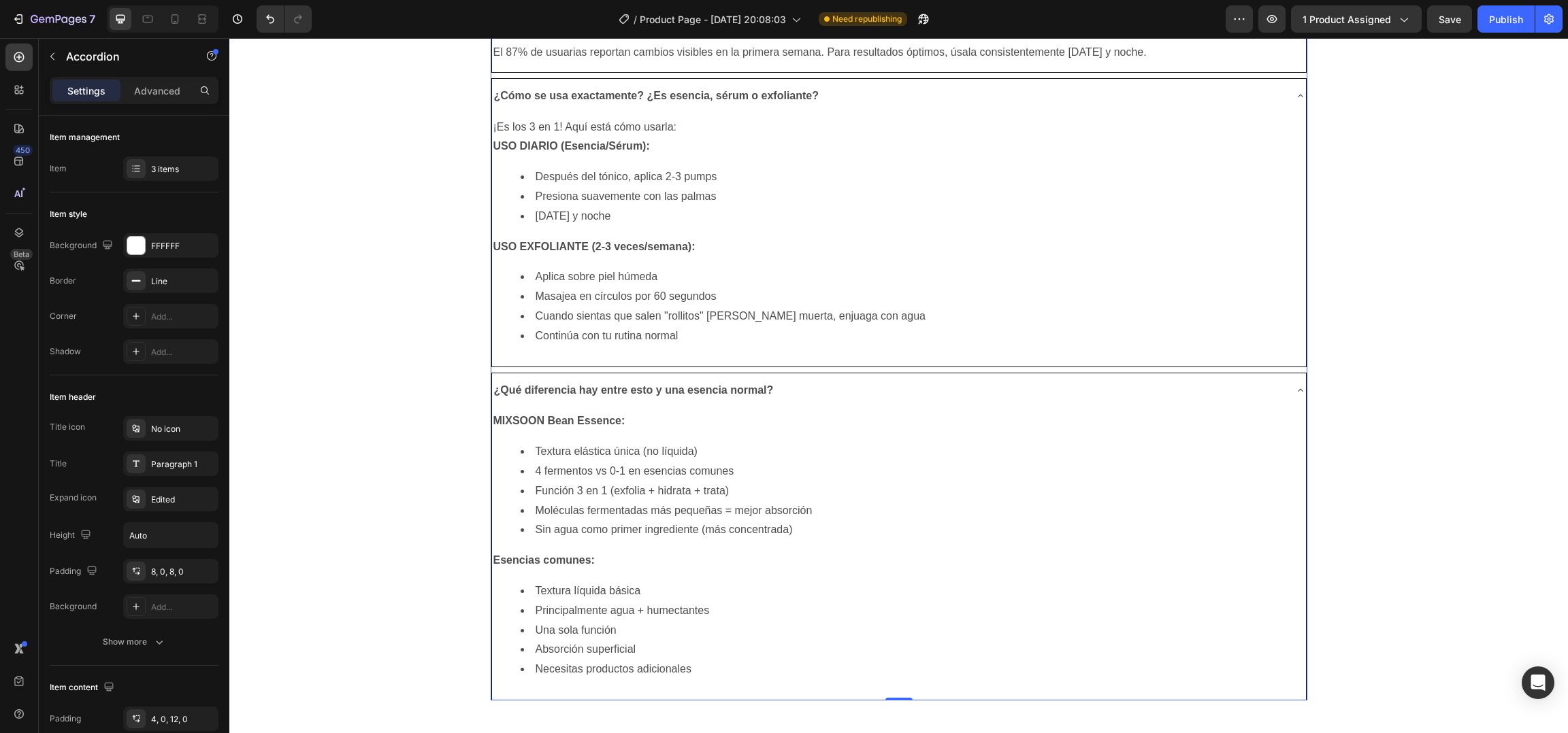
click at [826, 390] on div "¿Qué diferencia hay entre esto y una esencia normal?" at bounding box center [888, 390] width 792 height 24
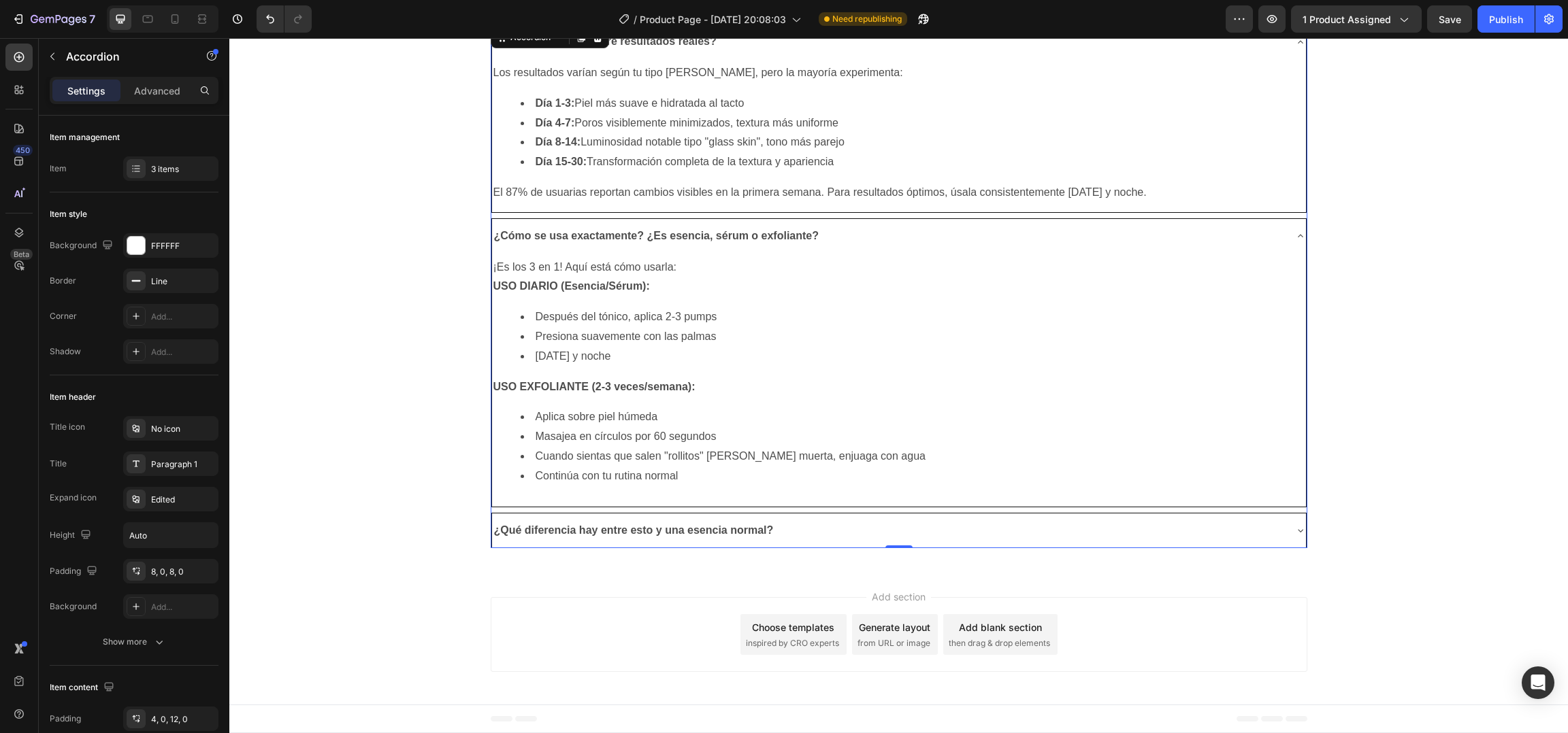
scroll to position [7740, 0]
click at [834, 241] on div "¿Cómo se usa exactamente? ¿Es esencia, sérum o exfoliante?" at bounding box center [888, 236] width 792 height 24
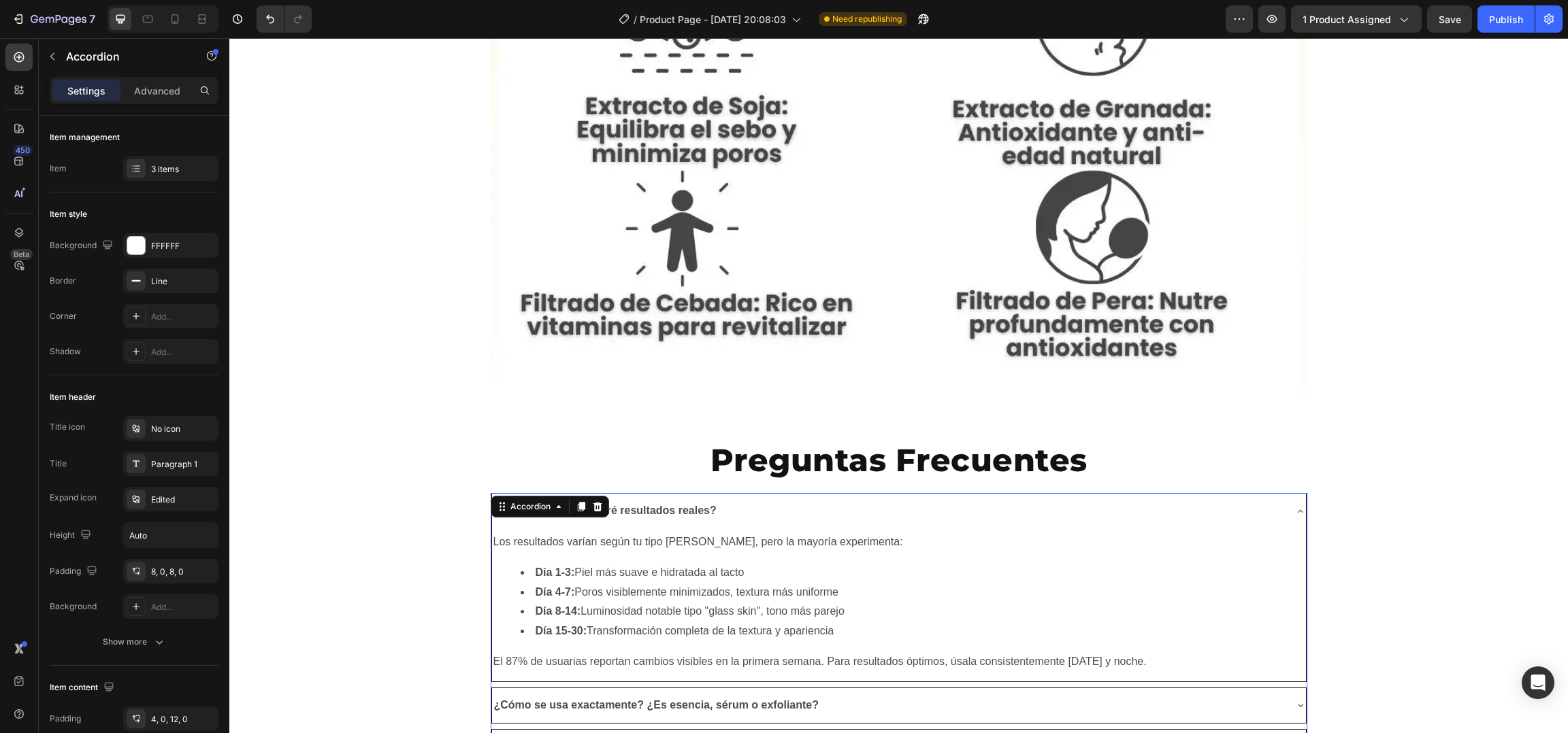
scroll to position [7219, 0]
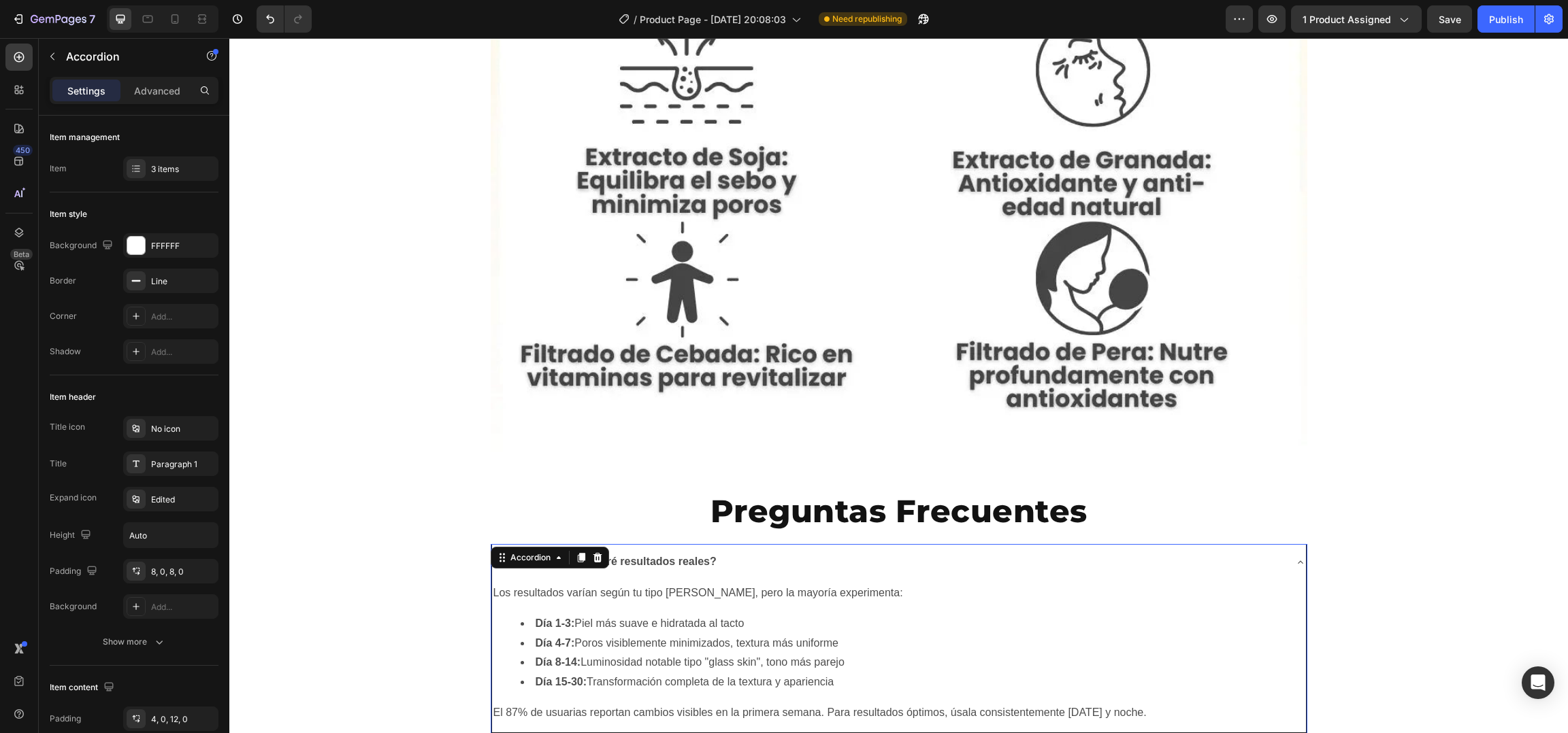
click at [765, 566] on div "¿En cuánto tiempo veré resultados reales?" at bounding box center [888, 562] width 792 height 24
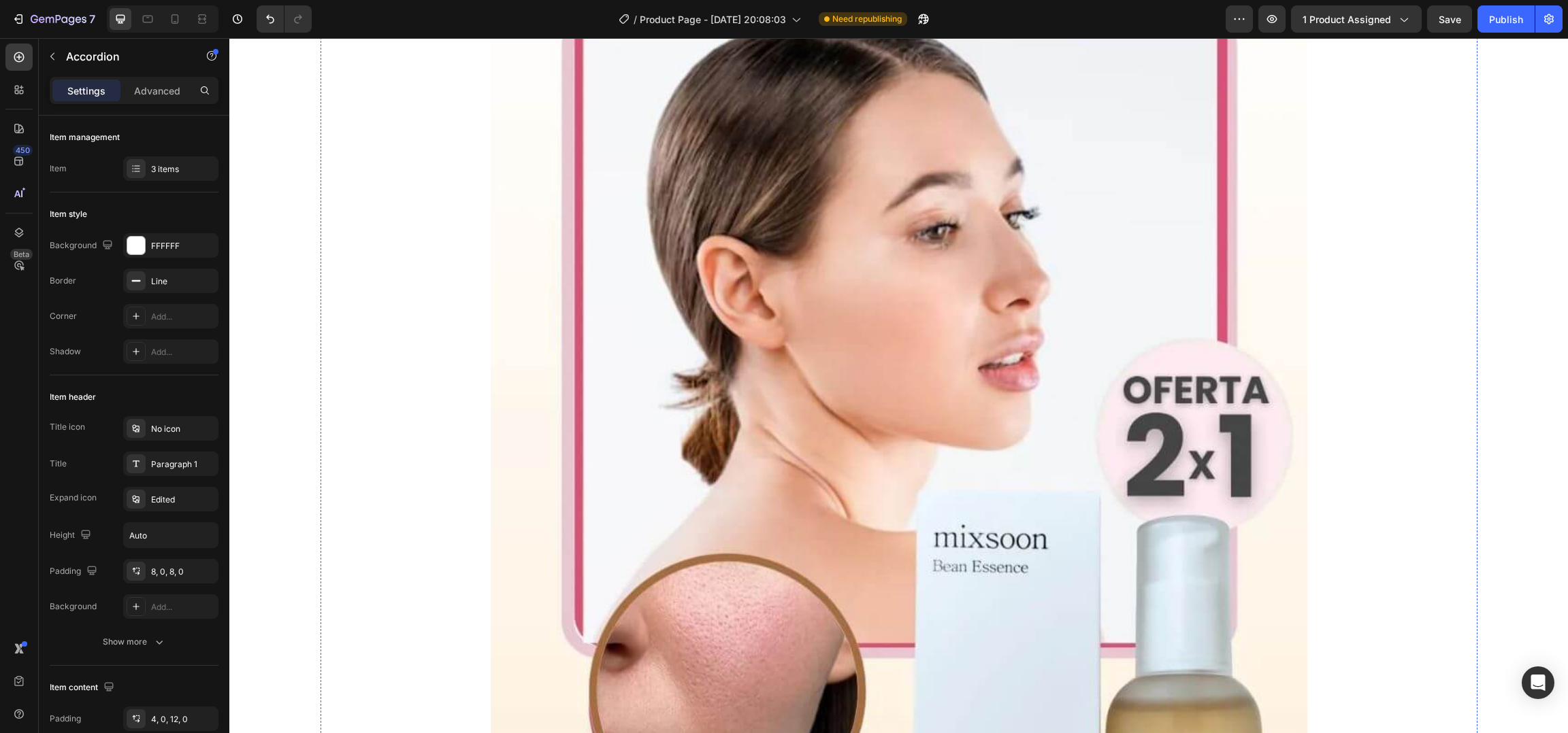
scroll to position [0, 0]
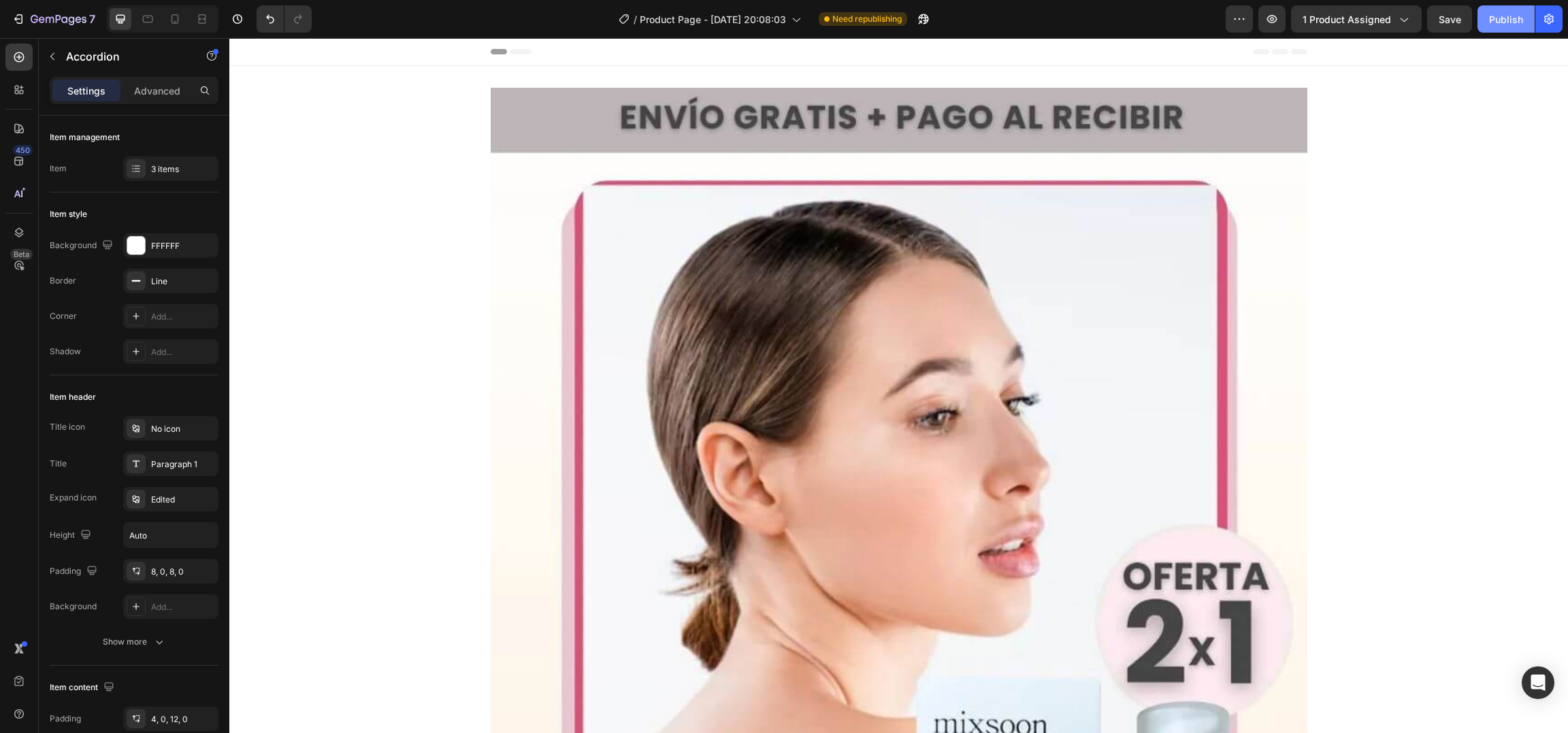
click at [1500, 27] on button "Publish" at bounding box center [1506, 19] width 57 height 27
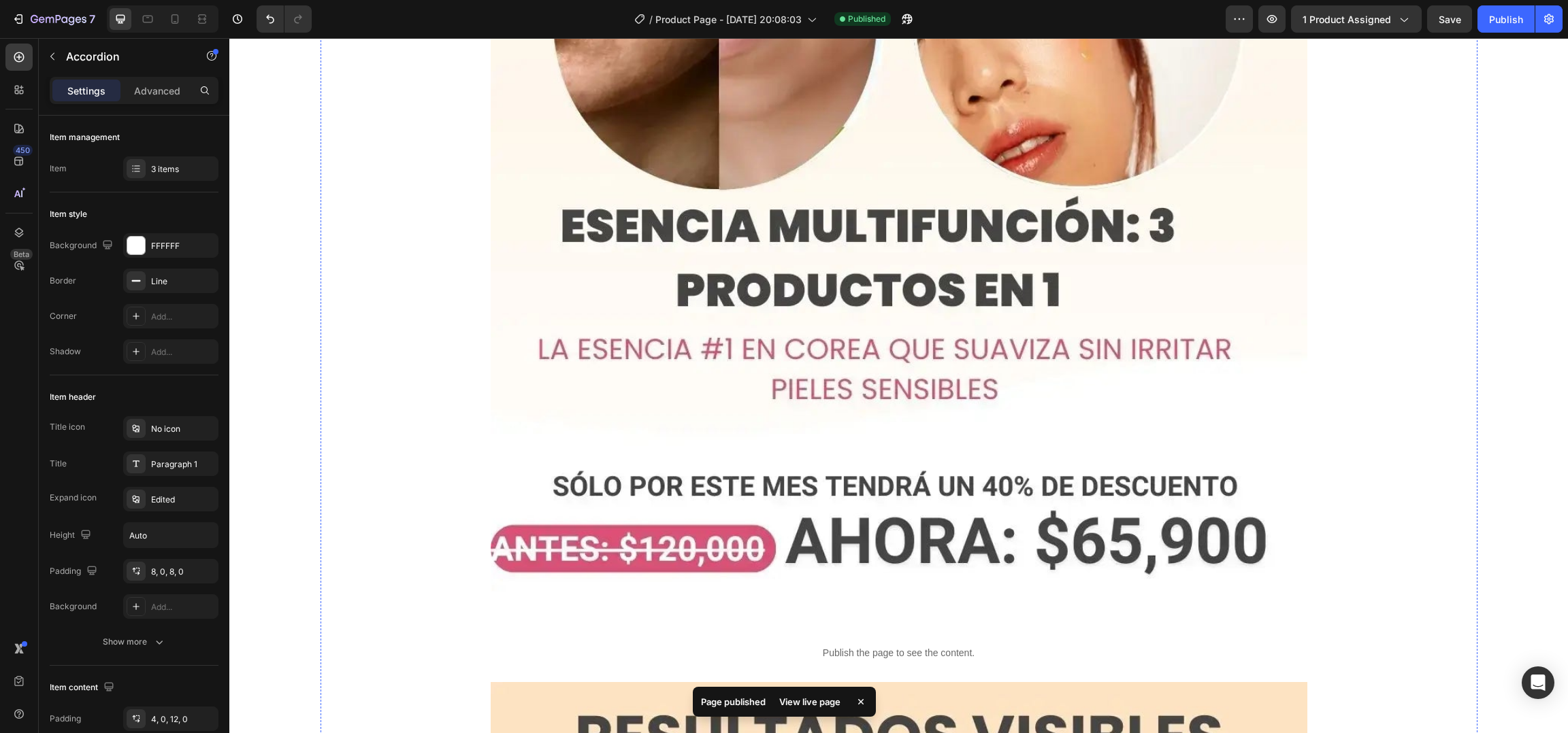
scroll to position [5155, 0]
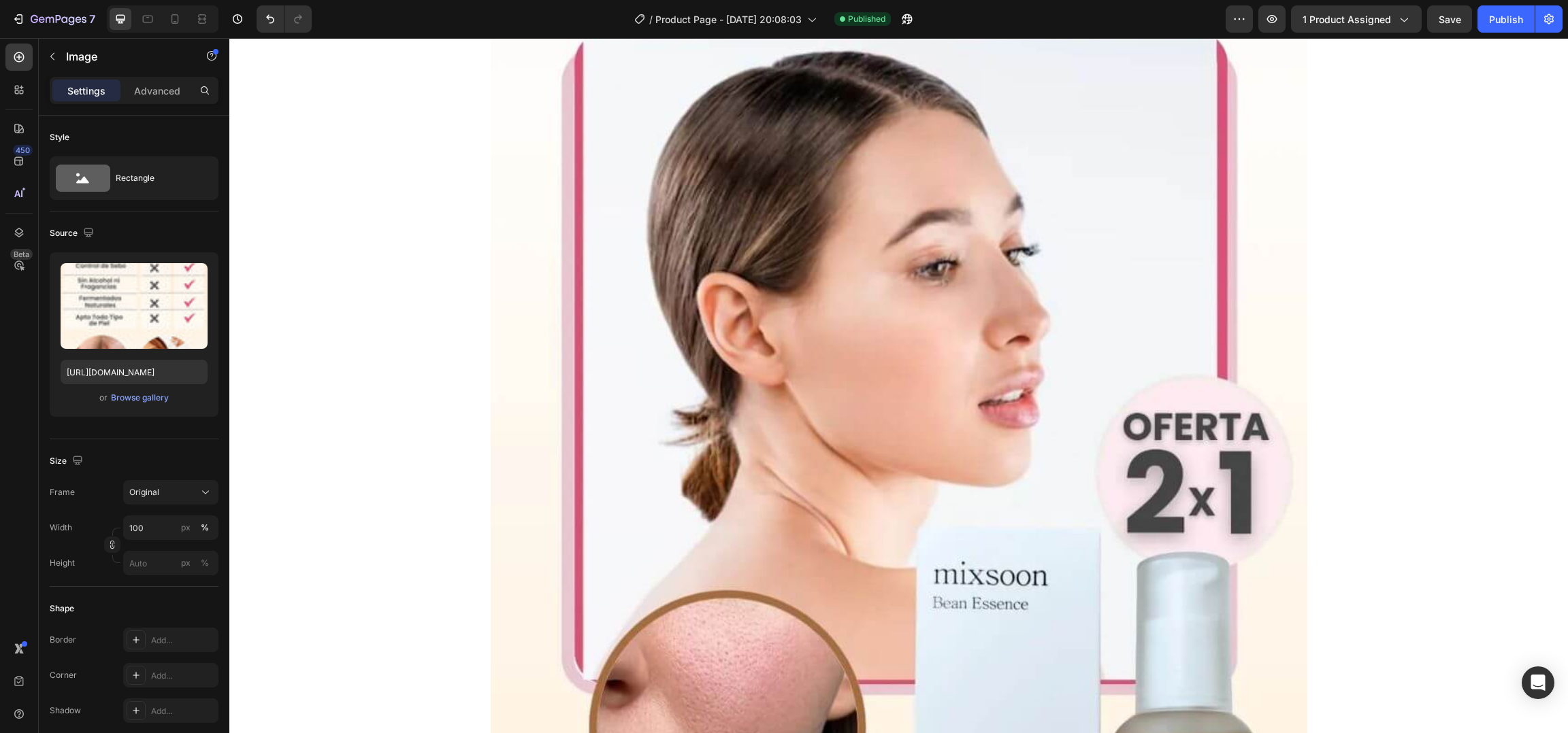
scroll to position [0, 0]
